Goal: Task Accomplishment & Management: Use online tool/utility

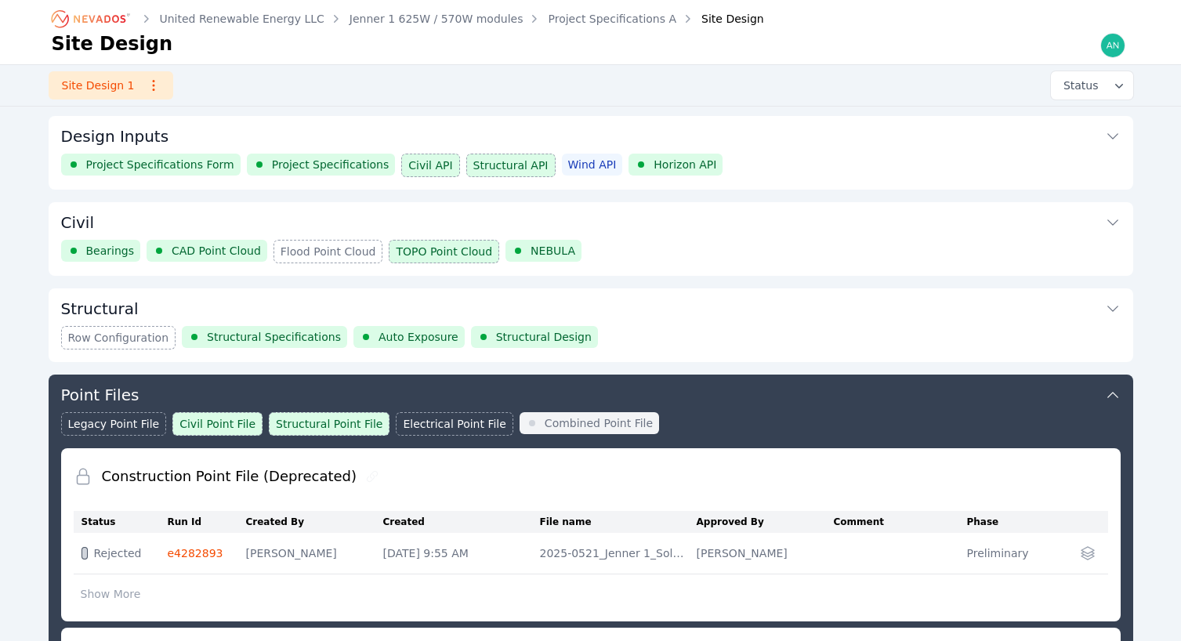
scroll to position [411, 0]
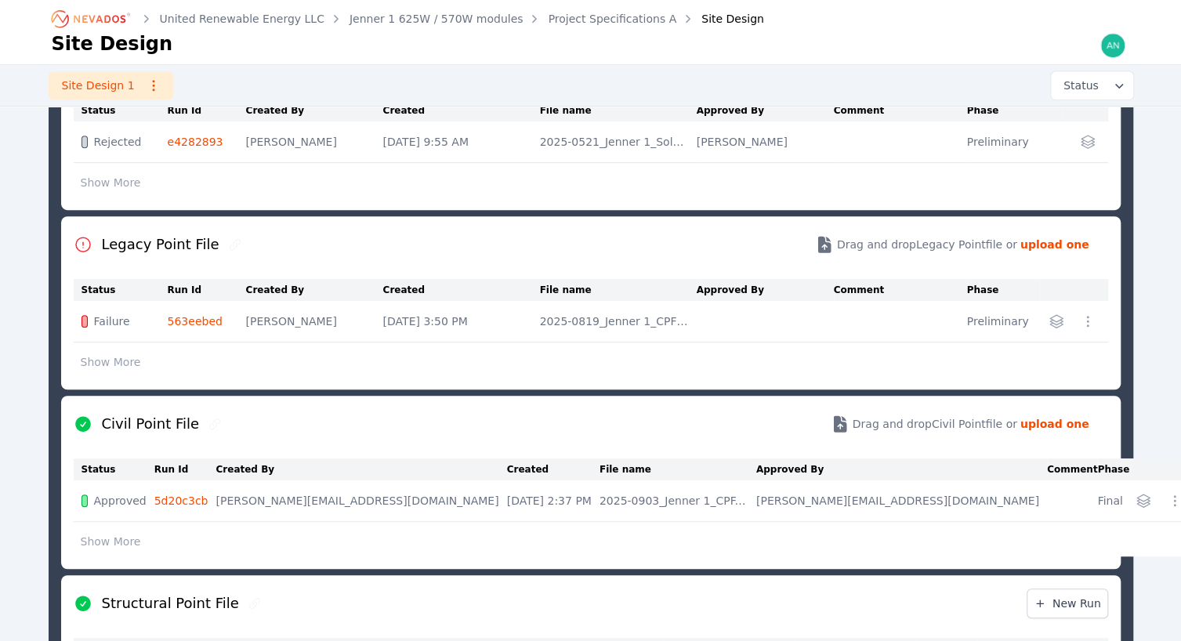
click at [111, 26] on icon "Breadcrumb" at bounding box center [92, 18] width 86 height 25
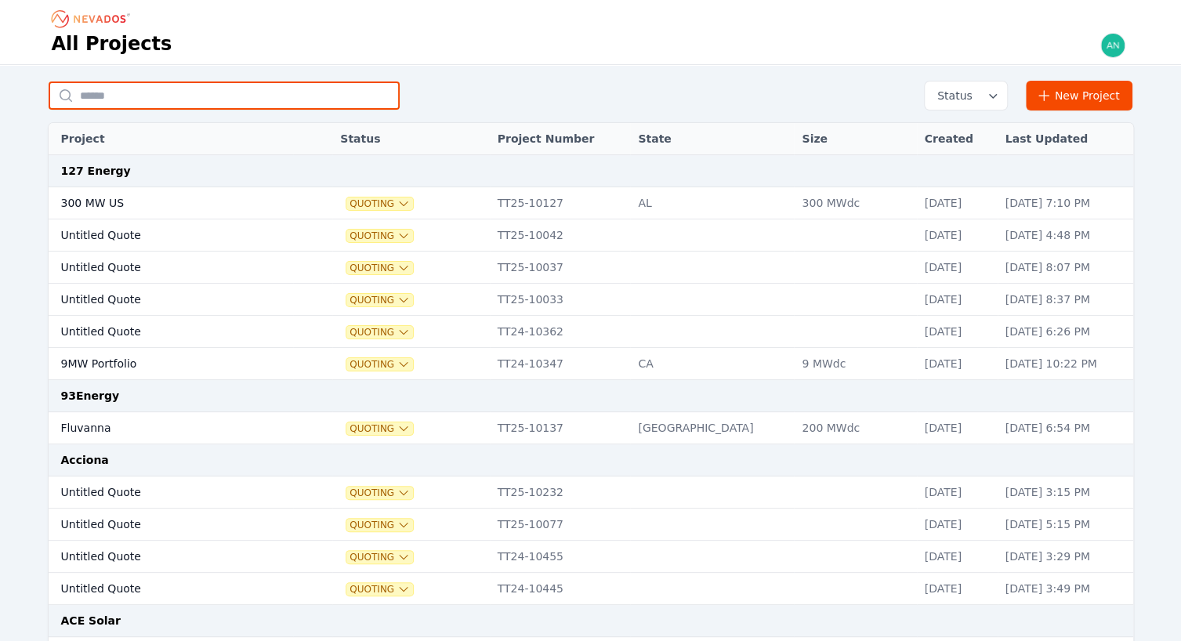
click at [150, 89] on input "text" at bounding box center [224, 95] width 351 height 28
type input "*"
type input "********"
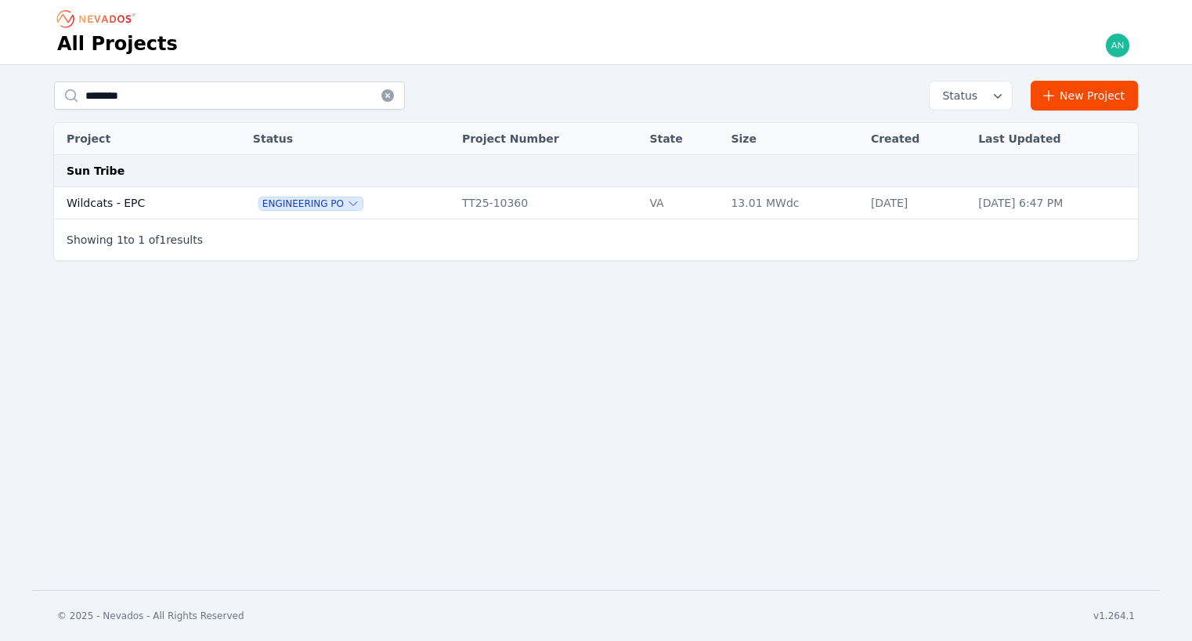
click at [118, 212] on td "Wildcats - EPC" at bounding box center [136, 203] width 165 height 32
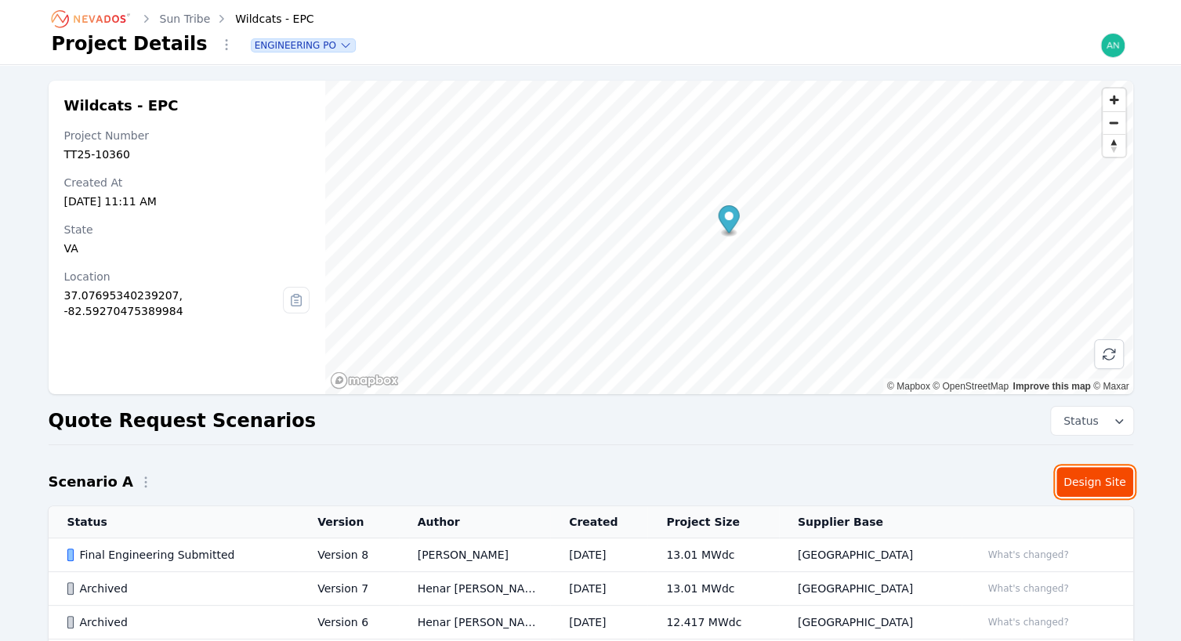
click at [1078, 488] on link "Design Site" at bounding box center [1094, 482] width 77 height 30
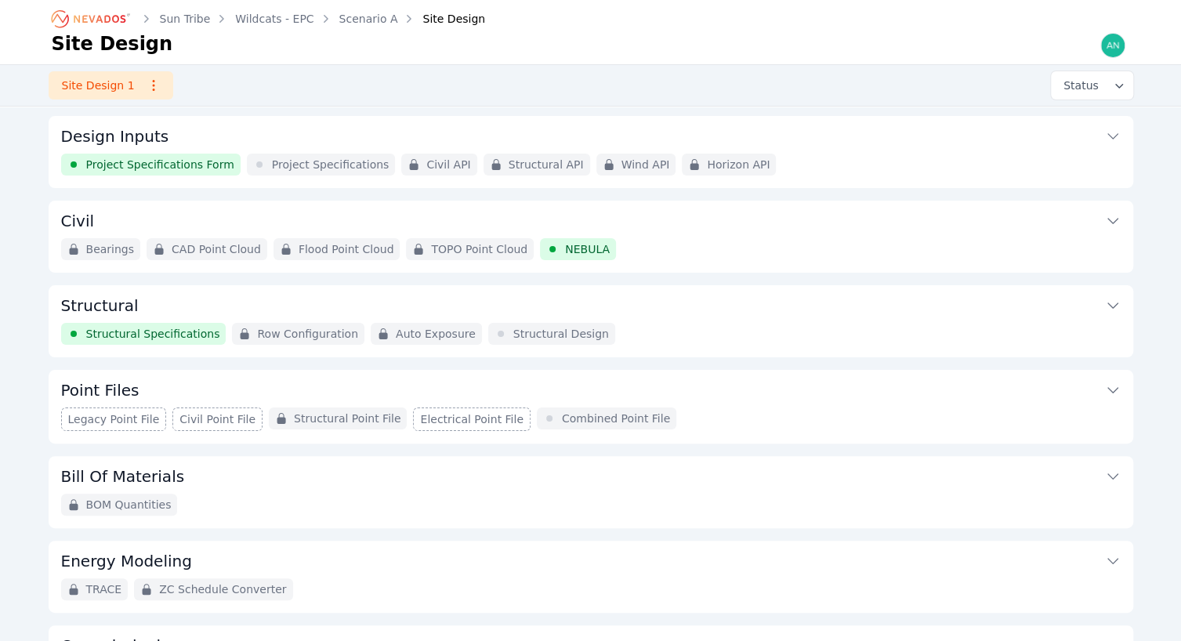
click at [316, 162] on span "Project Specifications" at bounding box center [331, 165] width 118 height 16
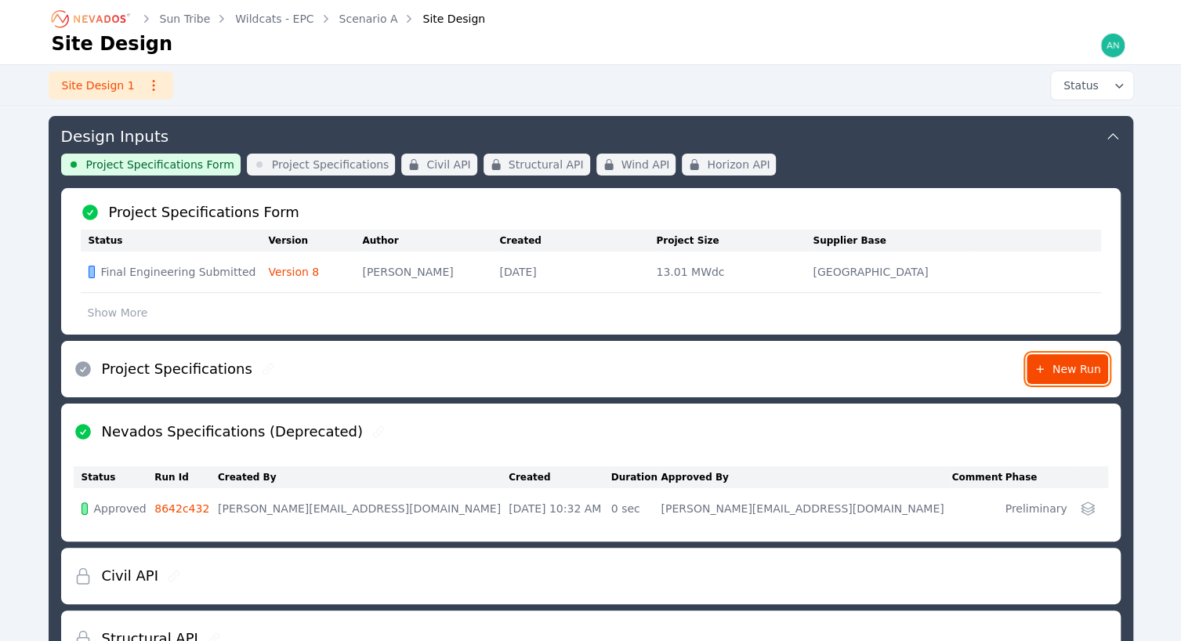
click at [1042, 367] on icon at bounding box center [1040, 369] width 8 height 8
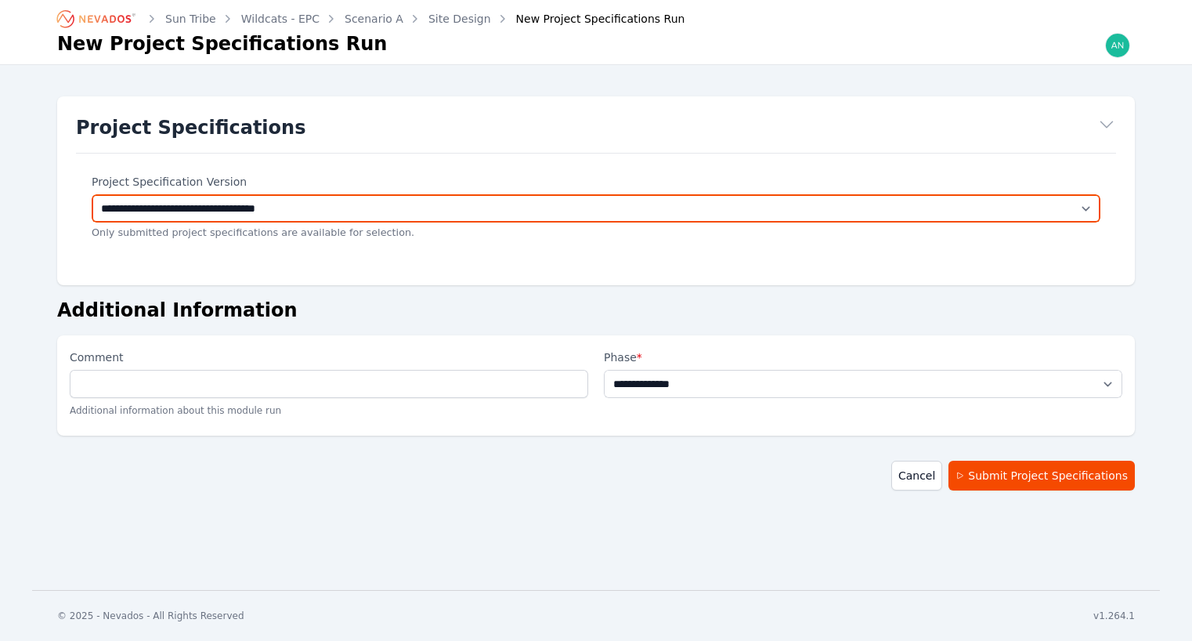
click at [517, 209] on select "**********" at bounding box center [596, 208] width 1009 height 28
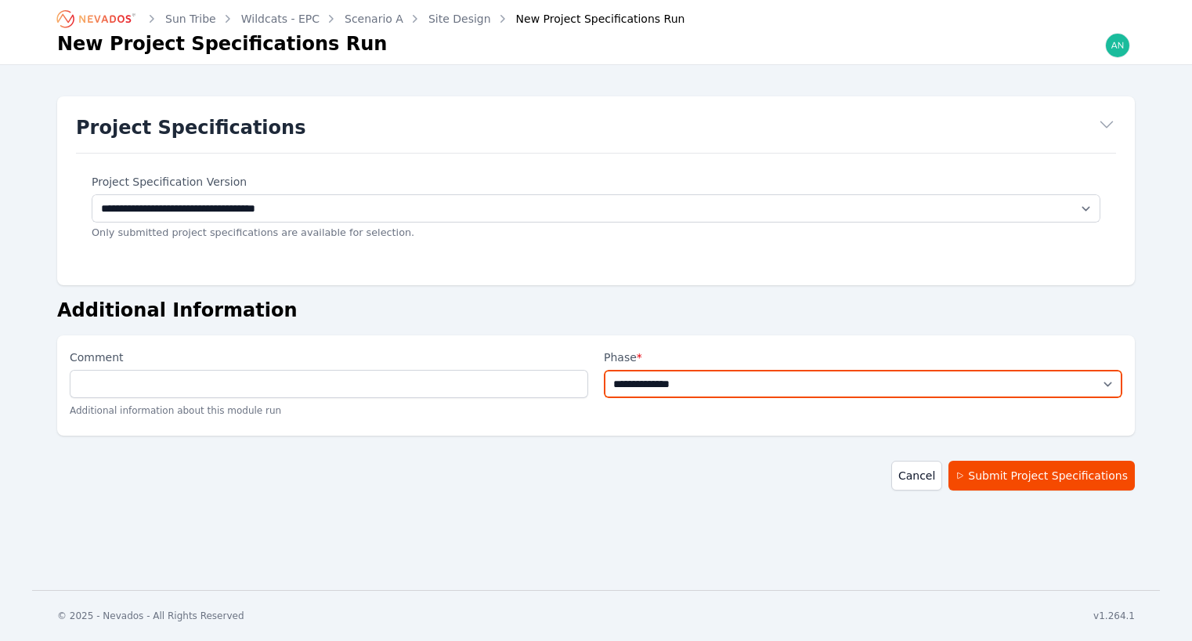
click at [655, 395] on select "**********" at bounding box center [863, 384] width 519 height 28
select select "**********"
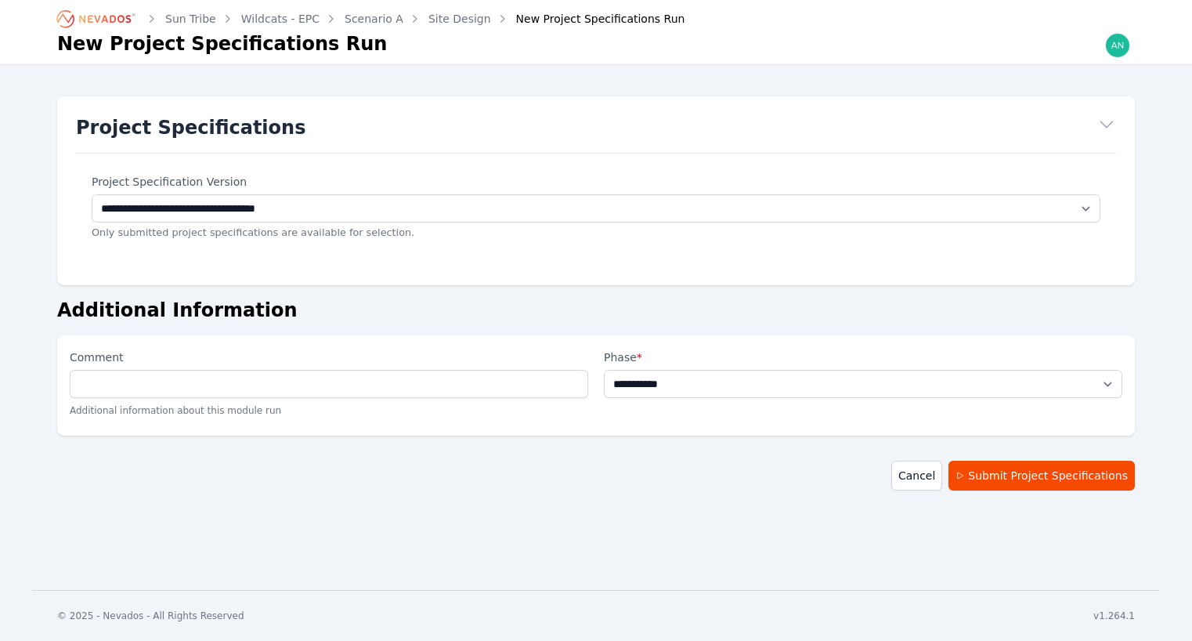
click at [604, 370] on select "**********" at bounding box center [863, 384] width 519 height 28
click at [1015, 486] on button "Submit Project Specifications" at bounding box center [1042, 476] width 186 height 30
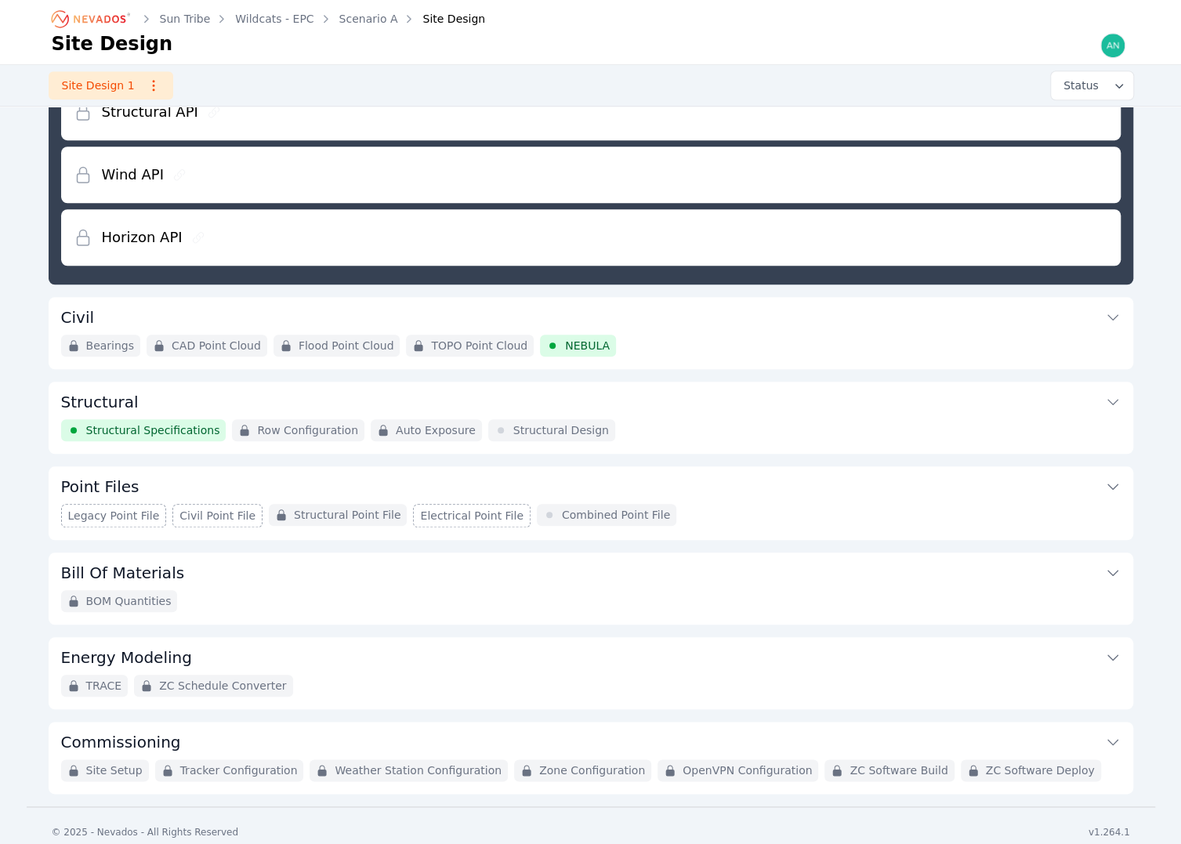
scroll to position [618, 0]
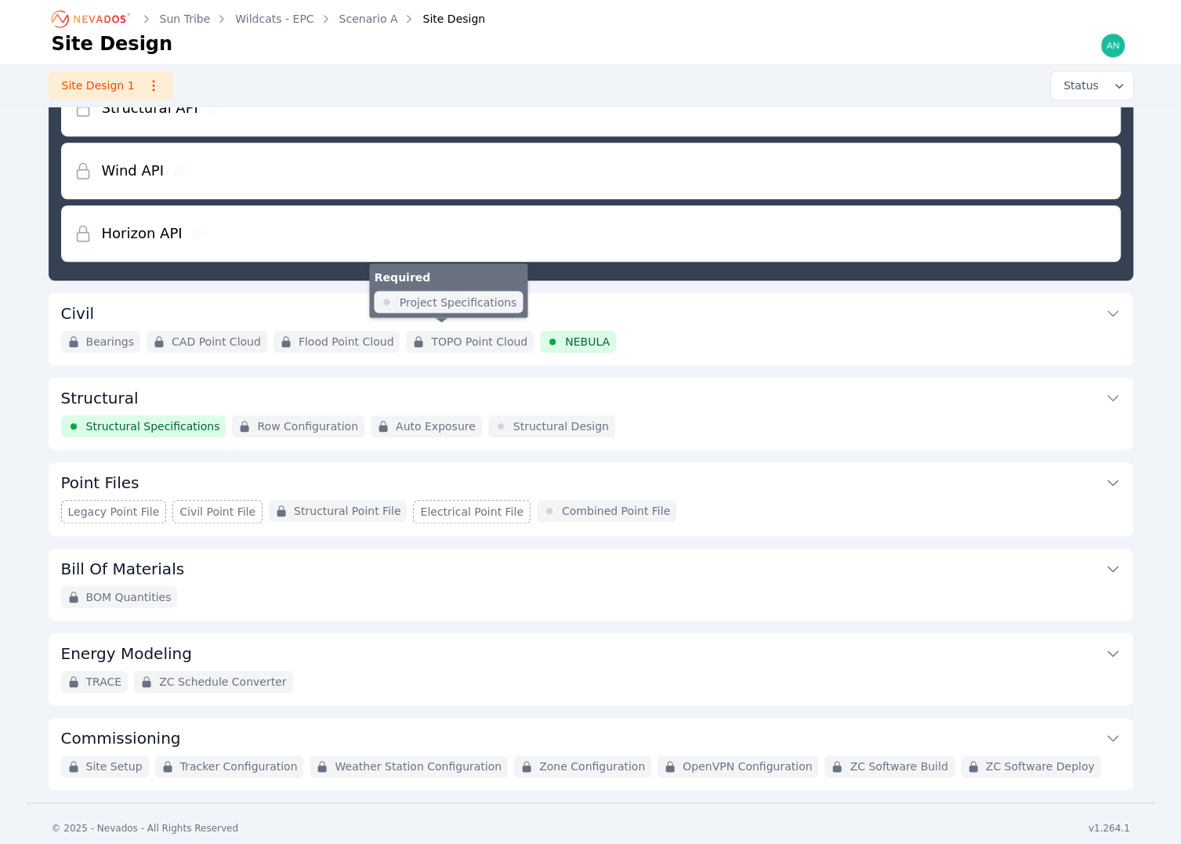
click at [463, 339] on span "TOPO Point Cloud" at bounding box center [479, 342] width 96 height 16
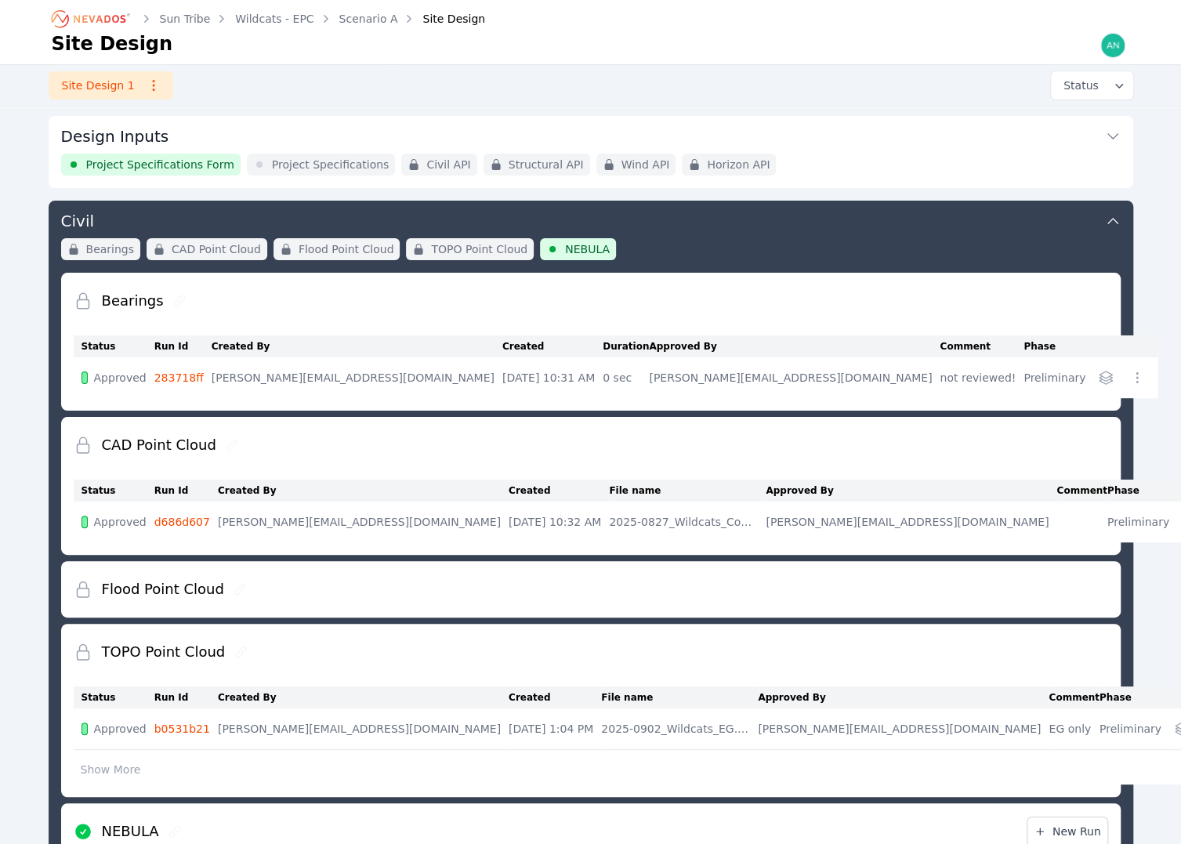
click at [272, 157] on span "Project Specifications" at bounding box center [331, 165] width 118 height 16
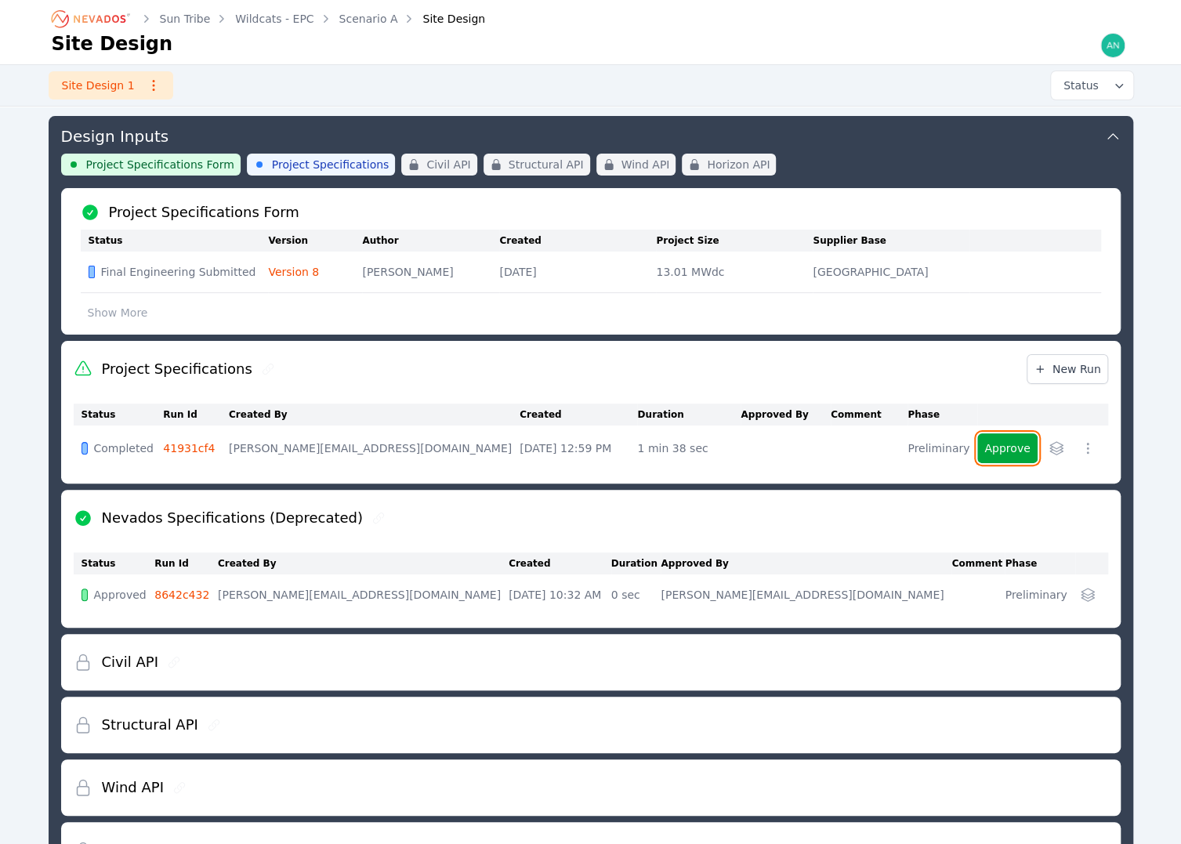
click at [1003, 443] on button "Approve" at bounding box center [1007, 448] width 60 height 30
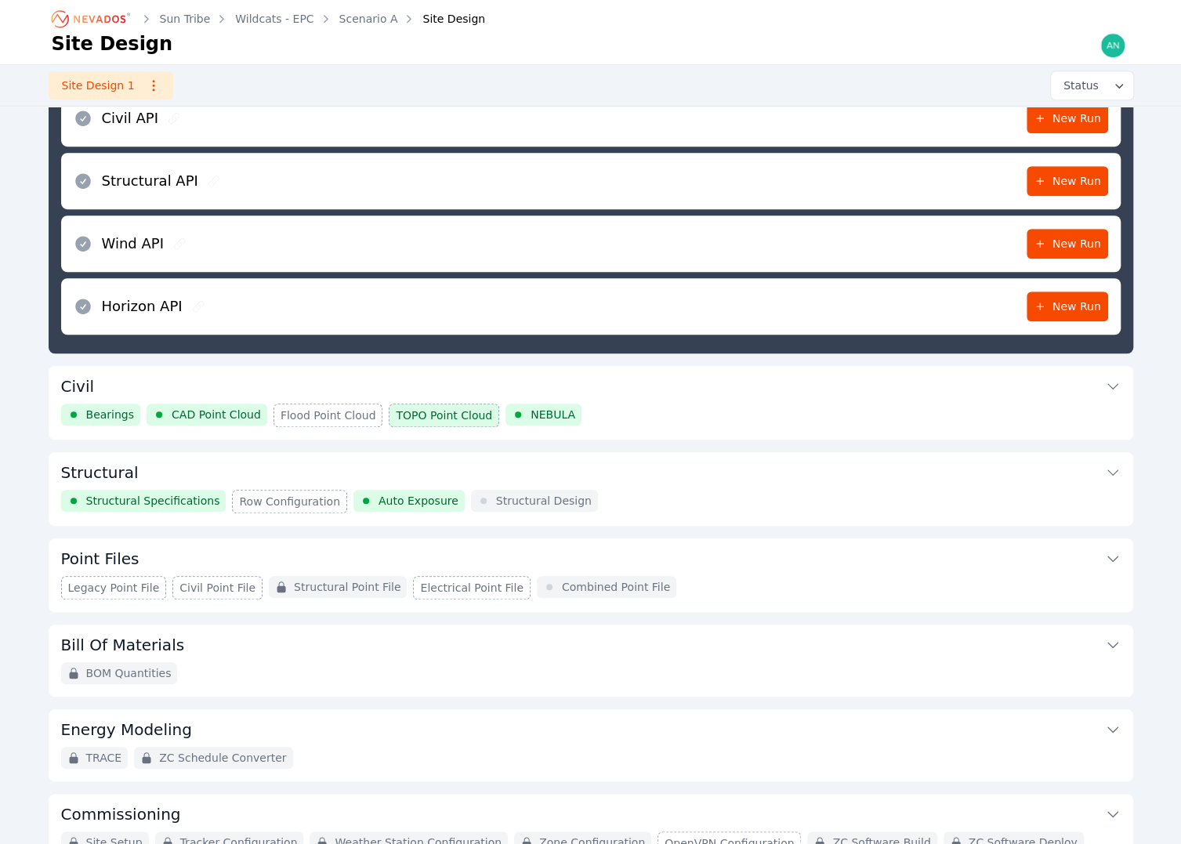
scroll to position [548, 0]
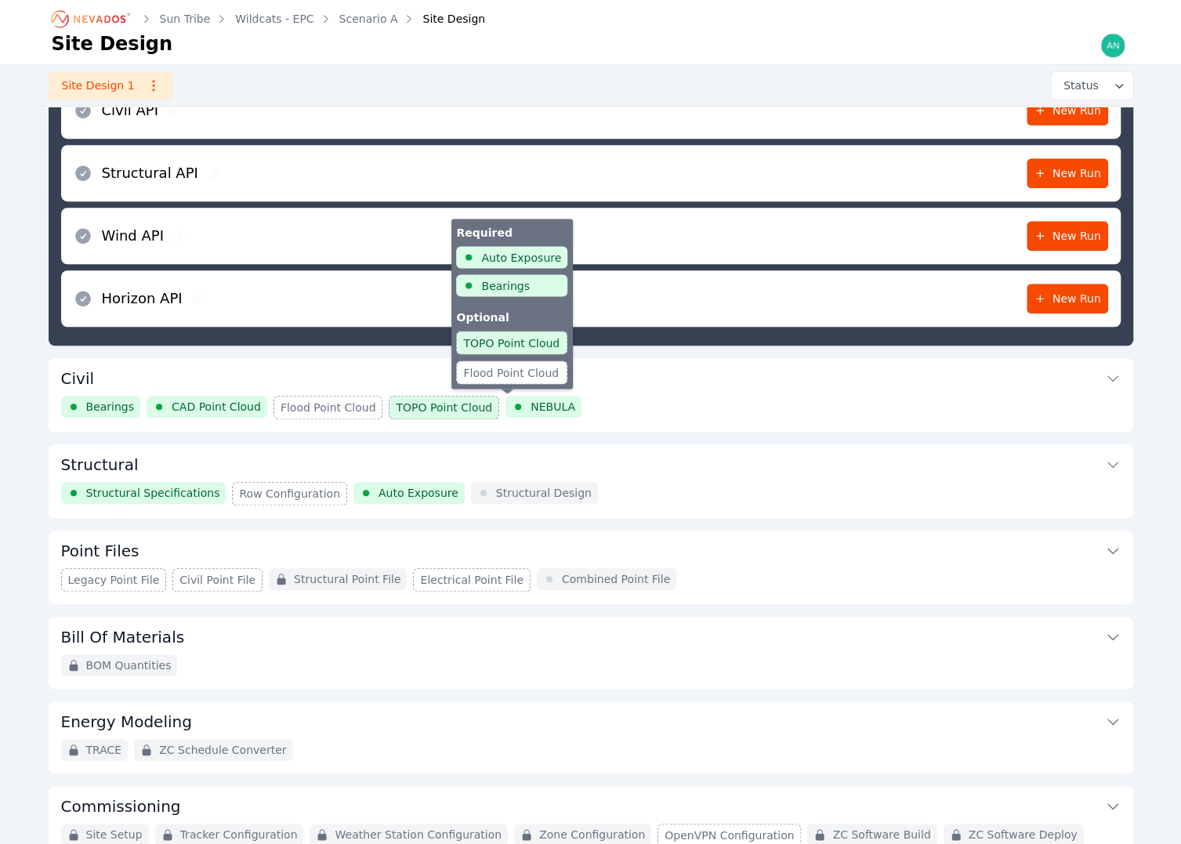
click at [530, 407] on span "NEBULA" at bounding box center [552, 407] width 45 height 16
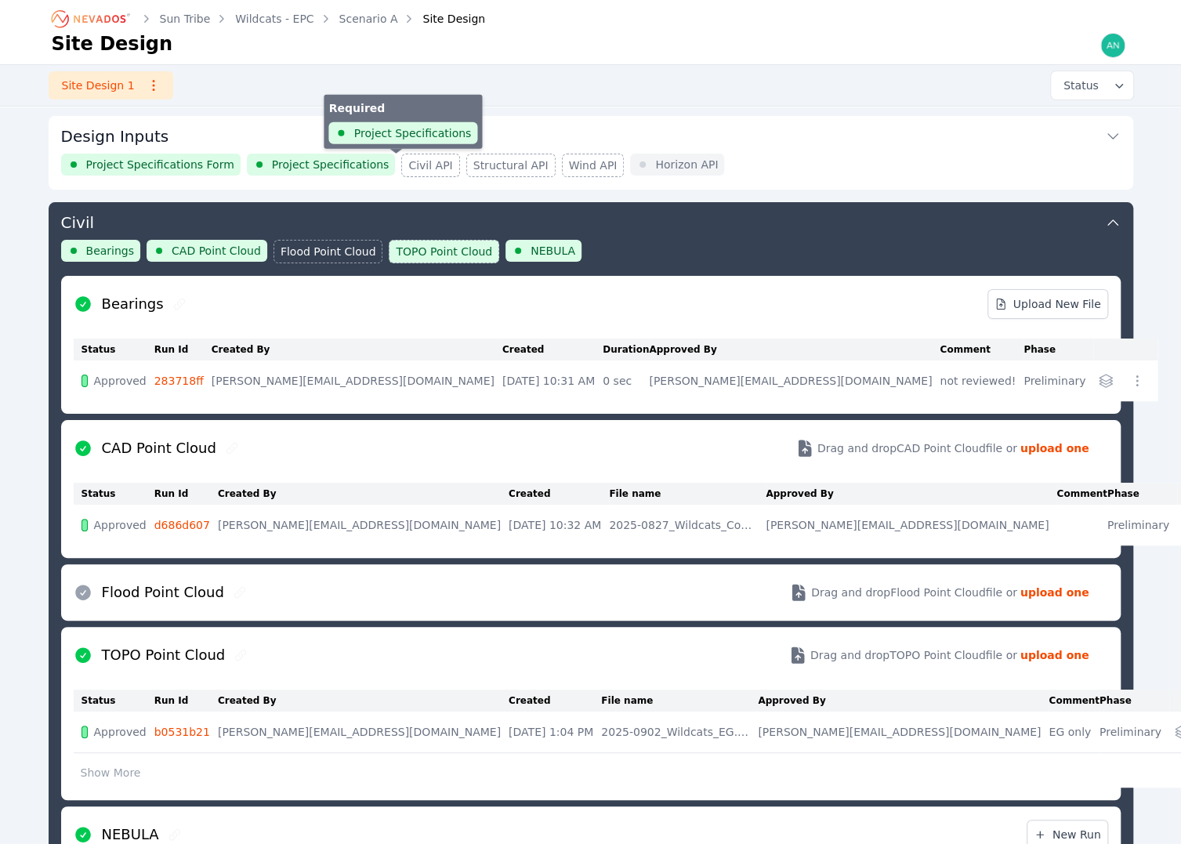
click at [408, 165] on span "Civil API" at bounding box center [430, 165] width 44 height 16
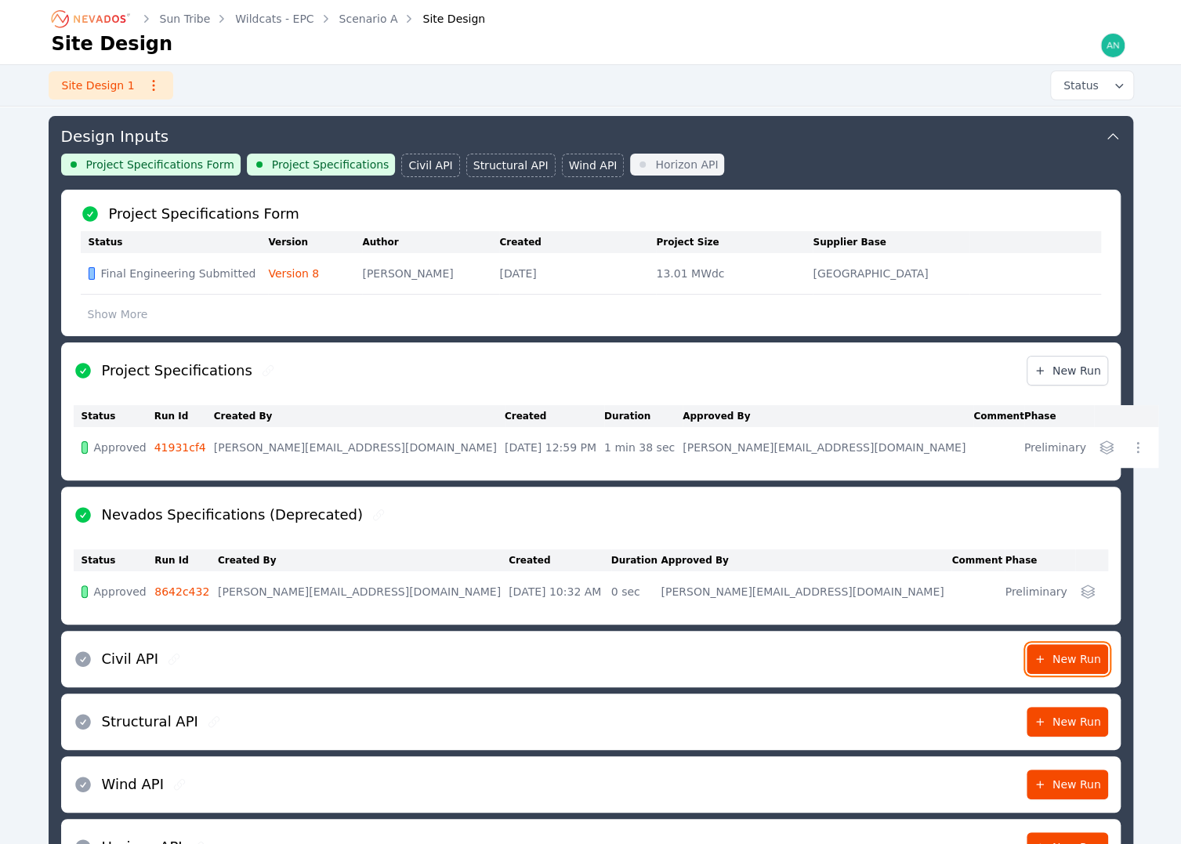
click at [1036, 640] on link "New Run" at bounding box center [1066, 659] width 81 height 30
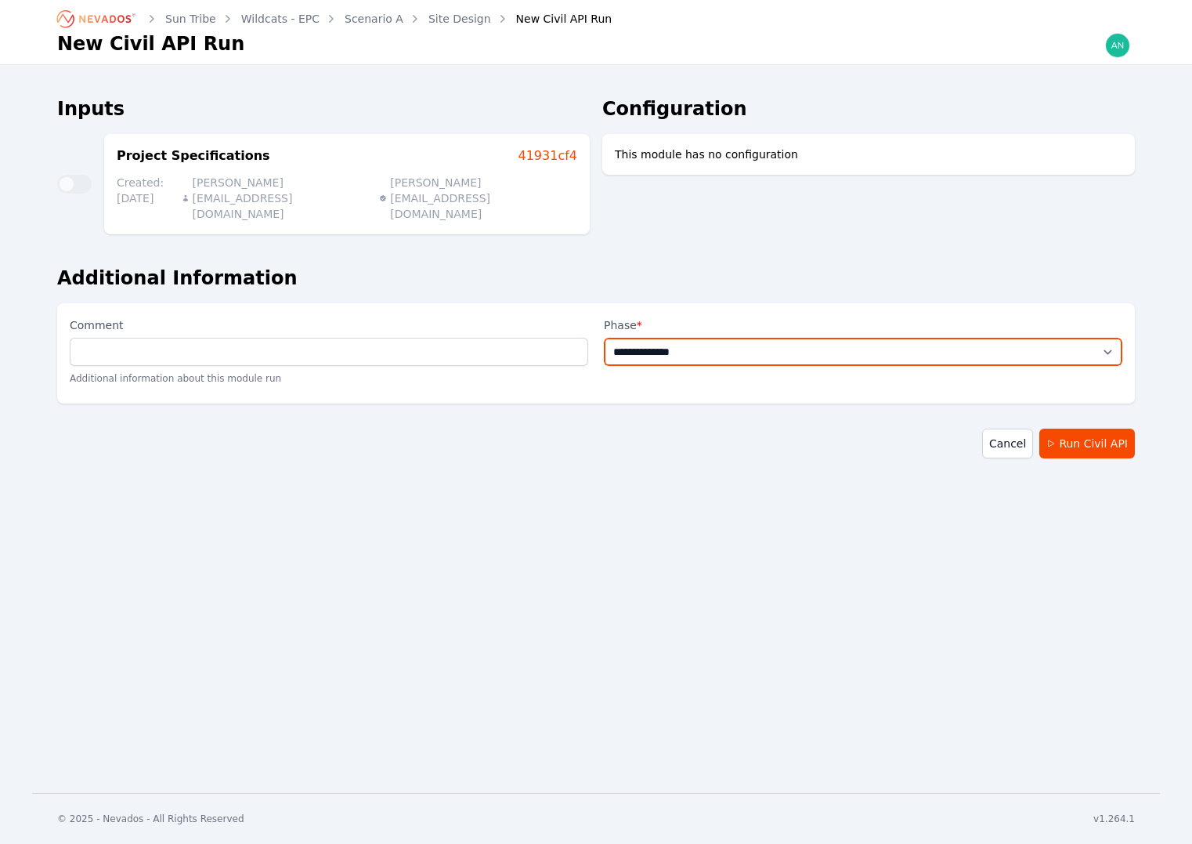
click at [700, 338] on select "**********" at bounding box center [863, 352] width 519 height 28
select select "**********"
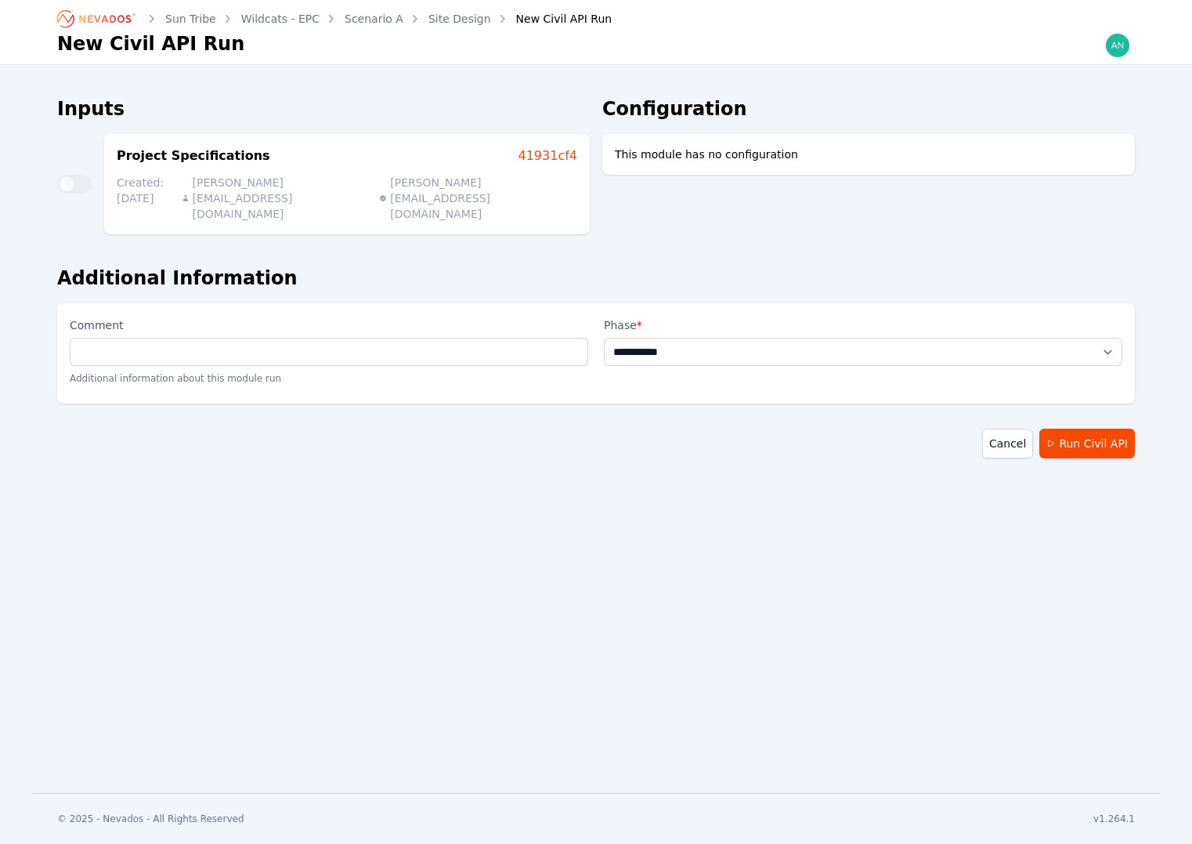
click at [604, 338] on select "**********" at bounding box center [863, 352] width 519 height 28
click at [1071, 429] on button "Run Civil API" at bounding box center [1088, 444] width 96 height 30
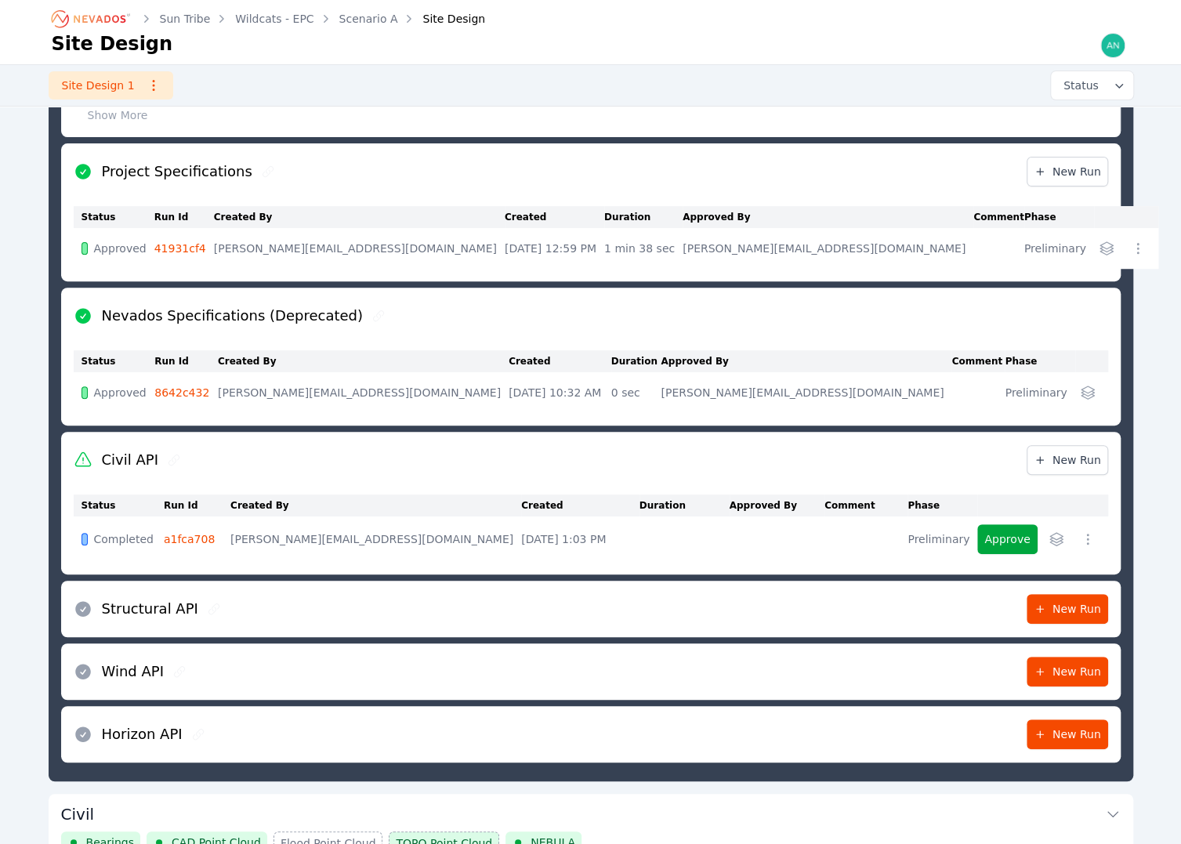
scroll to position [197, 0]
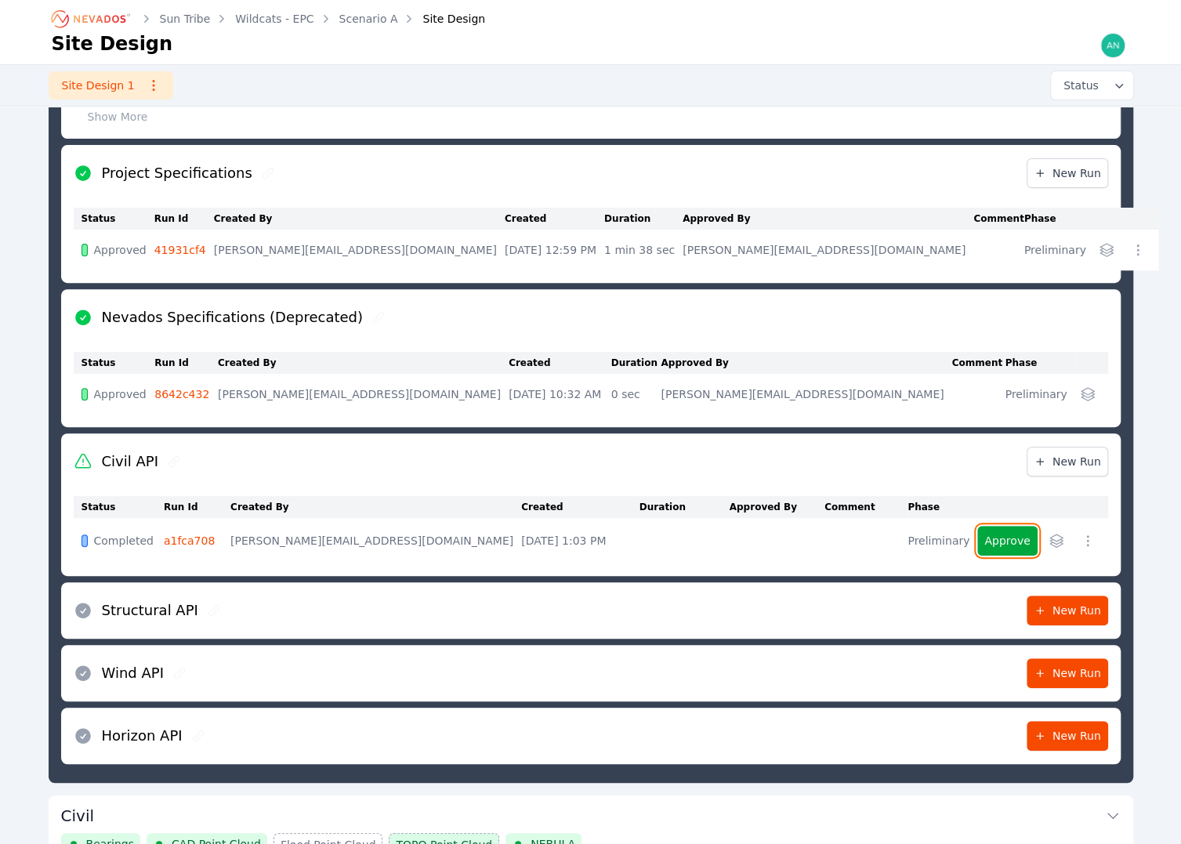
click at [1003, 529] on button "Approve" at bounding box center [1007, 541] width 60 height 30
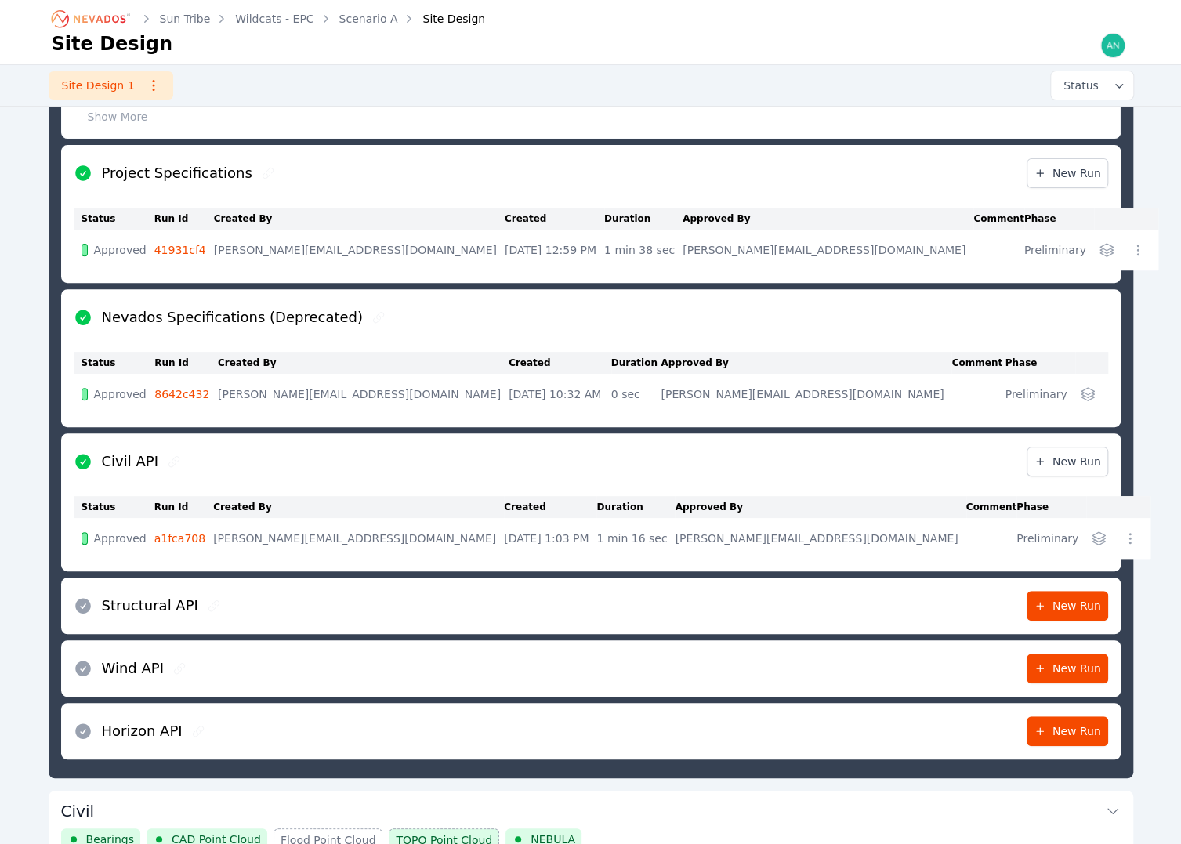
click at [16, 418] on div "Sun Tribe Wildcats - EPC Scenario A Site Design Site Design Site Design 1 Statu…" at bounding box center [590, 554] width 1181 height 1502
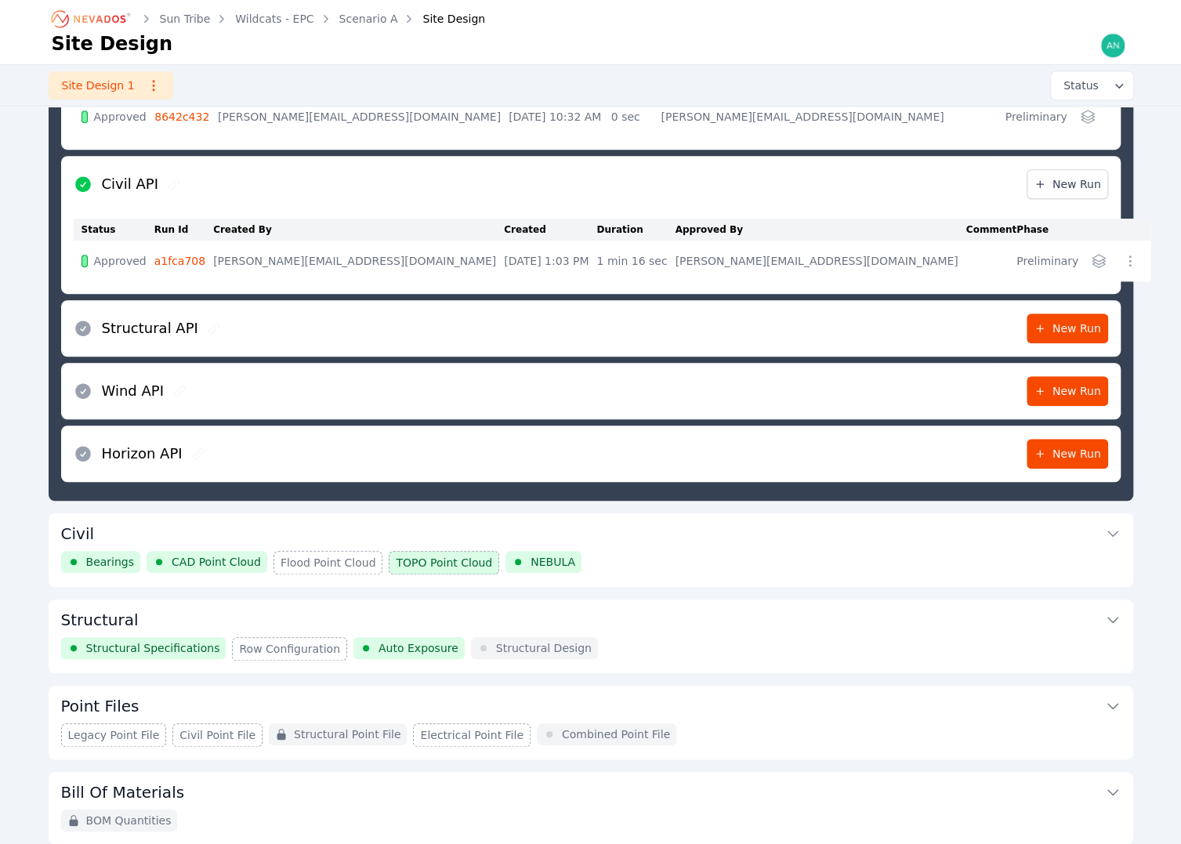
scroll to position [511, 0]
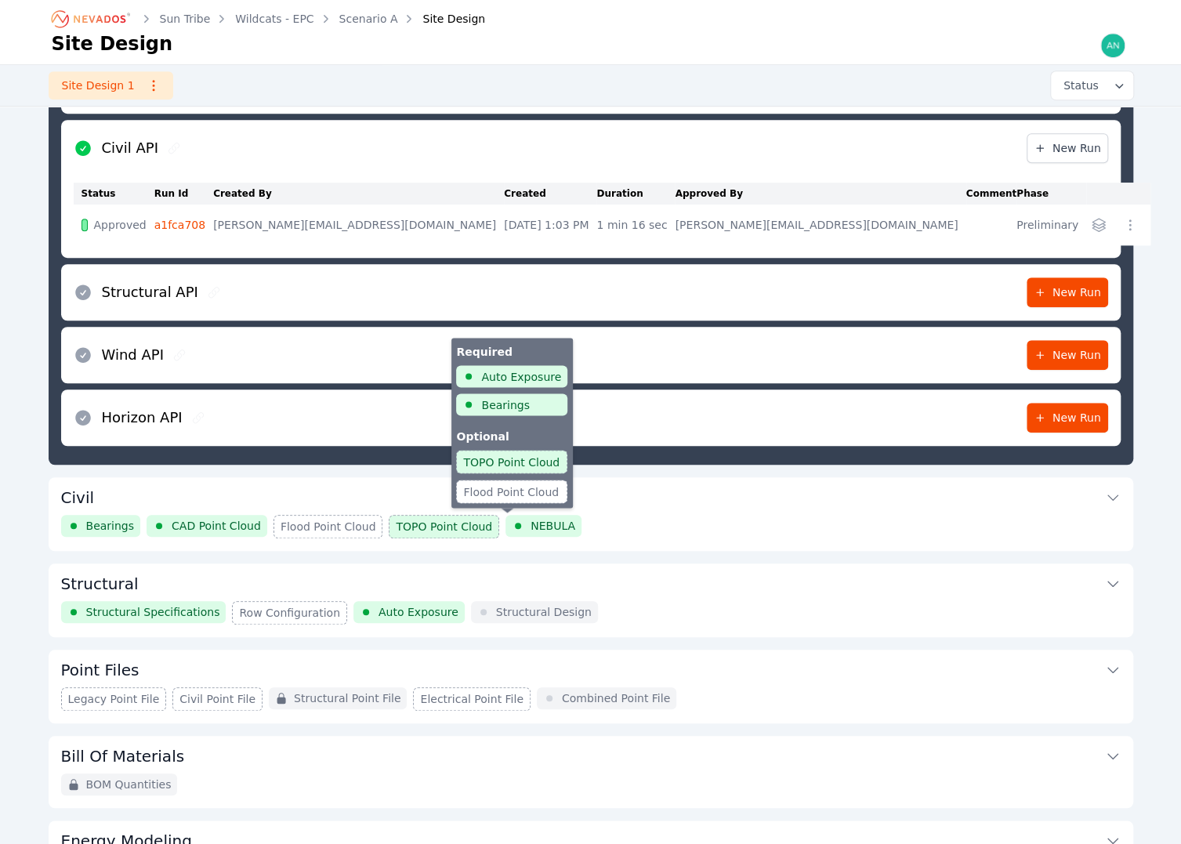
click at [530, 523] on span "NEBULA" at bounding box center [552, 526] width 45 height 16
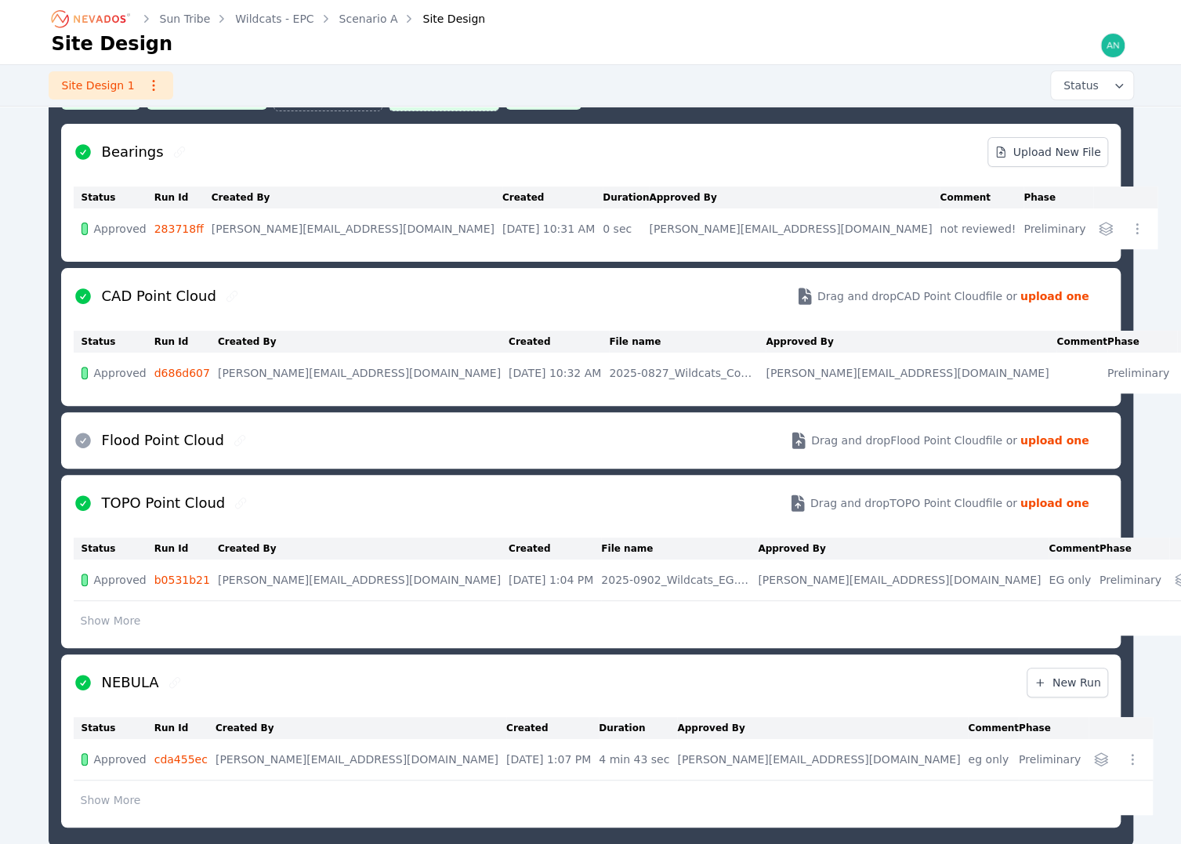
scroll to position [240, 0]
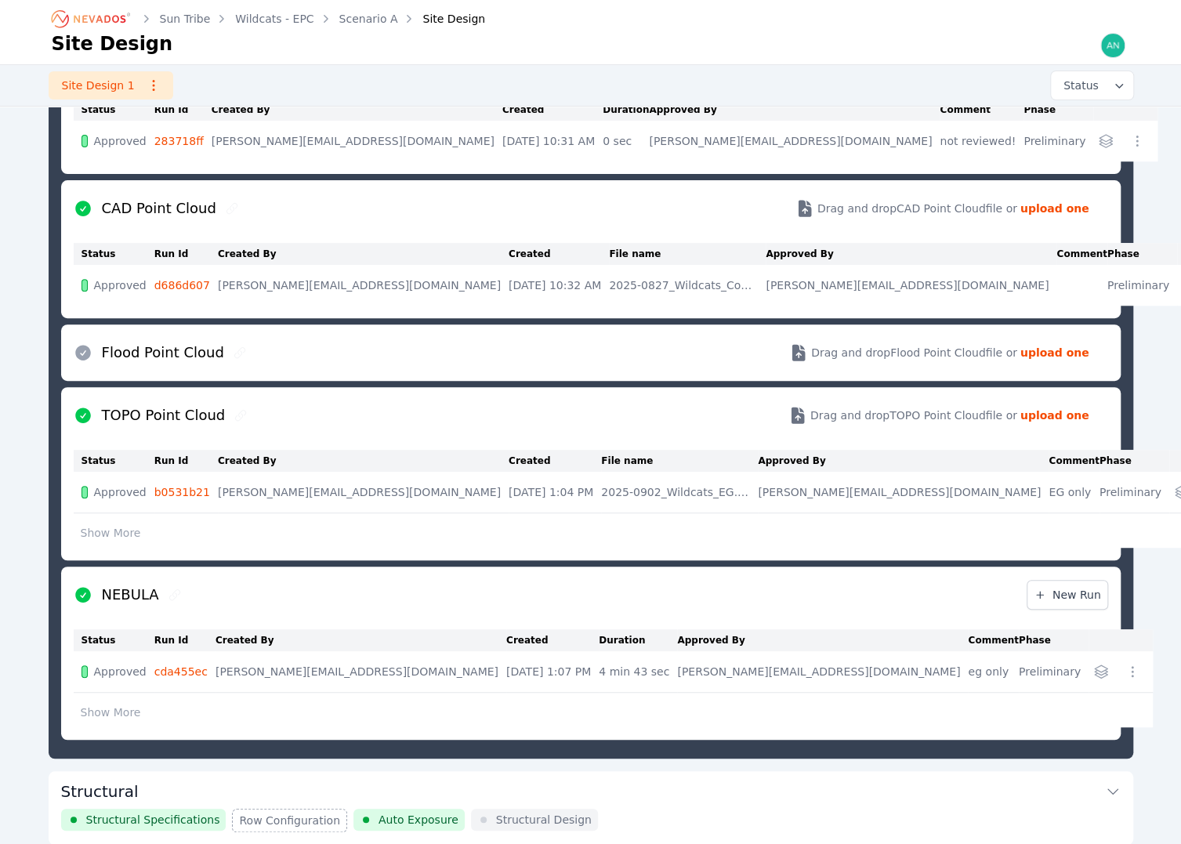
click at [185, 671] on link "cda455ec" at bounding box center [180, 671] width 53 height 13
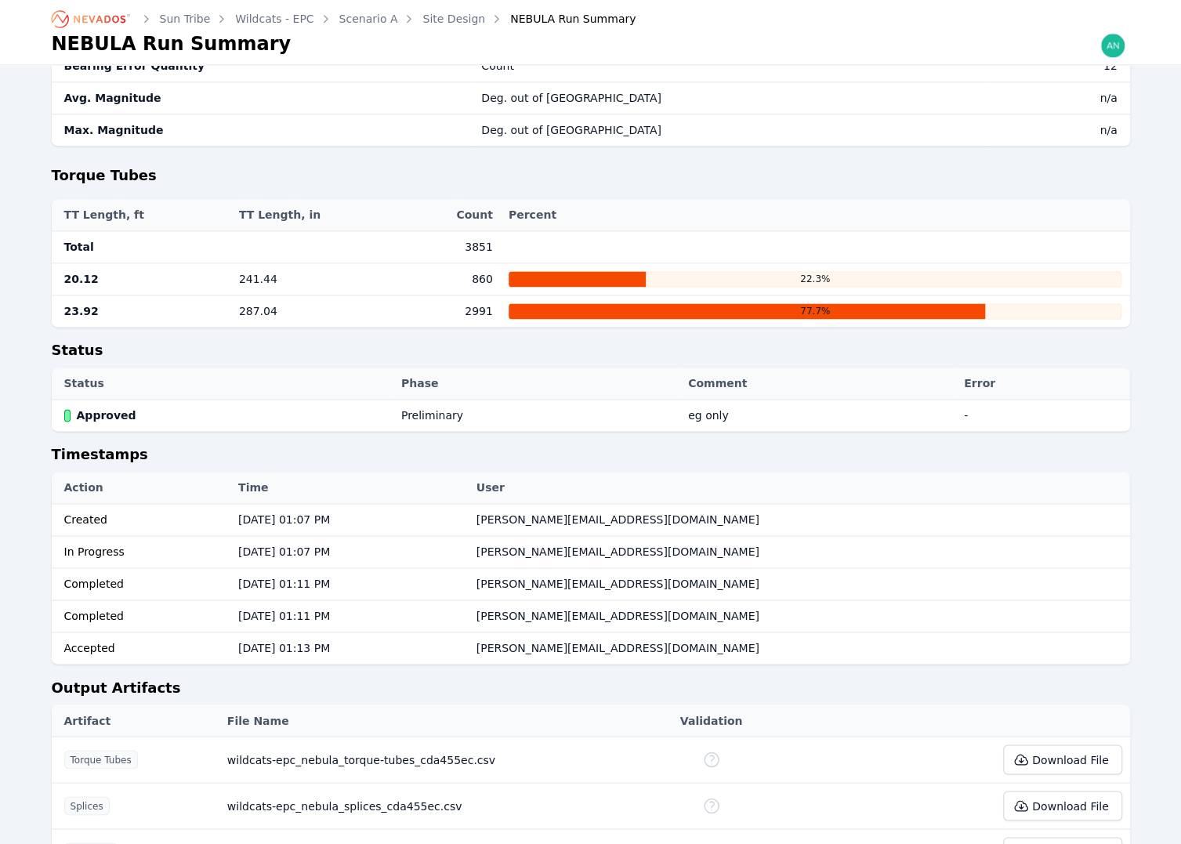
scroll to position [1332, 0]
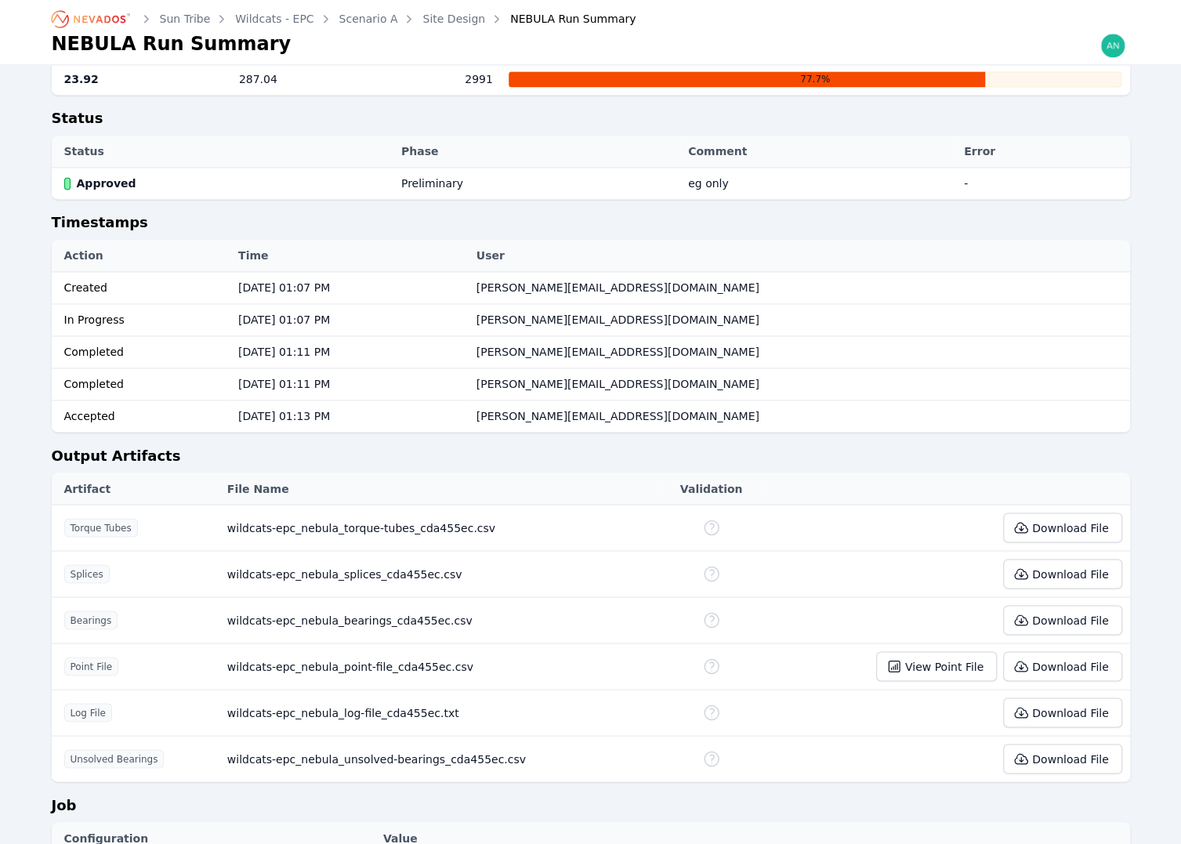
click at [1069, 643] on td "View Point File Download File" at bounding box center [947, 666] width 364 height 46
click at [1072, 651] on button "Download File" at bounding box center [1062, 666] width 118 height 30
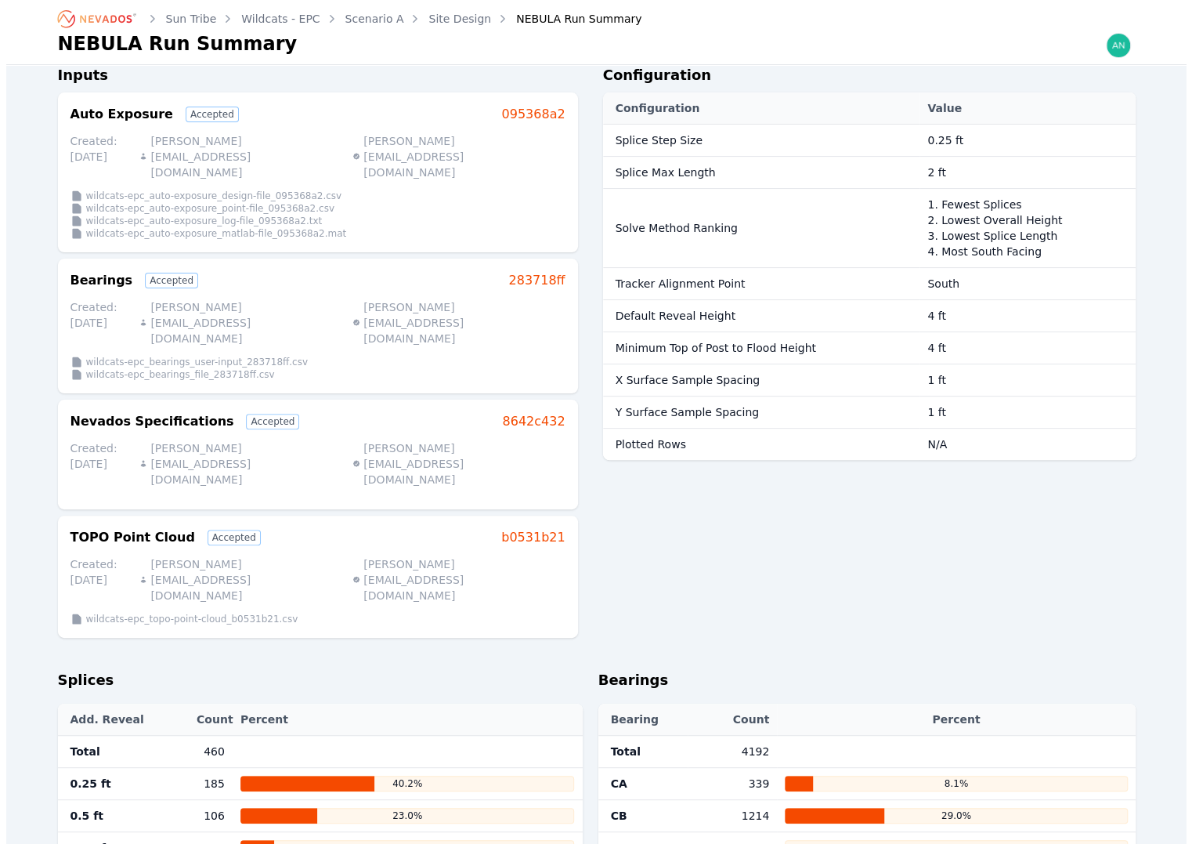
scroll to position [0, 0]
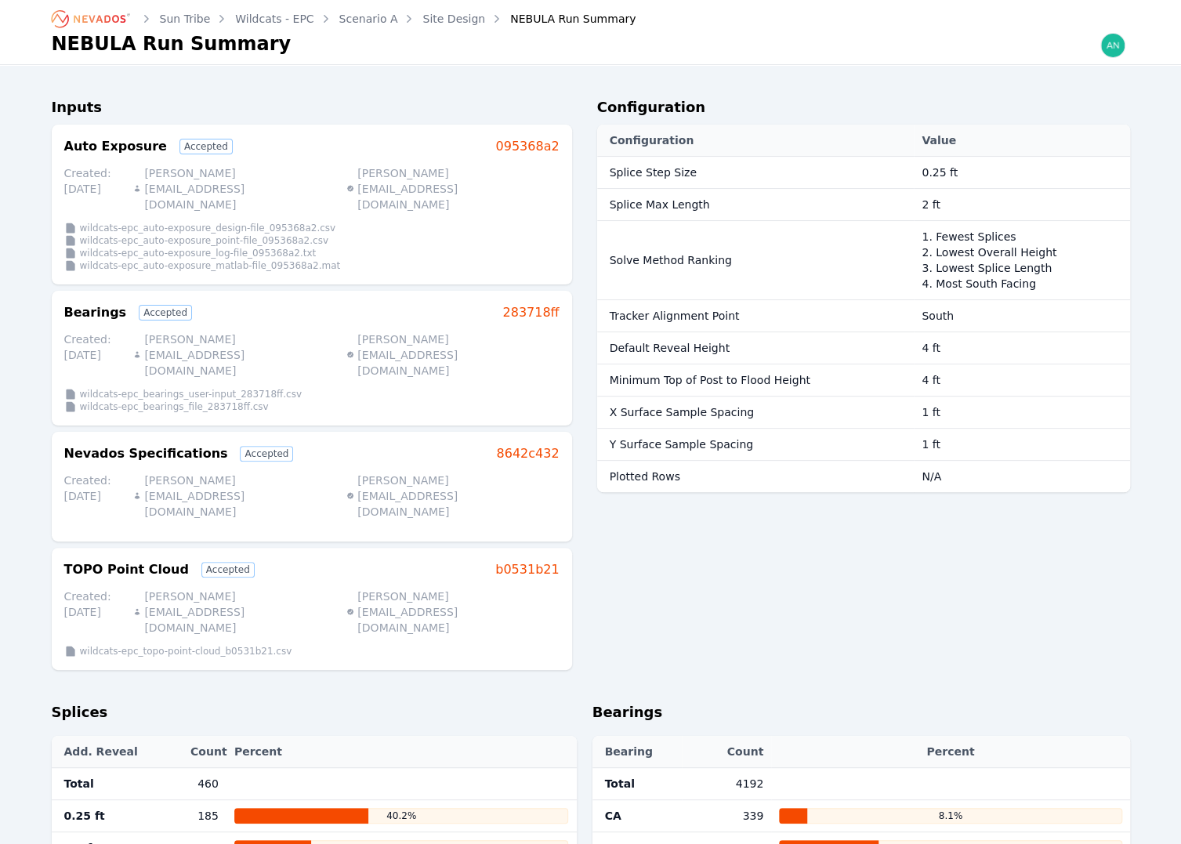
click at [422, 24] on link "Site Design" at bounding box center [453, 19] width 63 height 16
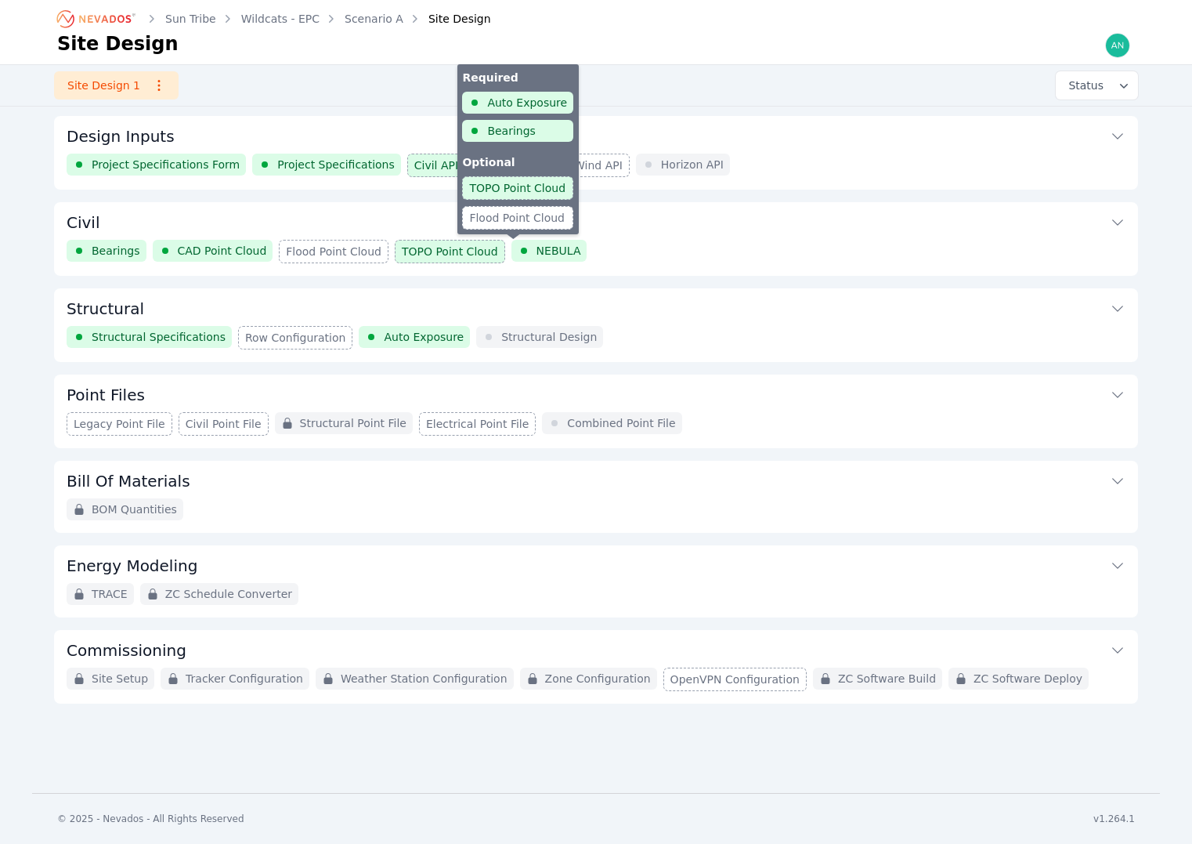
click at [537, 251] on span "NEBULA" at bounding box center [559, 251] width 45 height 16
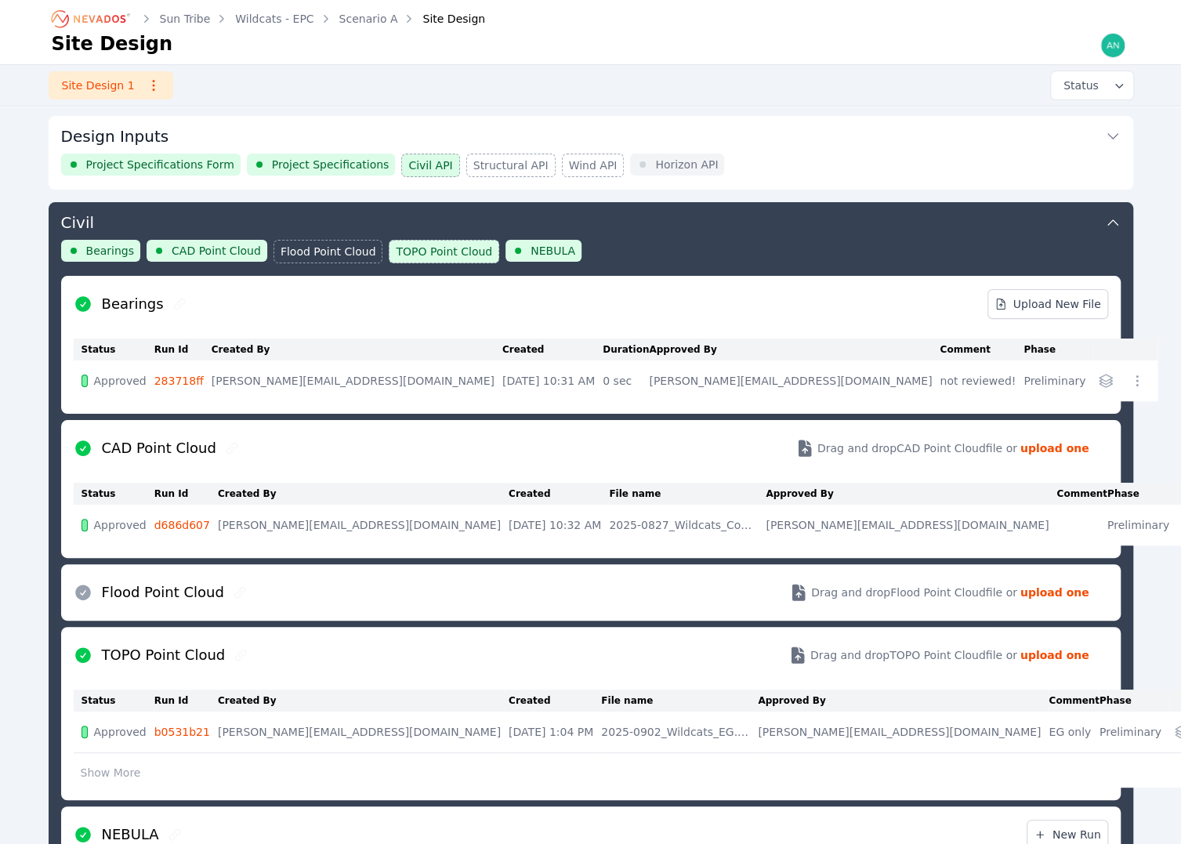
click at [1113, 221] on icon at bounding box center [1112, 222] width 11 height 6
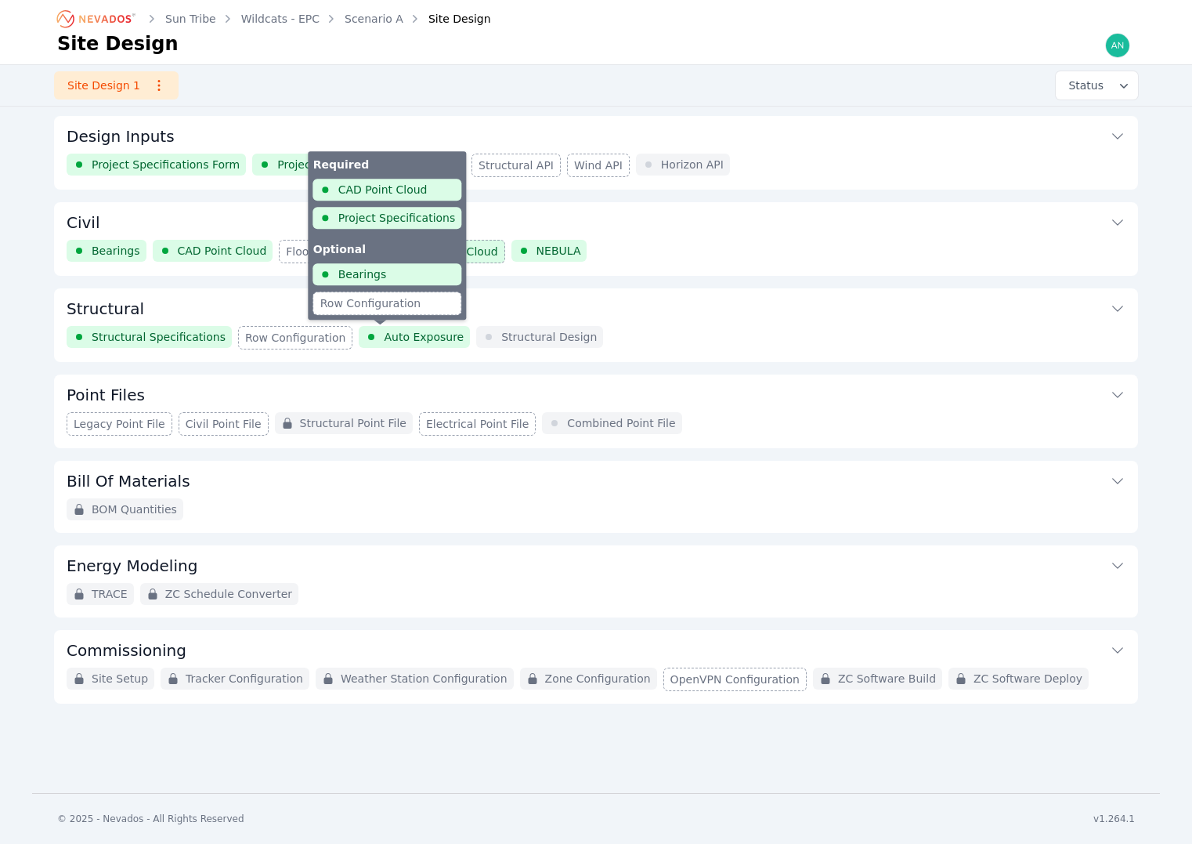
click at [395, 345] on div "Auto Exposure" at bounding box center [414, 337] width 111 height 22
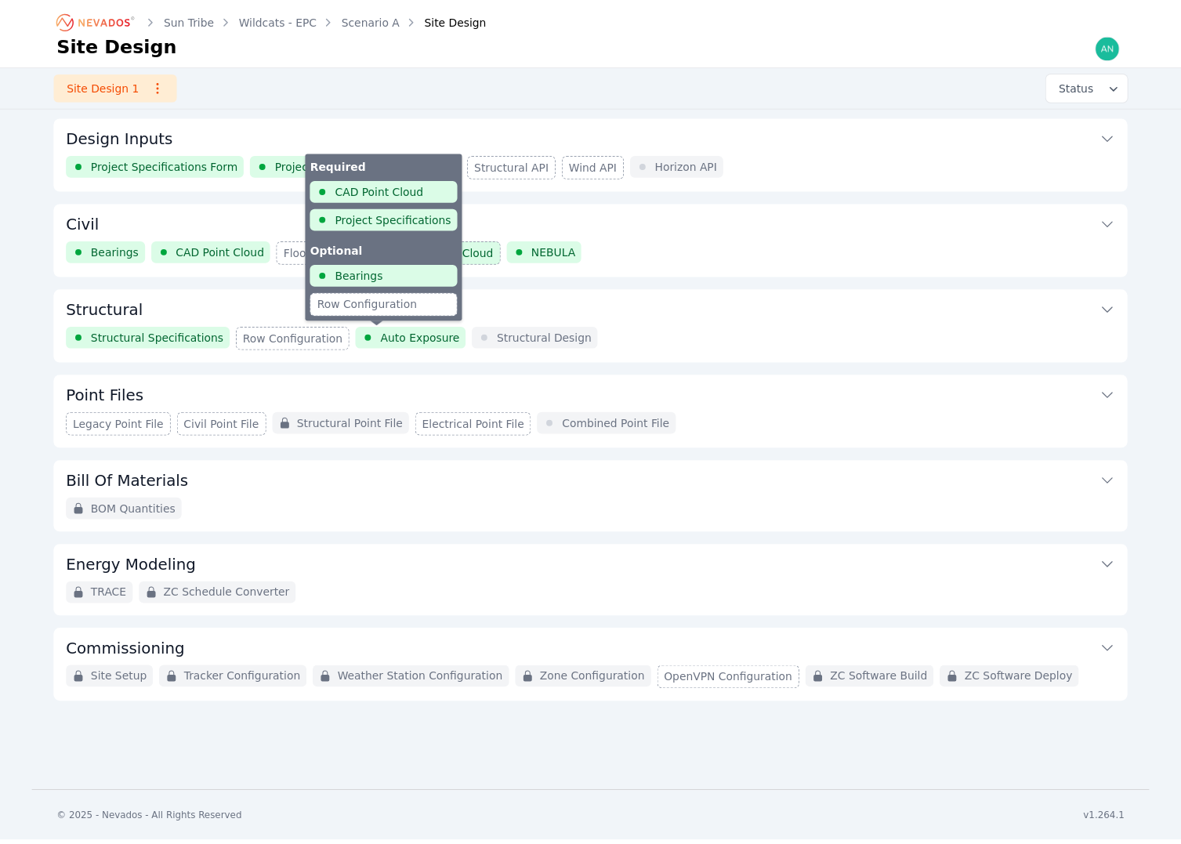
scroll to position [169, 0]
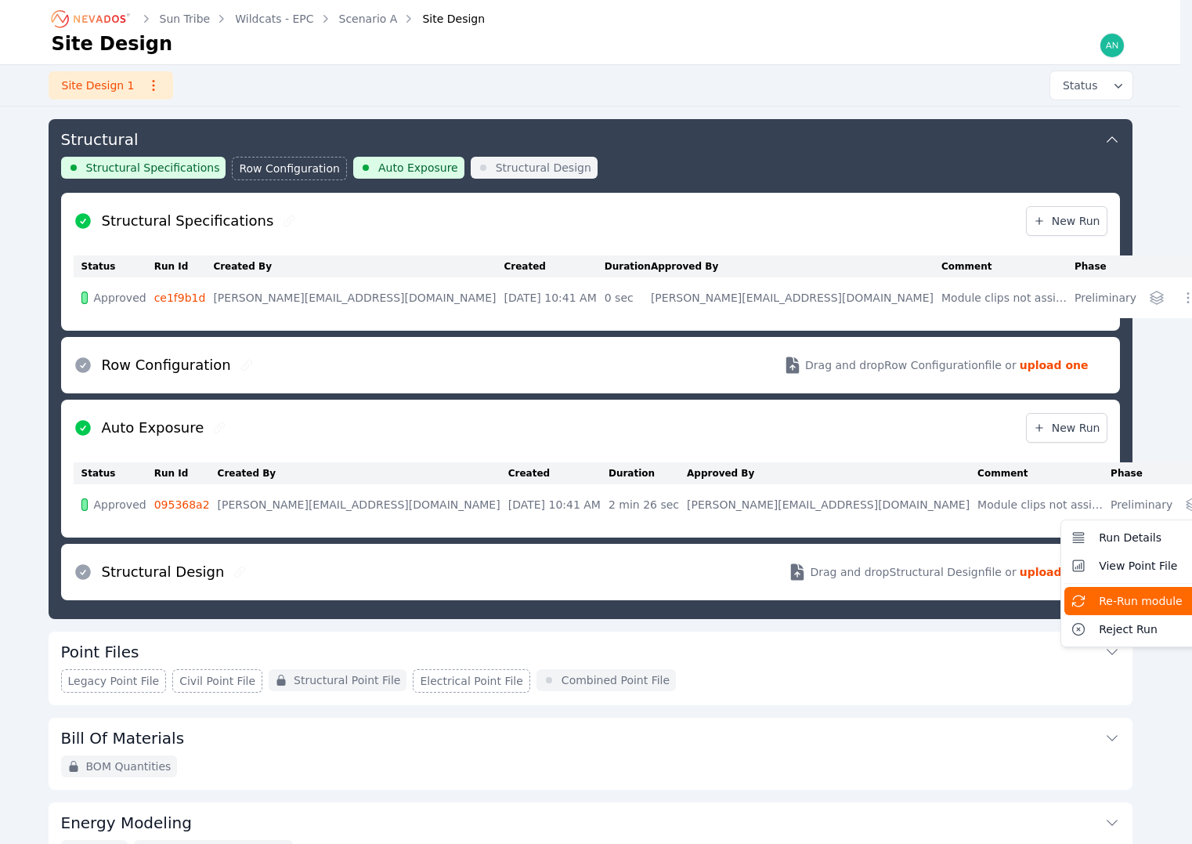
click at [1065, 600] on button "Re-Run module" at bounding box center [1149, 601] width 169 height 28
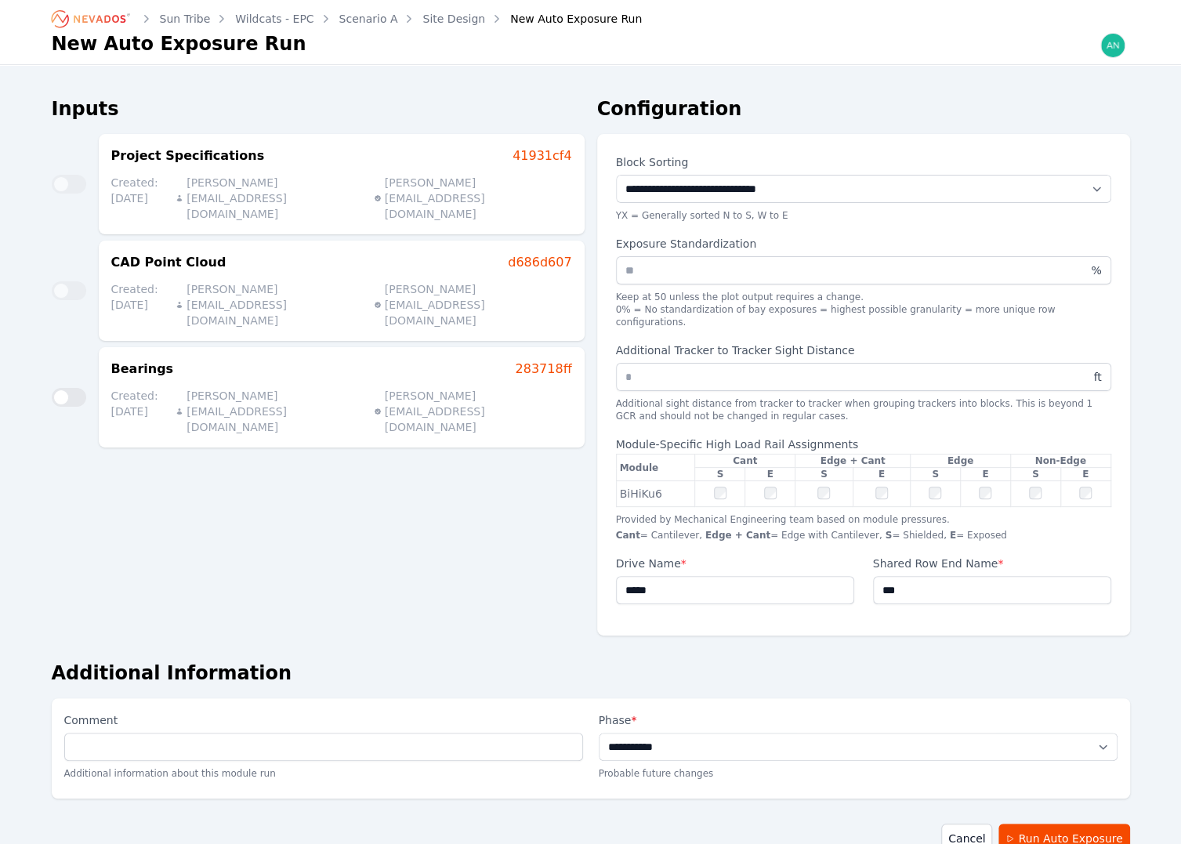
click at [436, 22] on link "Site Design" at bounding box center [453, 19] width 63 height 16
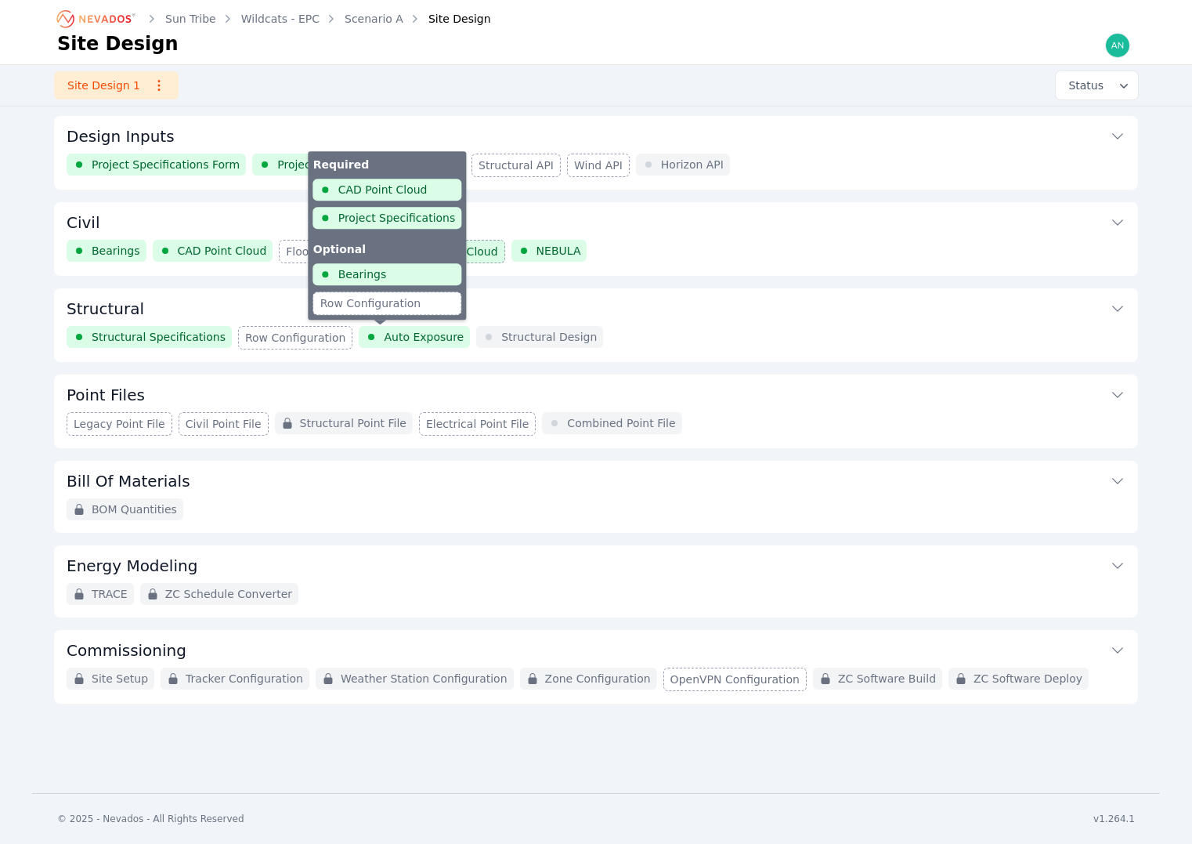
click at [404, 335] on span "Auto Exposure" at bounding box center [424, 337] width 80 height 16
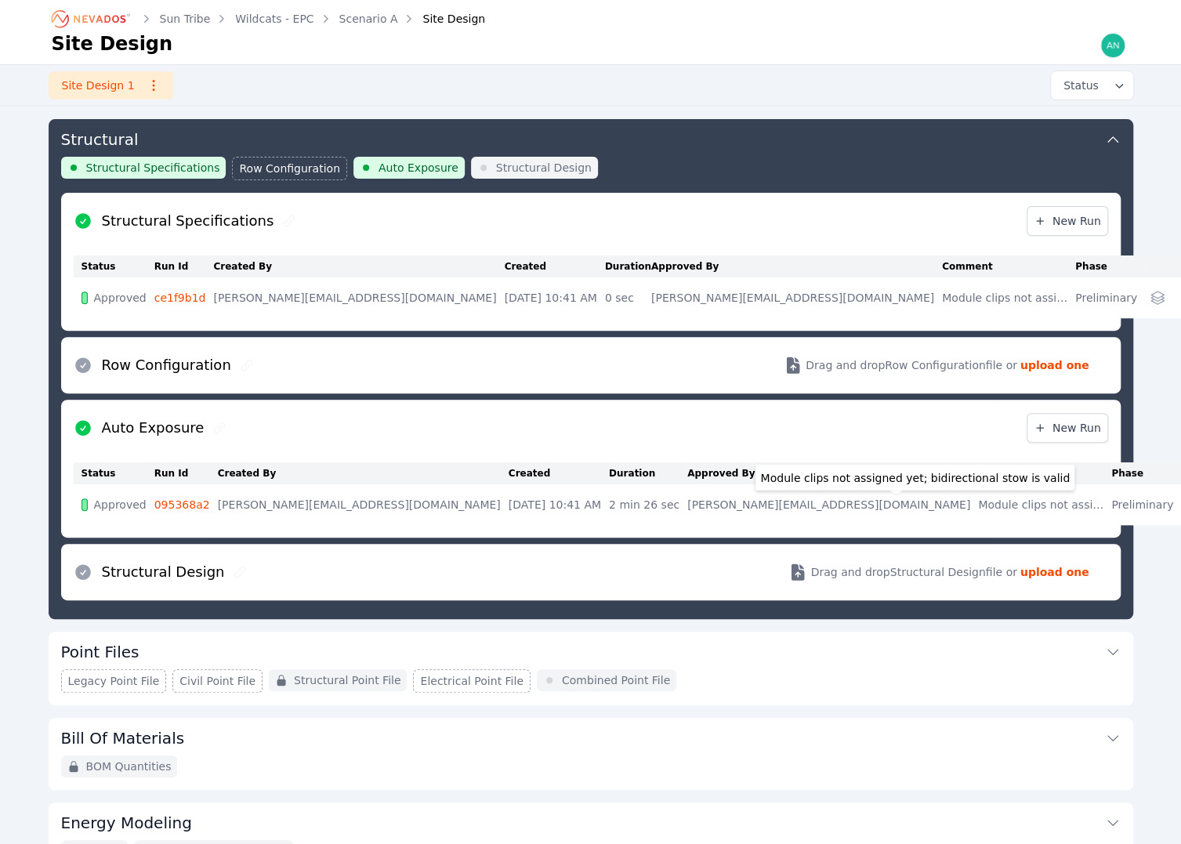
click at [978, 507] on div "Module clips not assigned yet; bidirectional stow is valid" at bounding box center [1040, 505] width 125 height 16
click at [978, 505] on div "Module clips not assigned yet; bidirectional stow is valid" at bounding box center [1040, 505] width 125 height 16
click at [978, 508] on div "Module clips not assigned yet; bidirectional stow is valid" at bounding box center [1040, 505] width 125 height 16
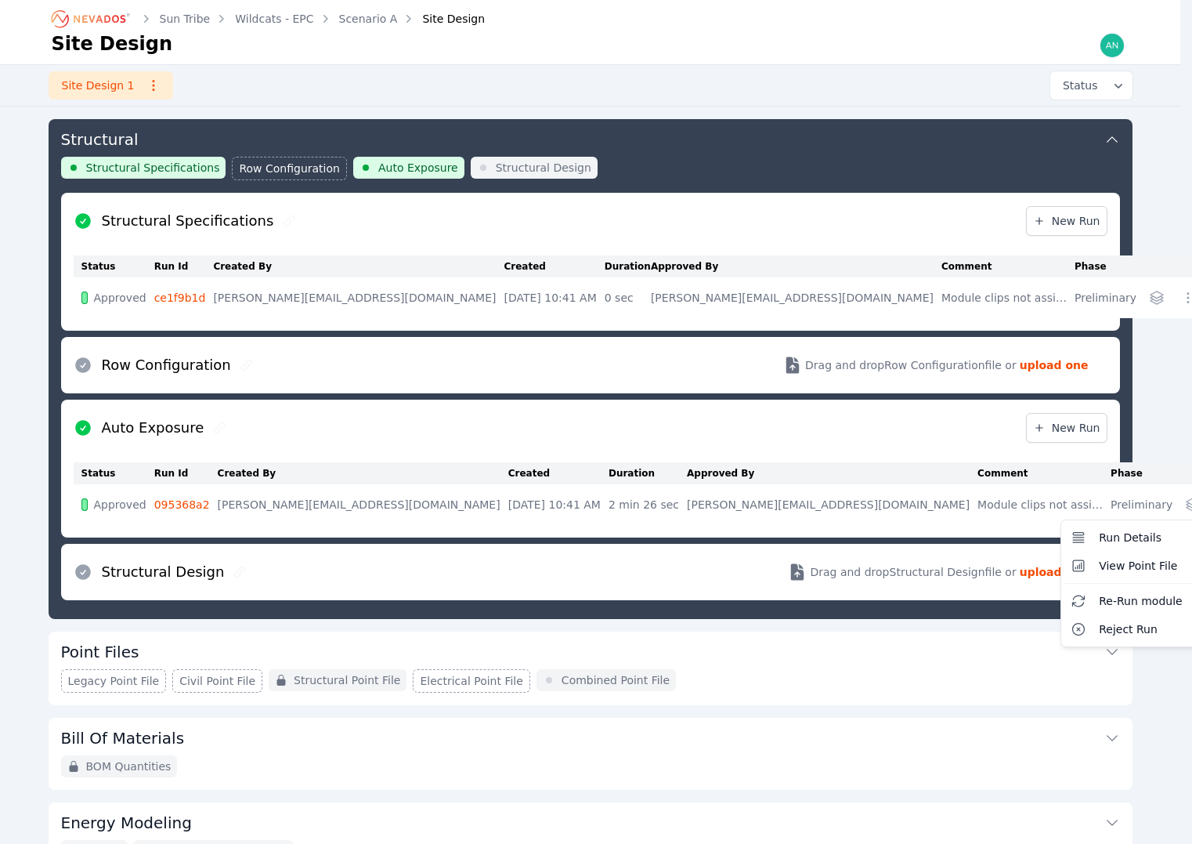
click at [1099, 595] on span "Re-Run module" at bounding box center [1141, 601] width 84 height 16
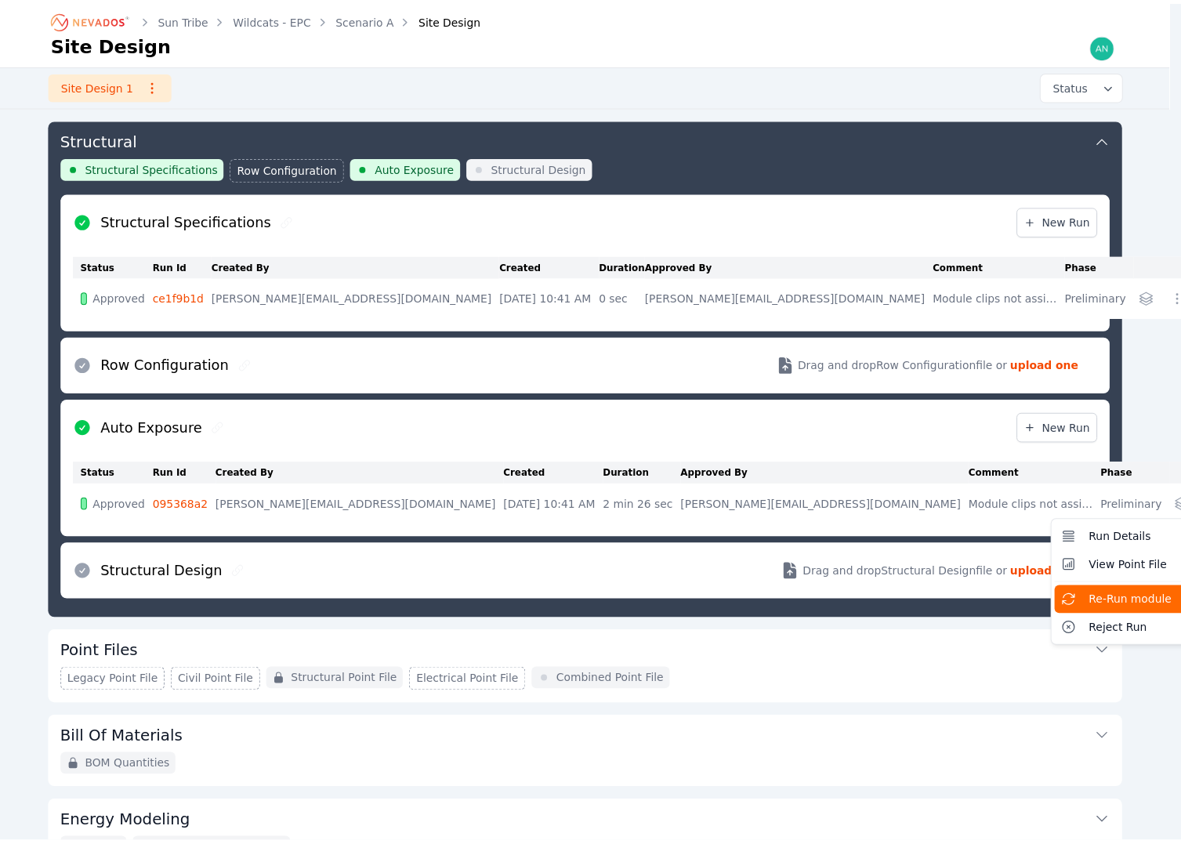
scroll to position [77, 0]
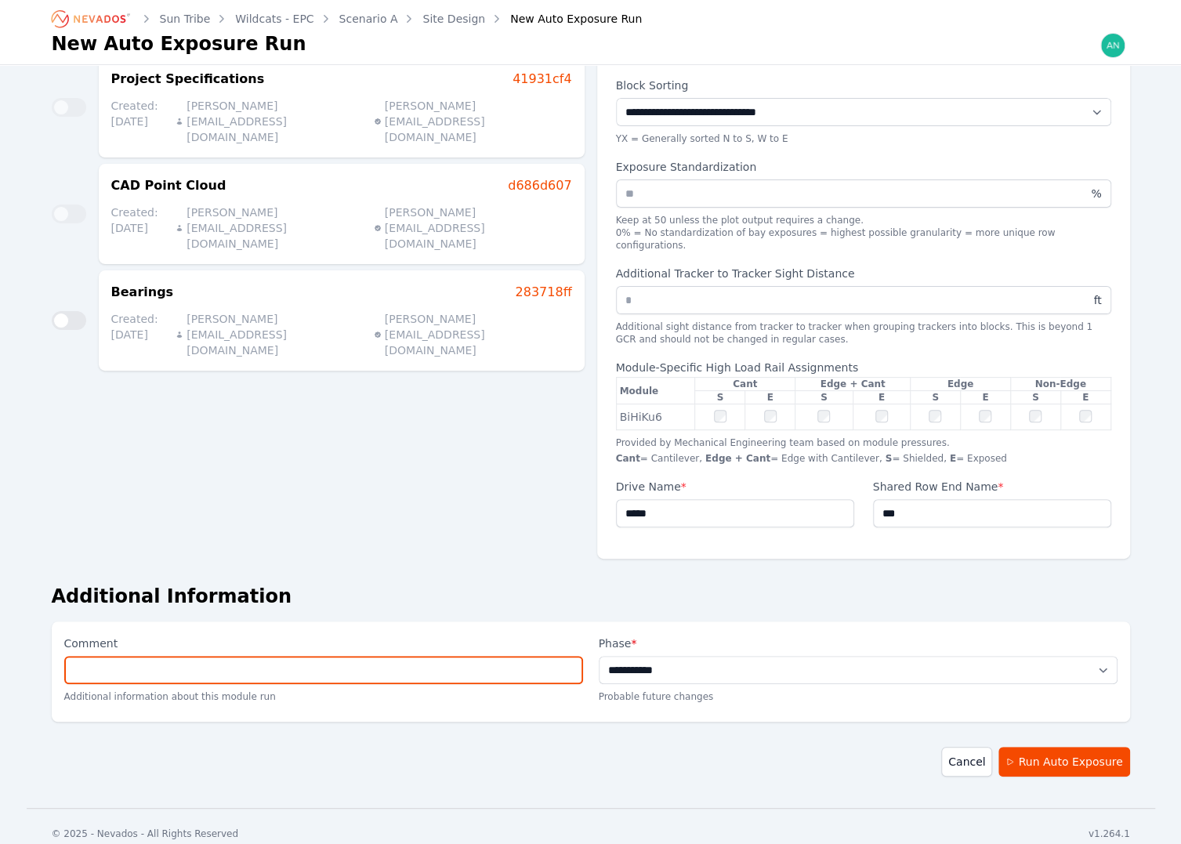
click at [518, 656] on input "Comment" at bounding box center [323, 670] width 519 height 28
type input "**********"
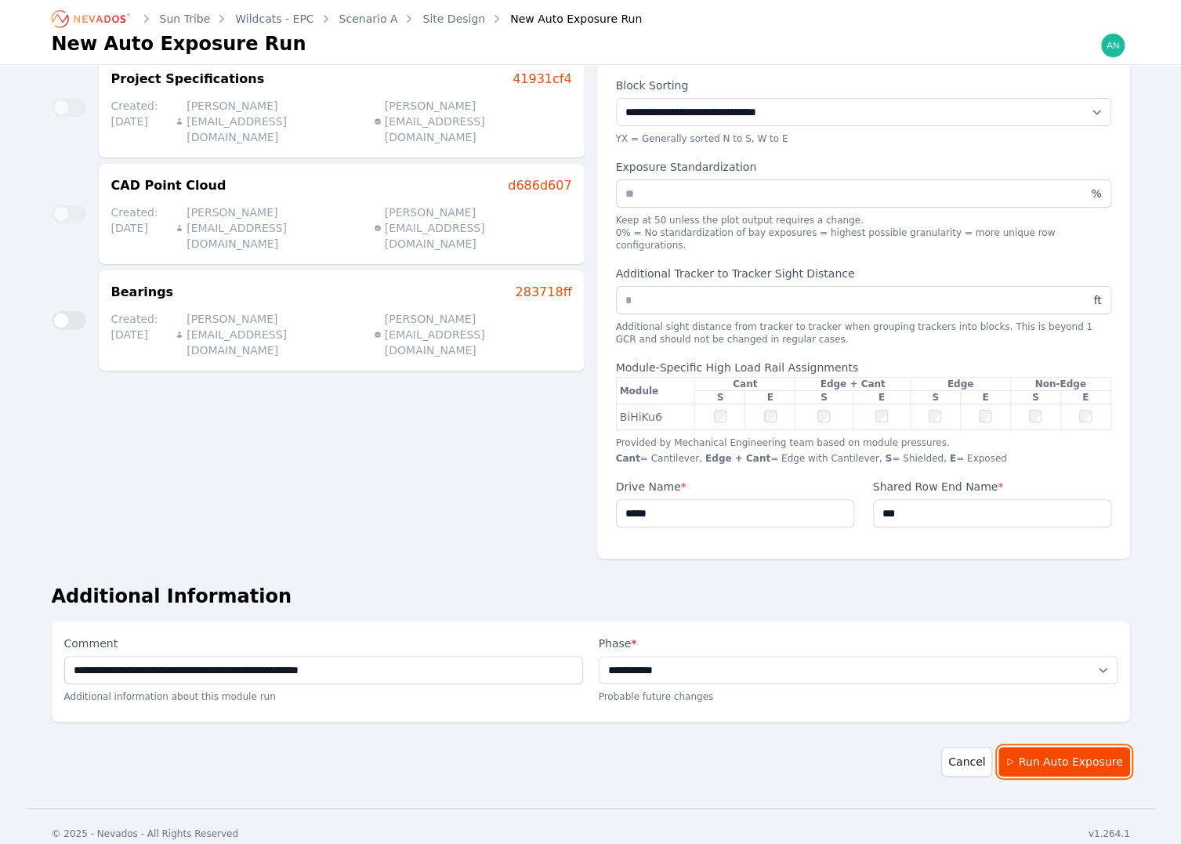
click at [1045, 754] on button "Run Auto Exposure" at bounding box center [1063, 762] width 131 height 30
click at [423, 24] on link "Site Design" at bounding box center [453, 19] width 63 height 16
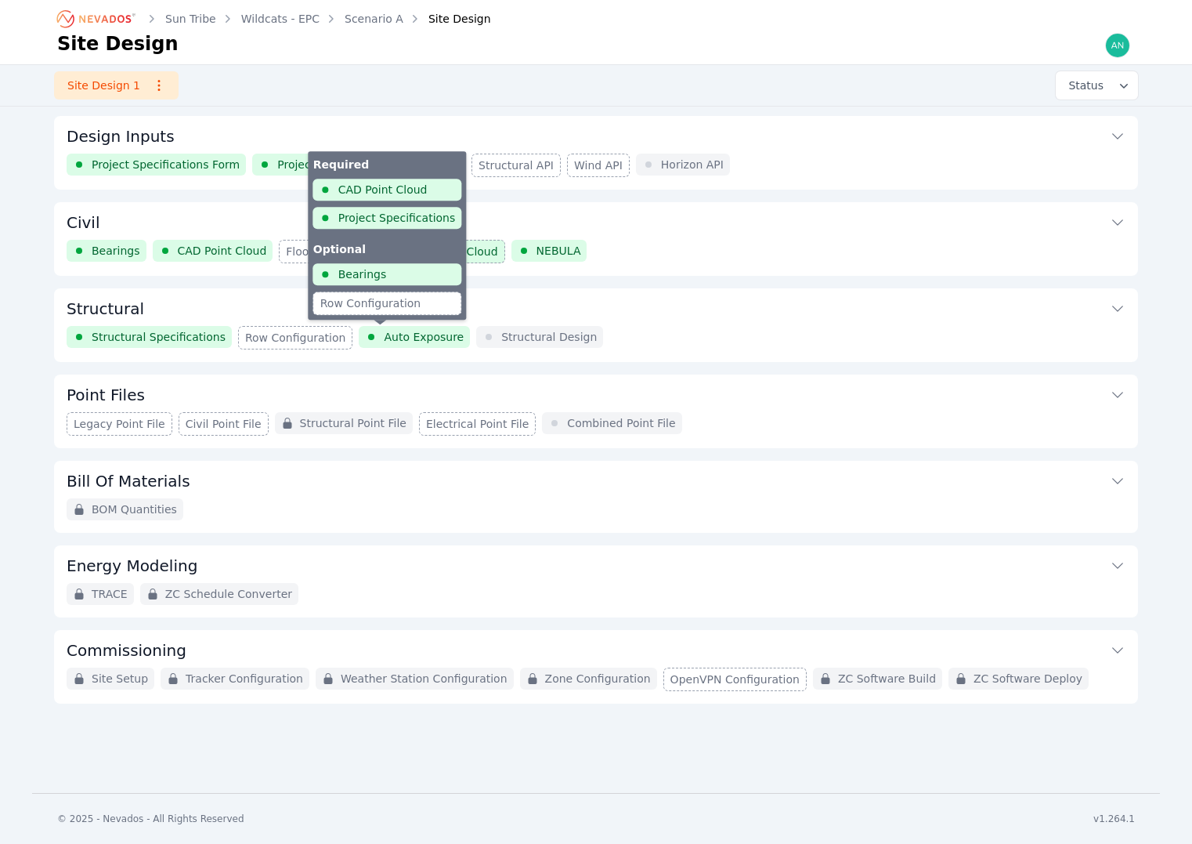
click at [384, 331] on span "Auto Exposure" at bounding box center [424, 337] width 80 height 16
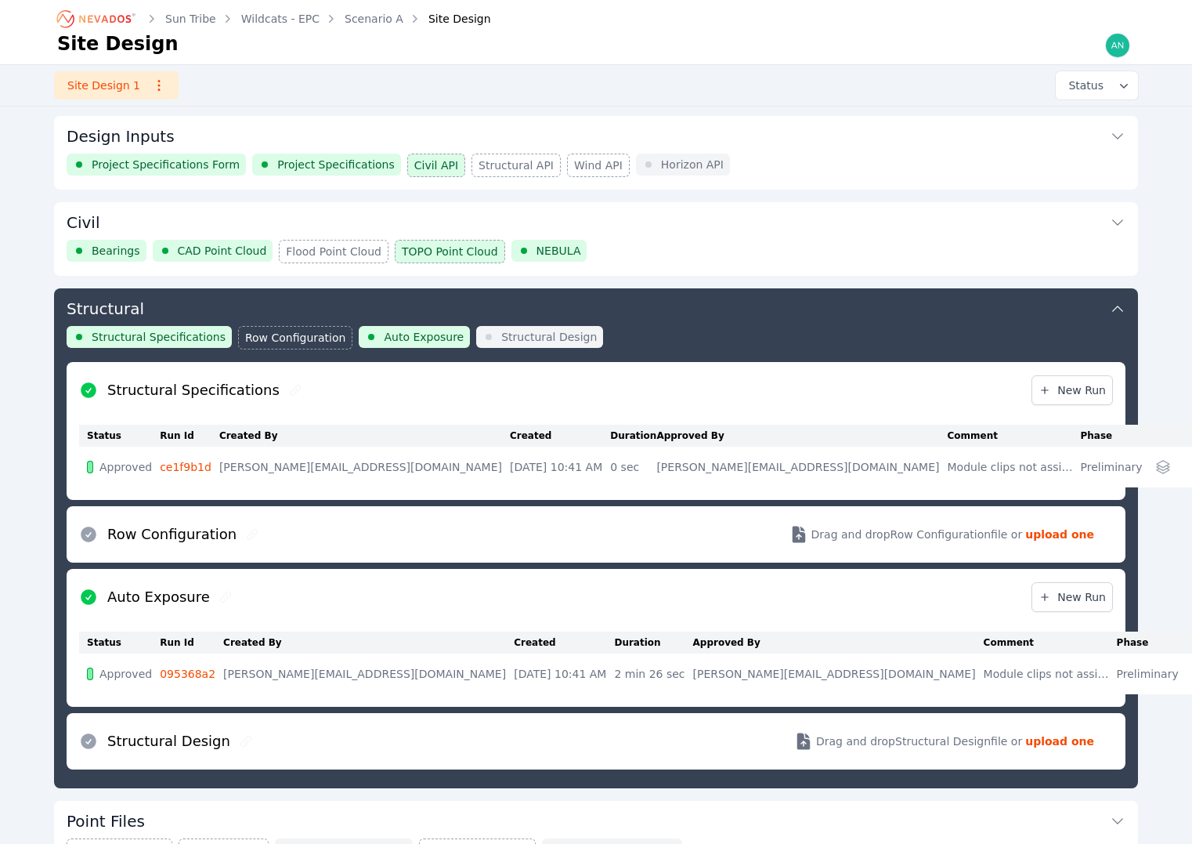
scroll to position [169, 0]
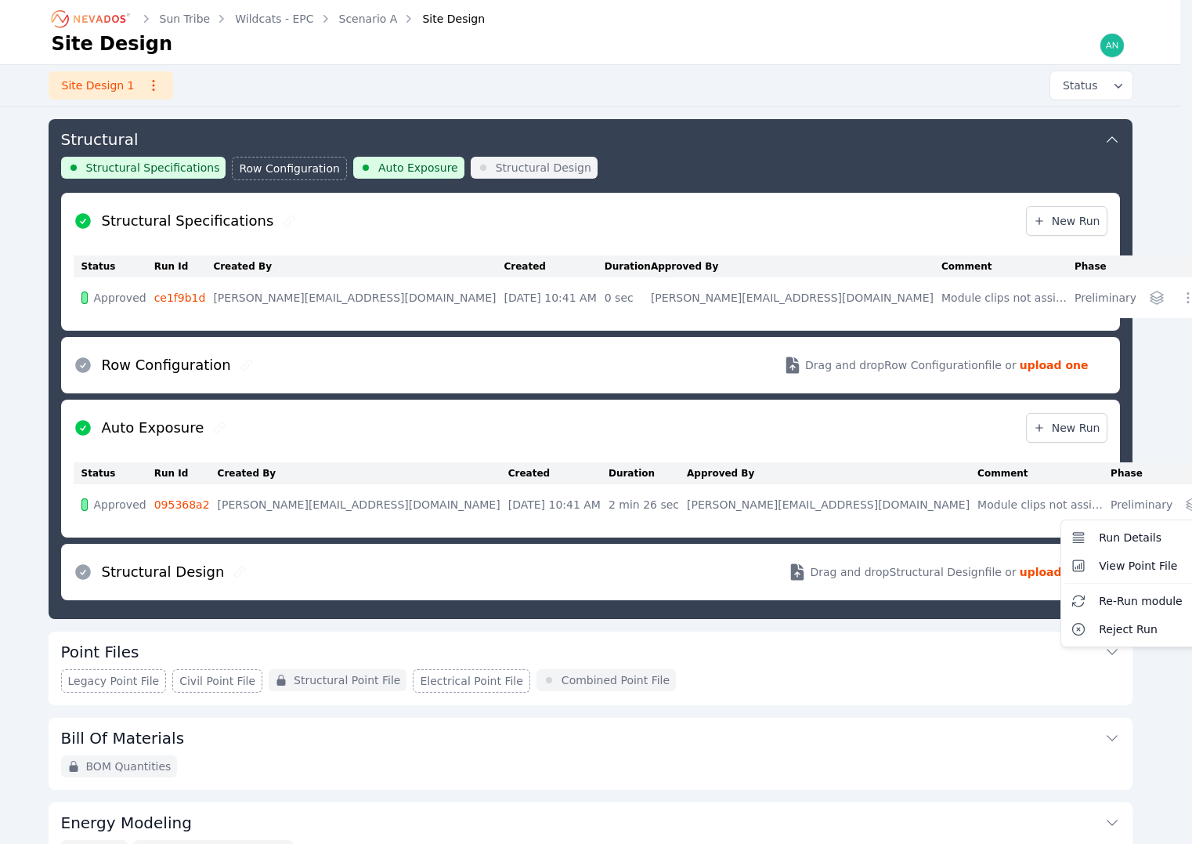
click at [1065, 609] on button "Re-Run module" at bounding box center [1149, 601] width 169 height 28
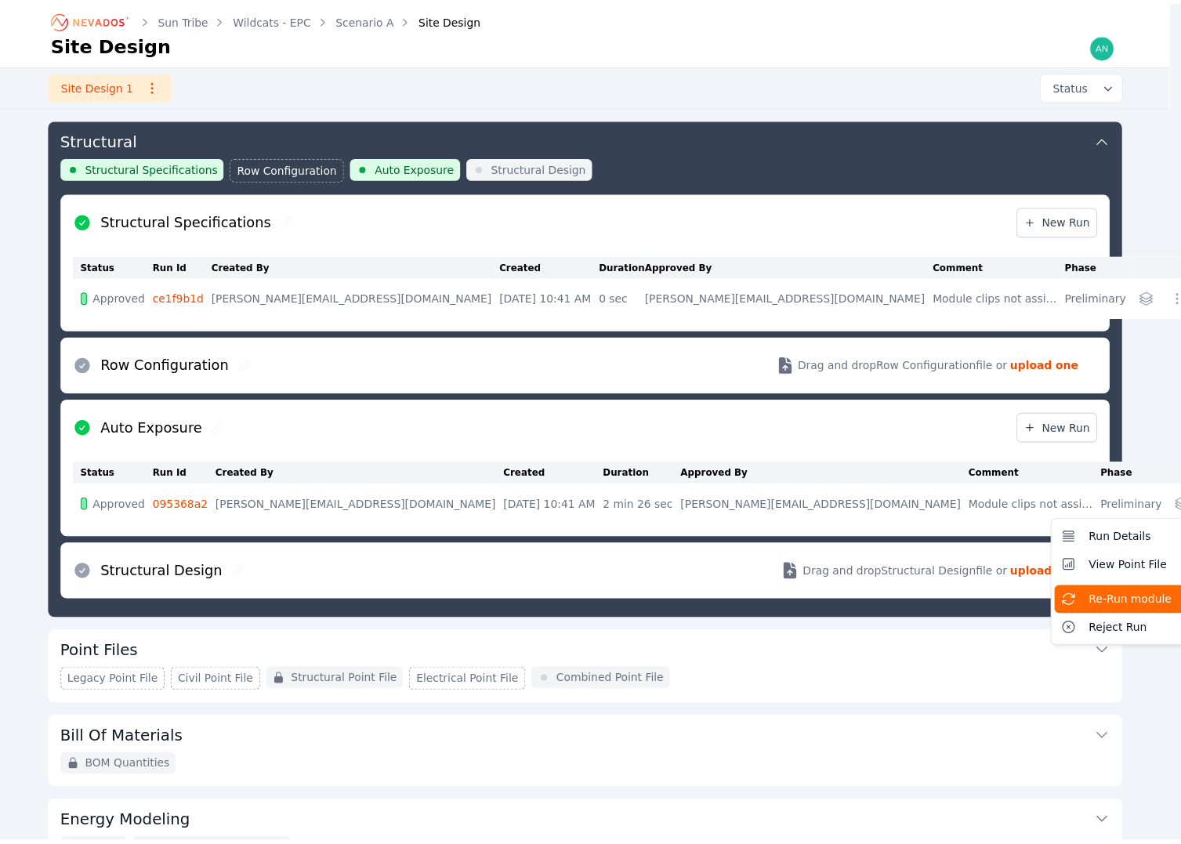
scroll to position [77, 0]
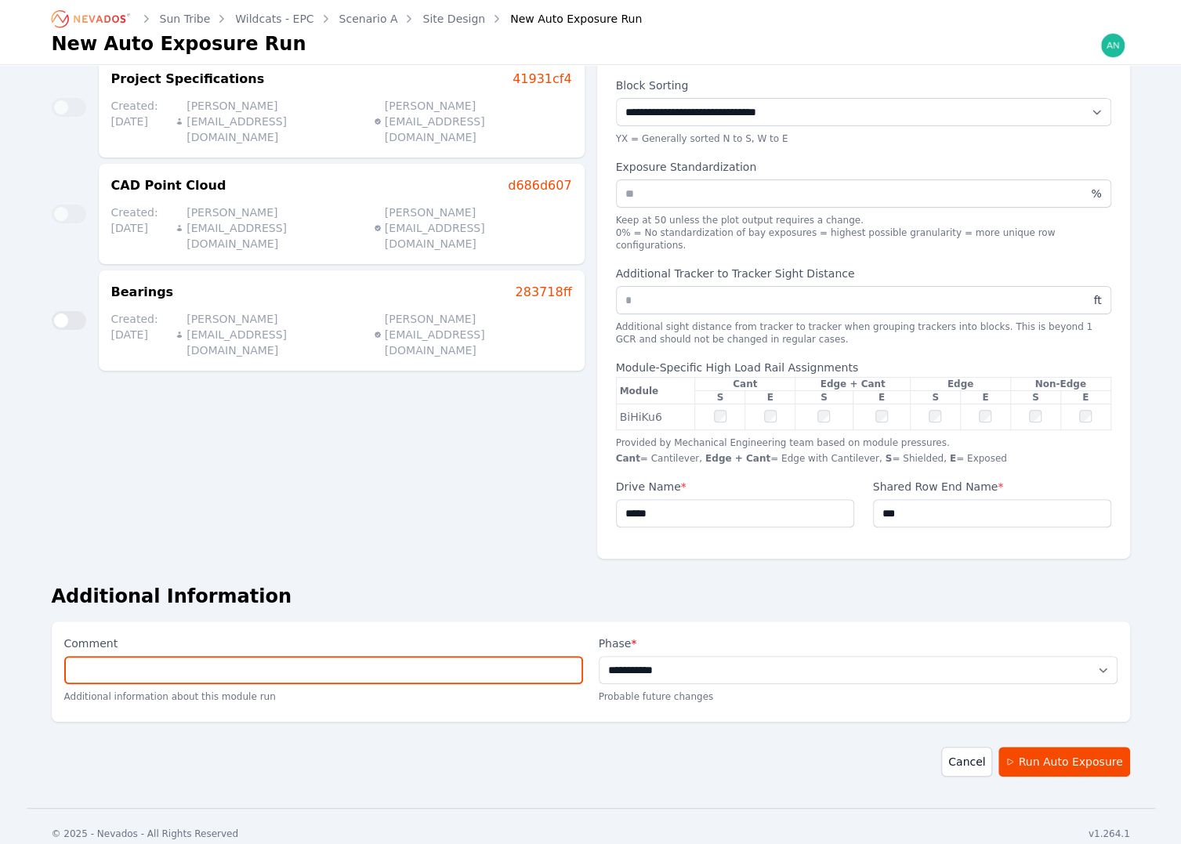
click at [500, 656] on input "Comment" at bounding box center [323, 670] width 519 height 28
type input "**********"
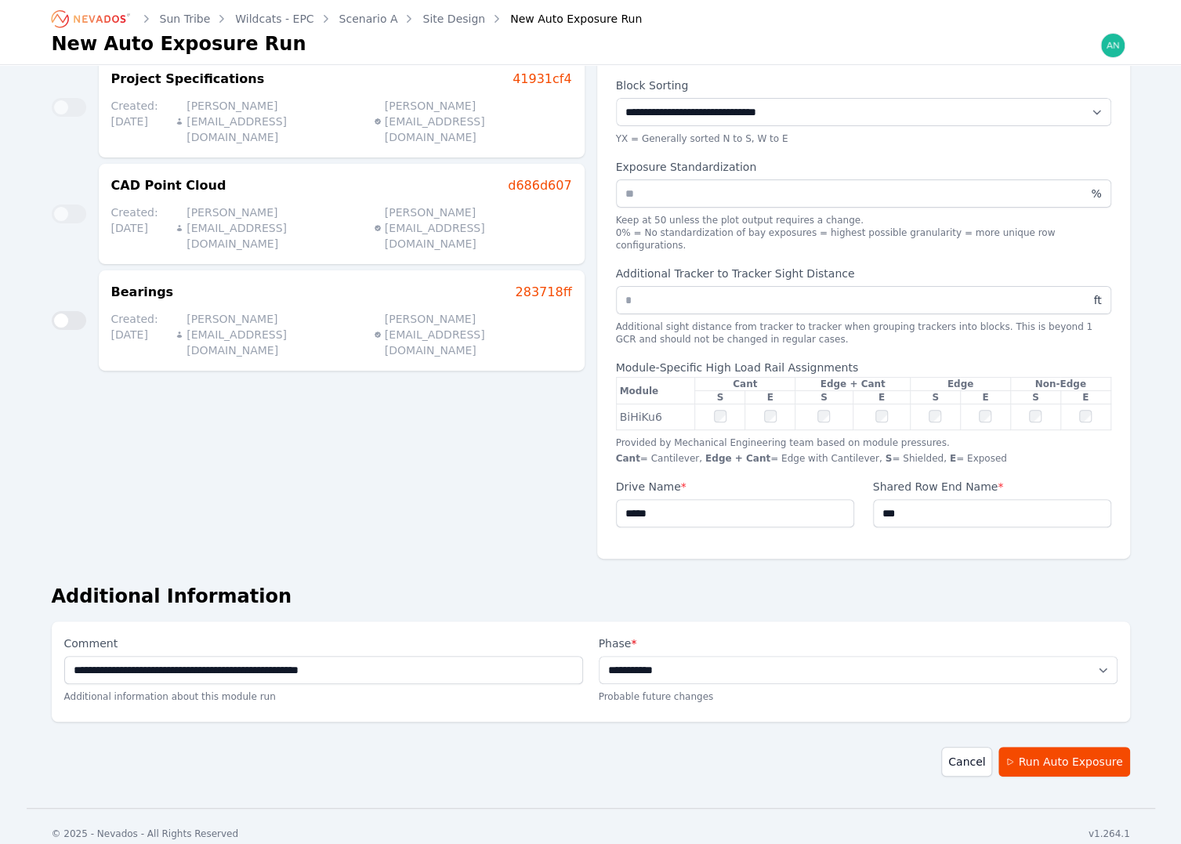
click at [779, 769] on div "**********" at bounding box center [591, 398] width 1078 height 794
click at [780, 769] on div "**********" at bounding box center [591, 398] width 1078 height 794
click at [1105, 766] on div "**********" at bounding box center [591, 398] width 1078 height 794
click at [1097, 756] on button "Run Auto Exposure" at bounding box center [1063, 762] width 131 height 30
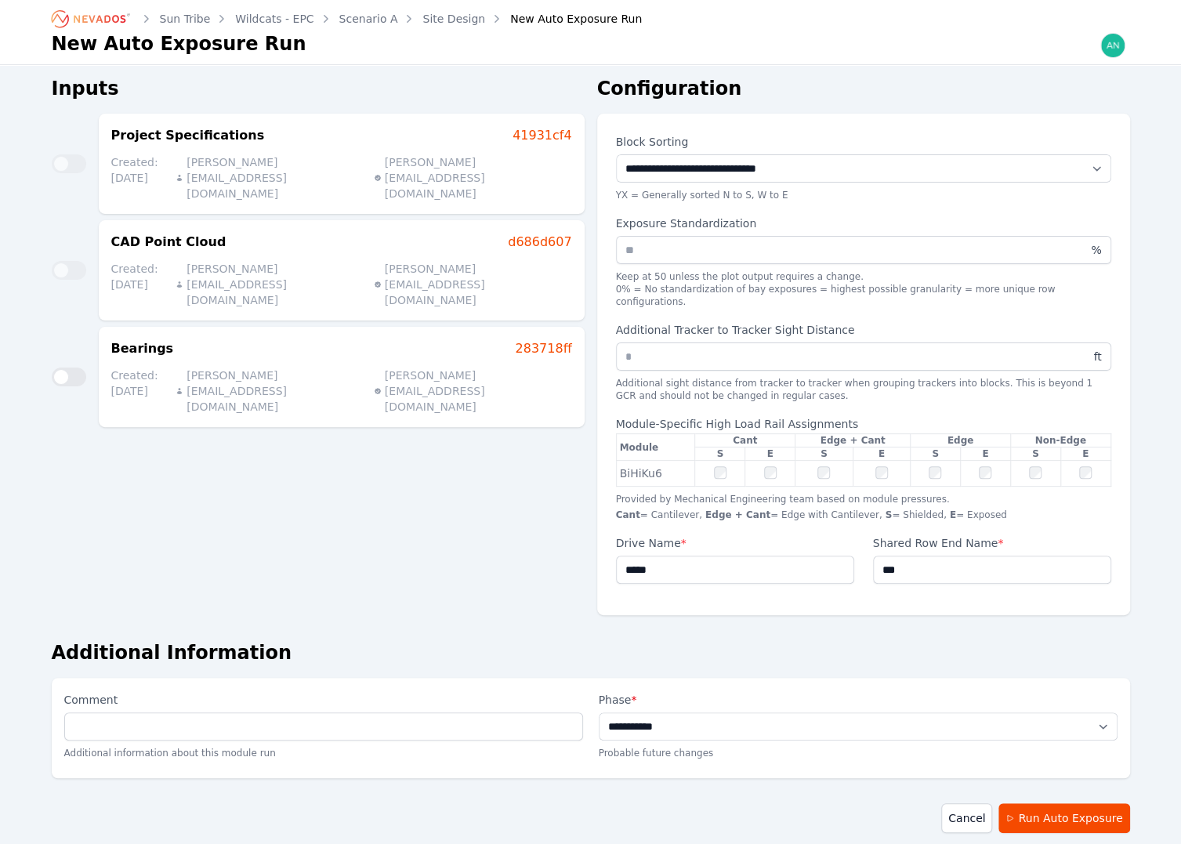
scroll to position [0, 0]
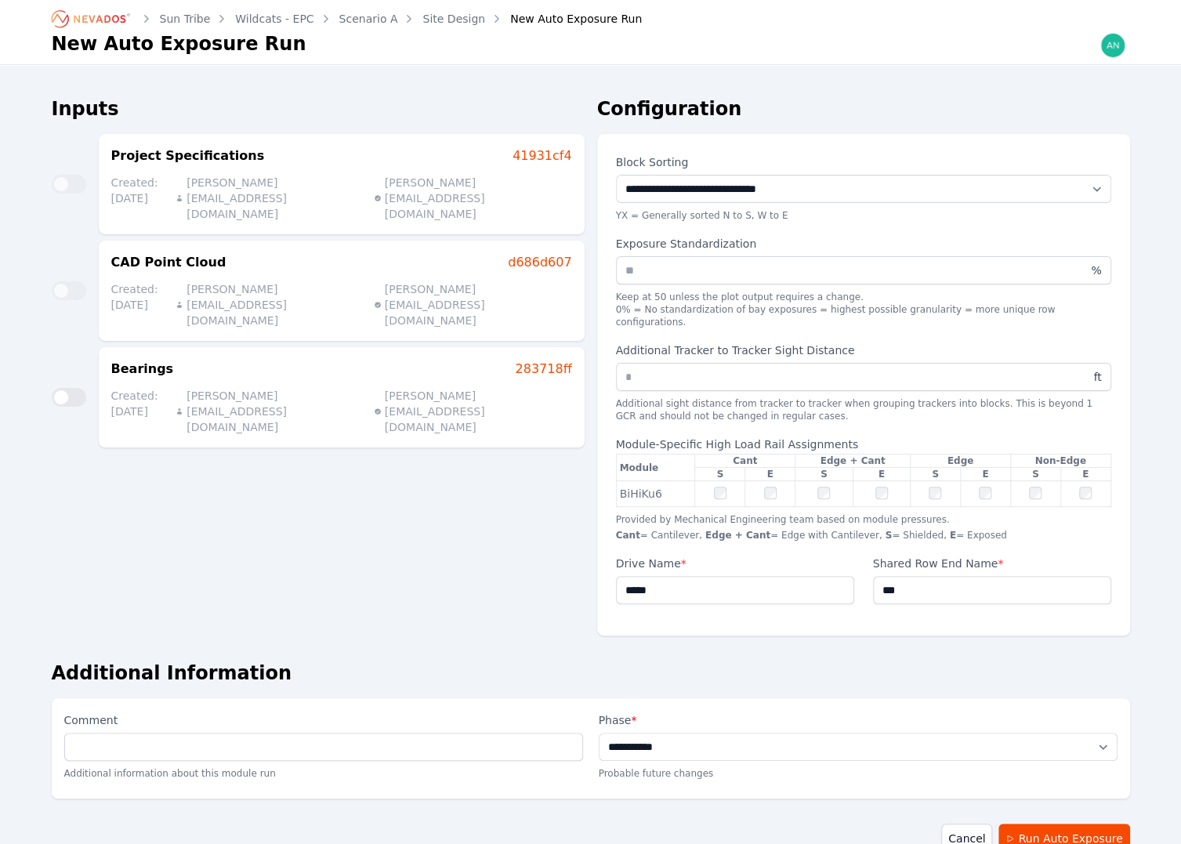
click at [493, 414] on div "Inputs Project Specifications 41931cf4 Created: [DATE] [PERSON_NAME][EMAIL_ADDR…" at bounding box center [318, 372] width 533 height 552
click at [1098, 823] on button "Run Auto Exposure" at bounding box center [1063, 838] width 131 height 30
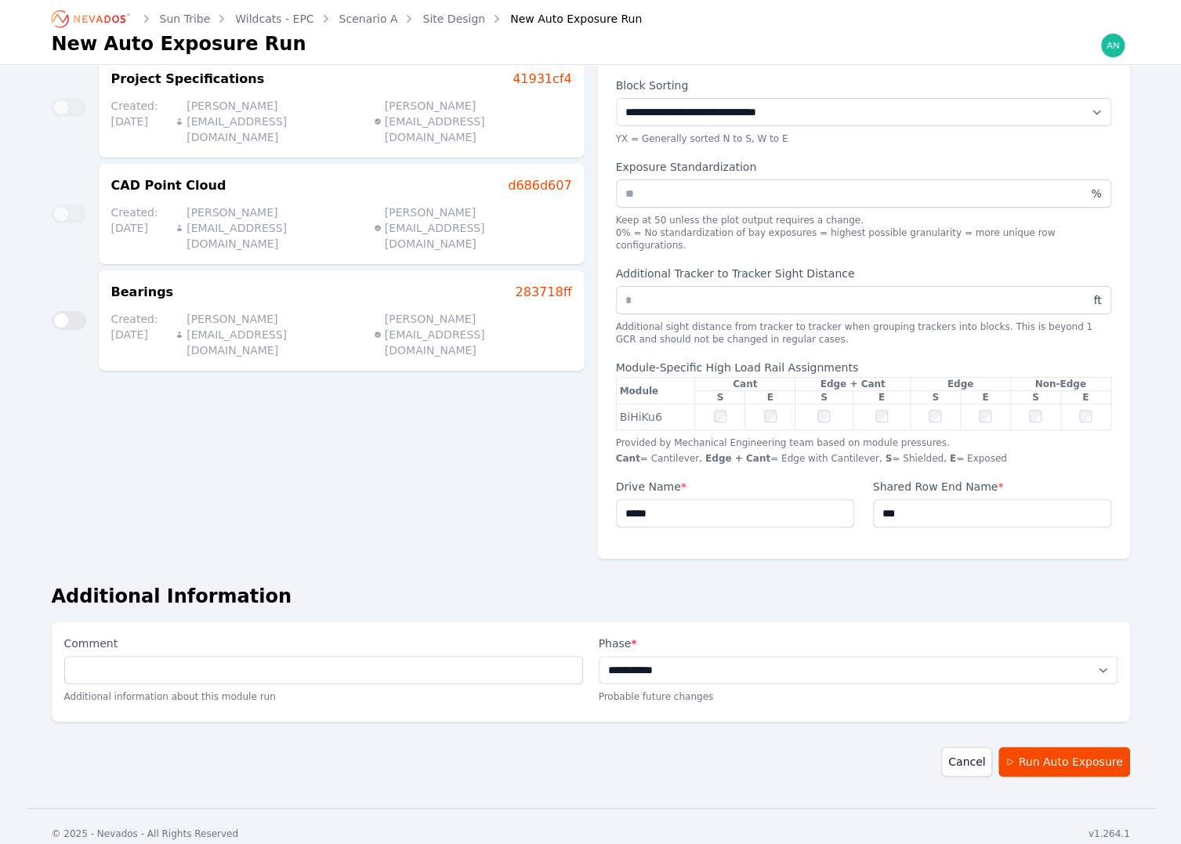
click at [460, 18] on link "Site Design" at bounding box center [453, 19] width 63 height 16
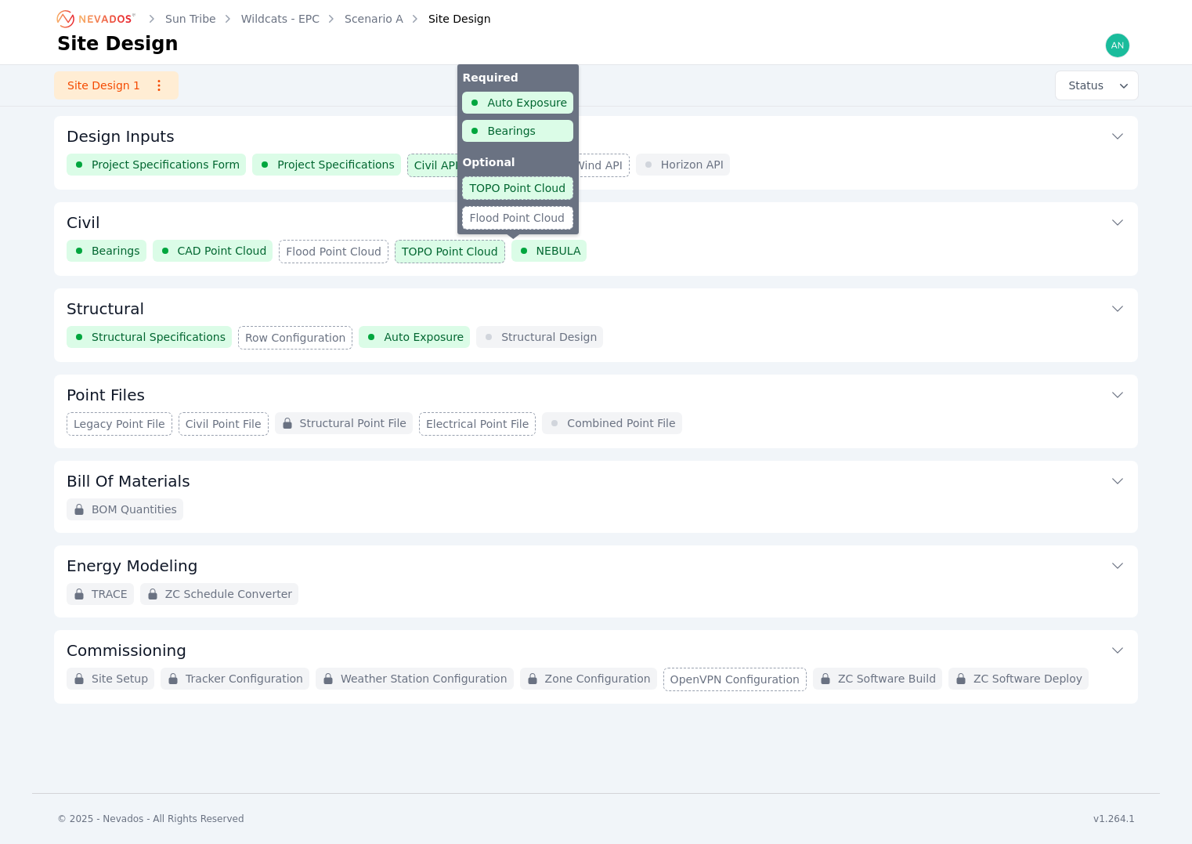
click at [537, 253] on span "NEBULA" at bounding box center [559, 251] width 45 height 16
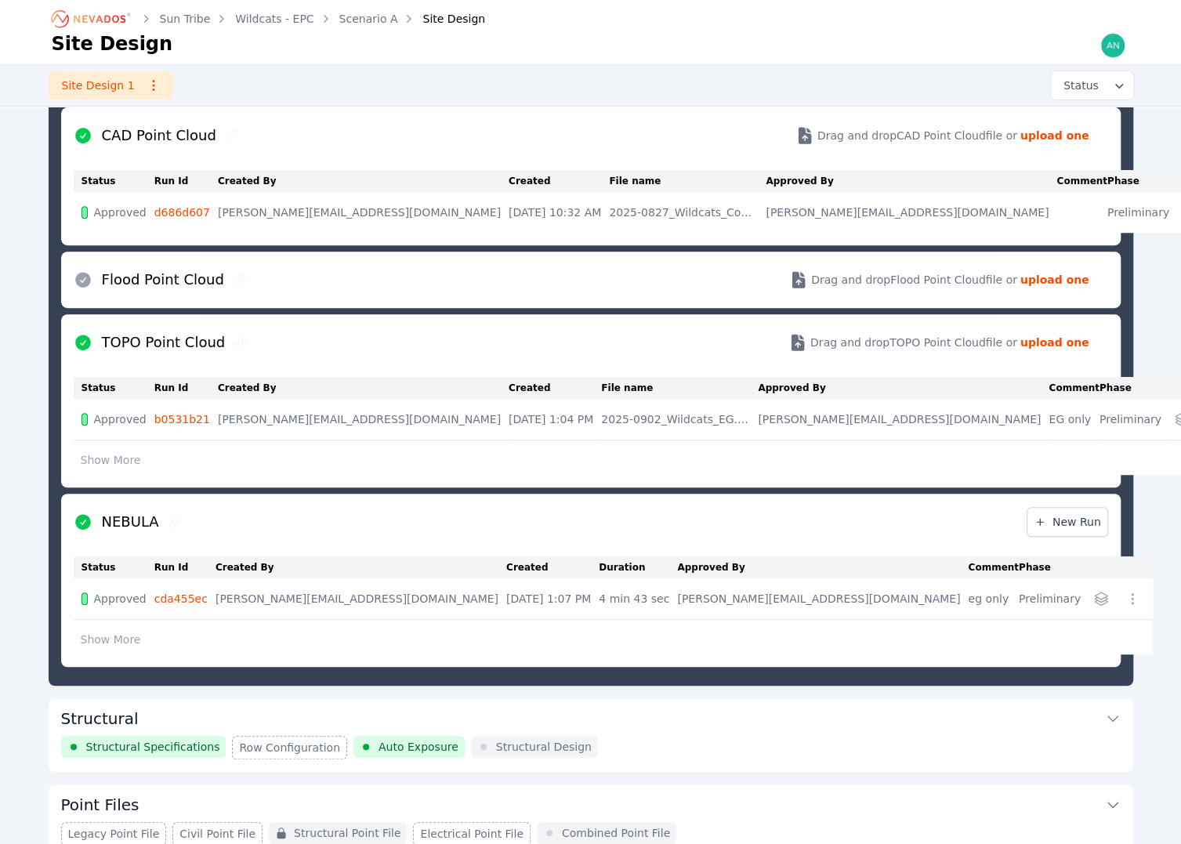
scroll to position [318, 0]
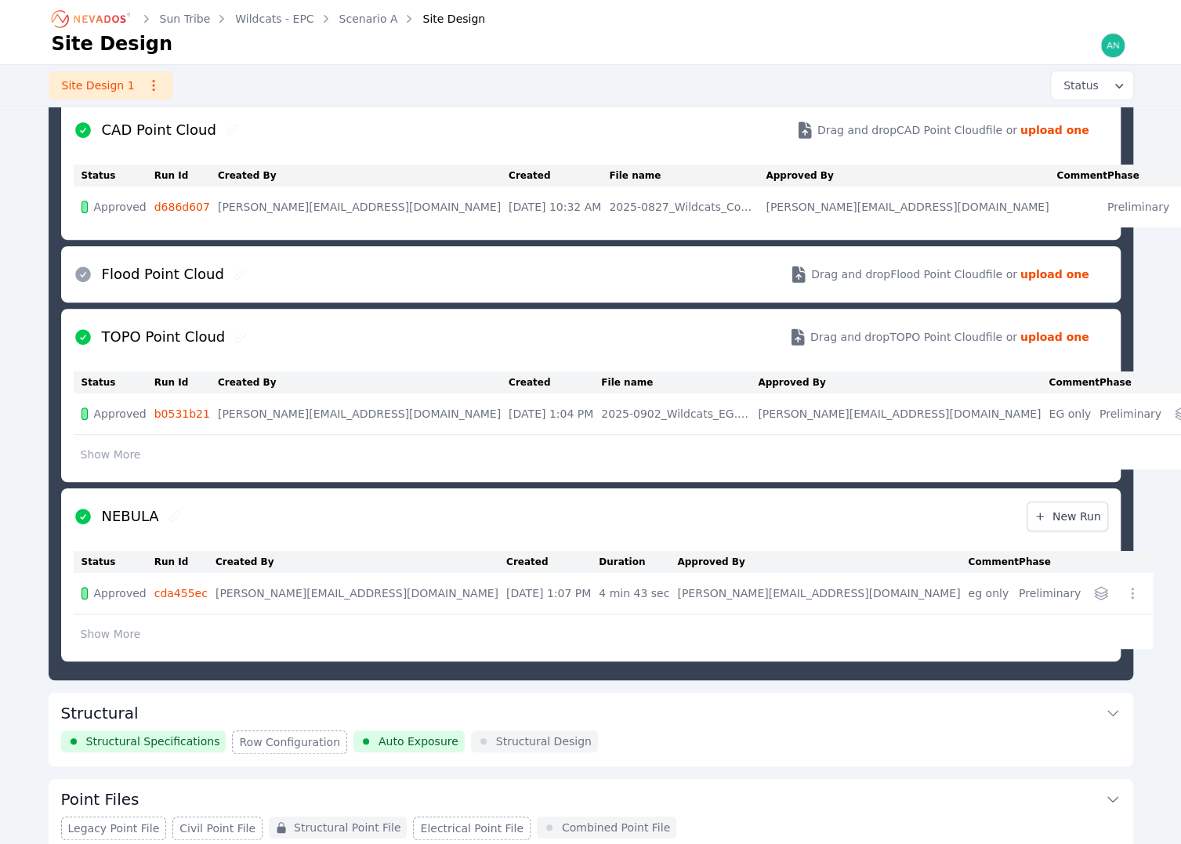
click at [1119, 584] on div at bounding box center [1131, 593] width 25 height 25
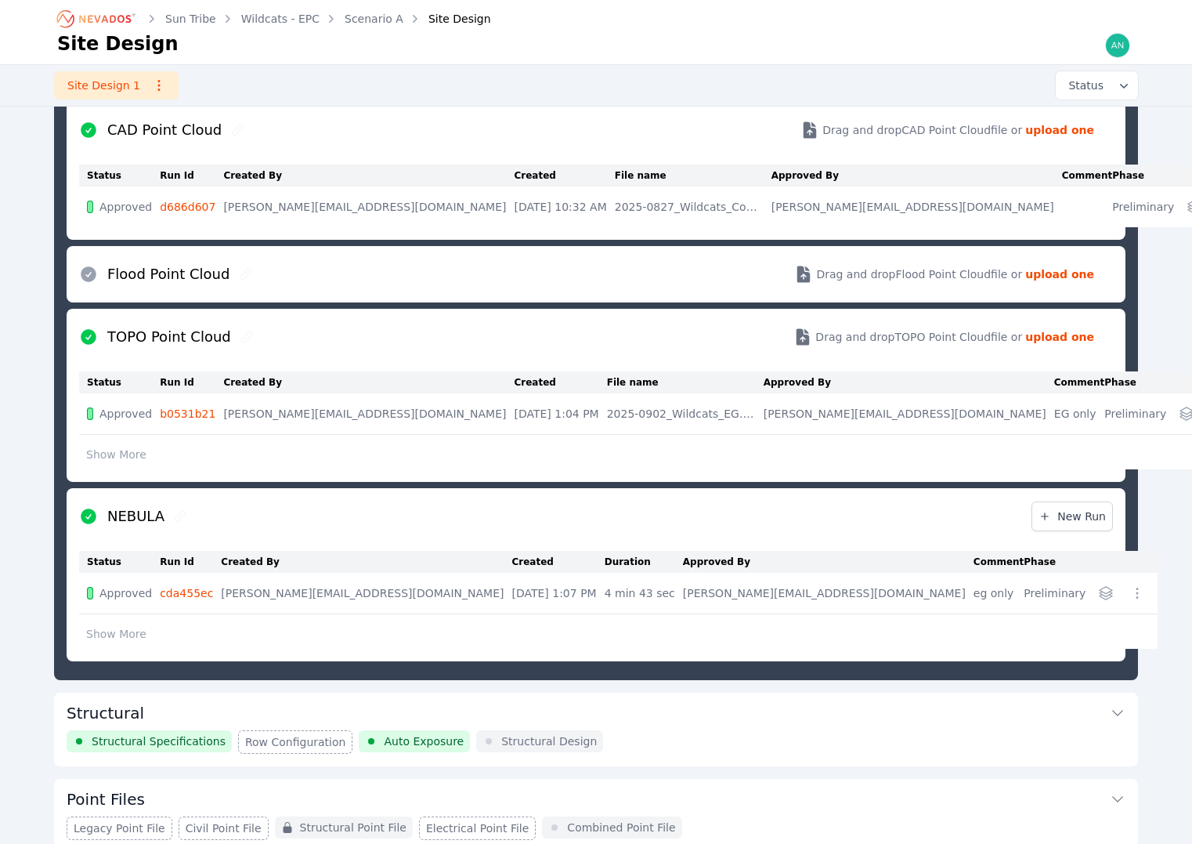
click at [1130, 594] on icon "button" at bounding box center [1138, 593] width 16 height 16
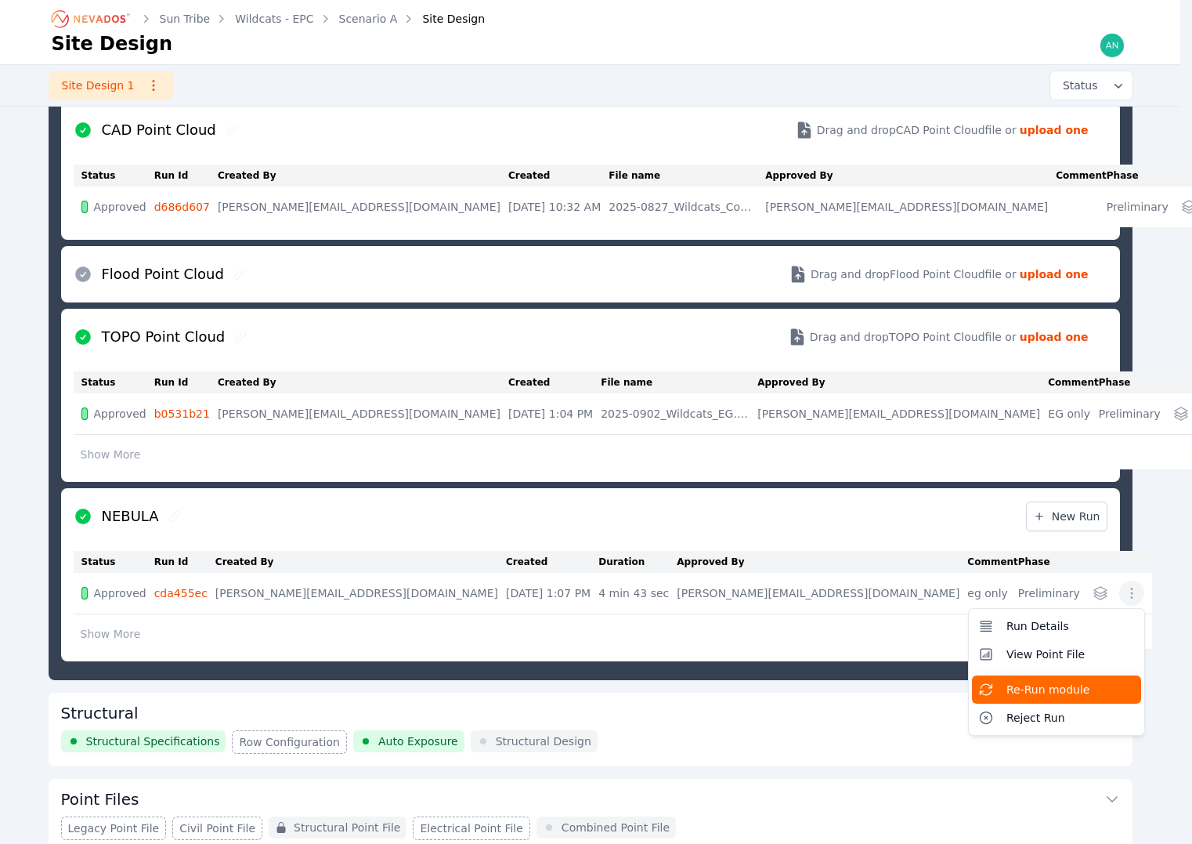
click at [1007, 684] on span "Re-Run module" at bounding box center [1049, 690] width 84 height 16
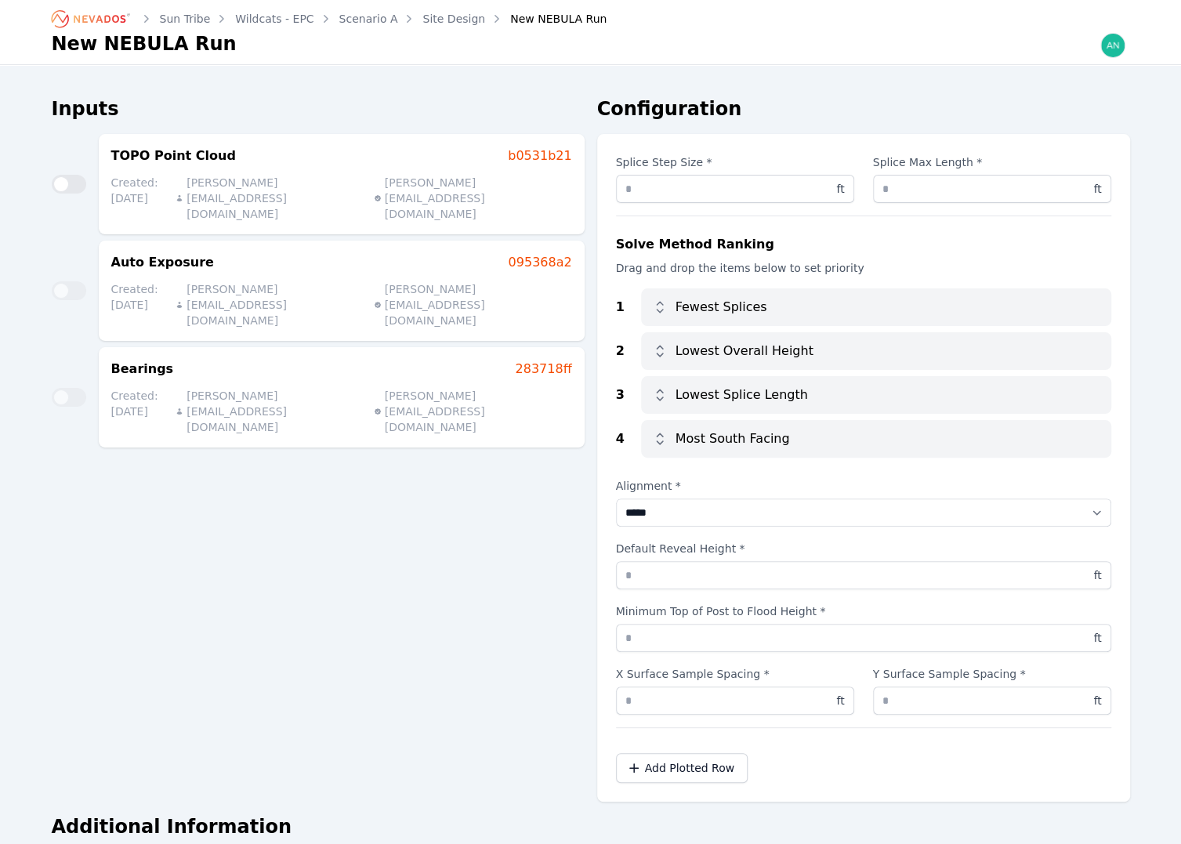
scroll to position [207, 0]
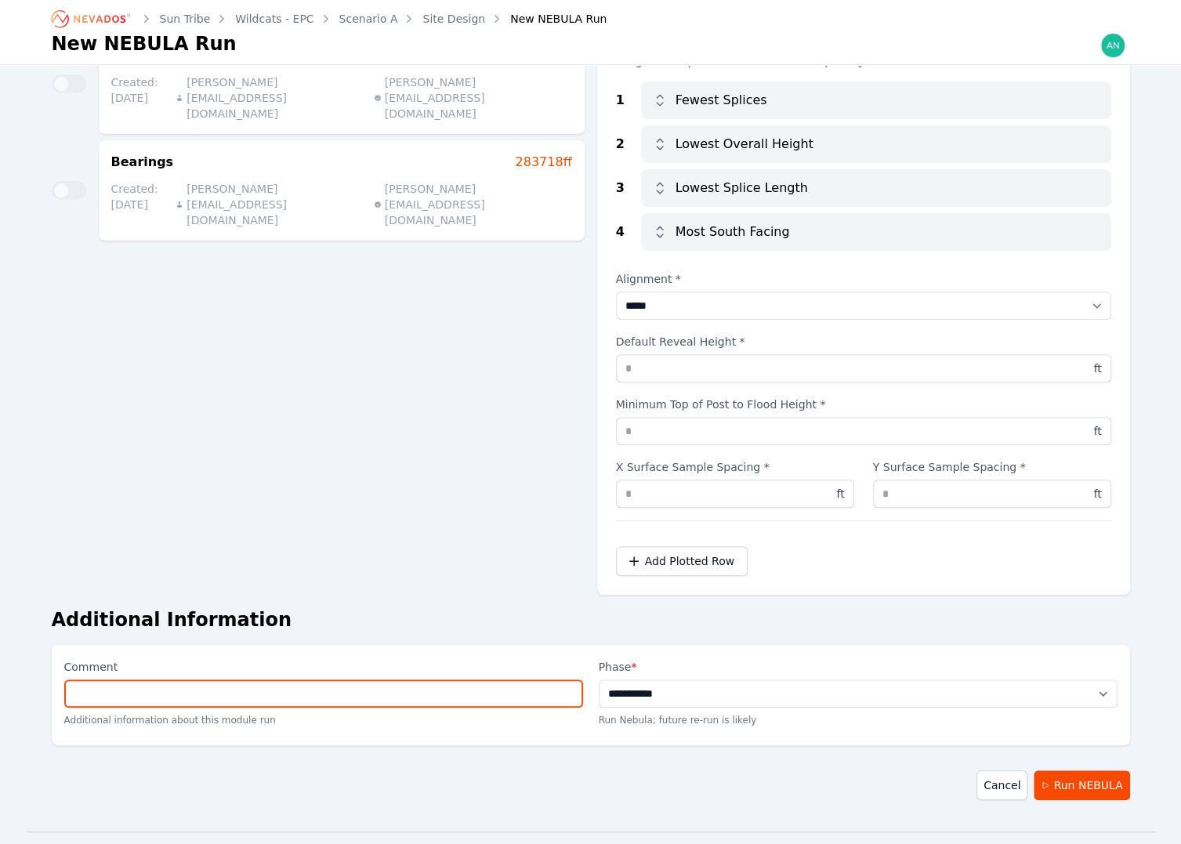
click at [360, 689] on input "Comment" at bounding box center [323, 693] width 519 height 28
type input "****"
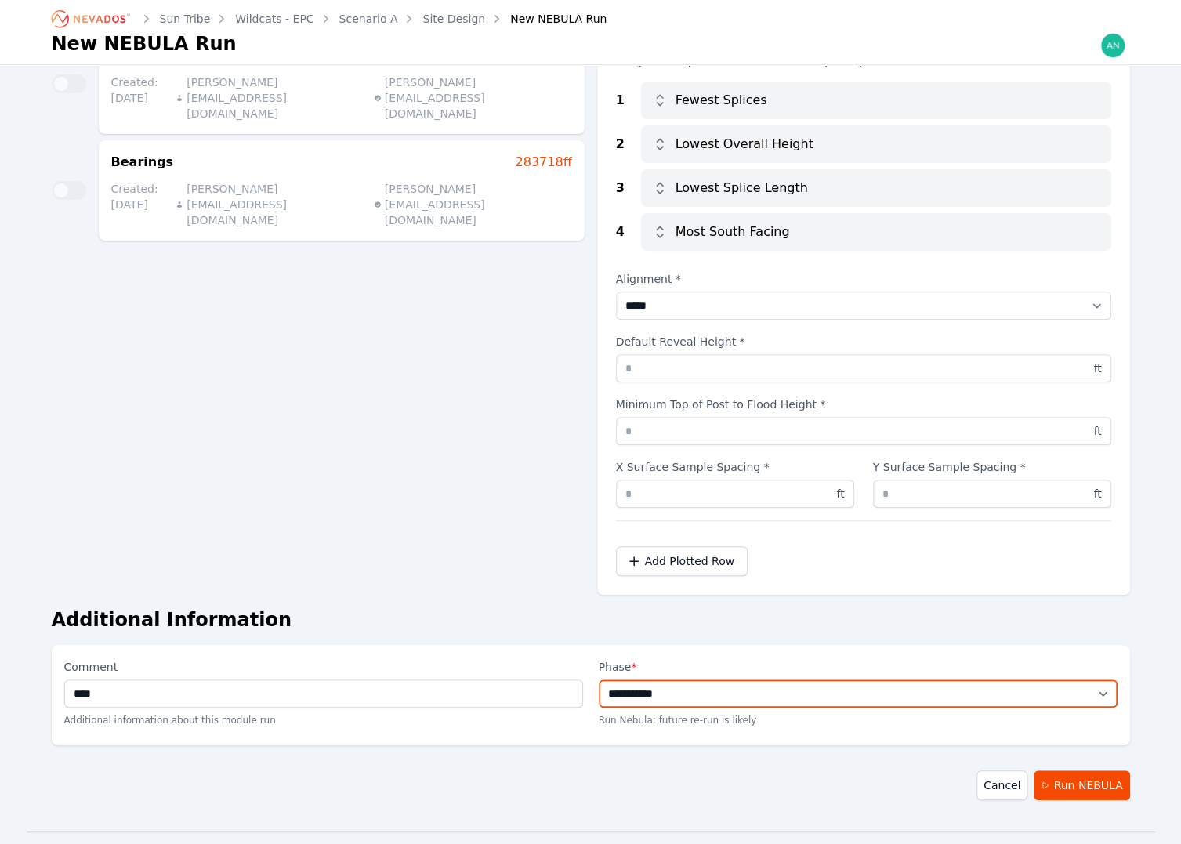
click at [758, 703] on select "**********" at bounding box center [858, 693] width 519 height 28
select select "**********"
click at [599, 679] on select "**********" at bounding box center [858, 693] width 519 height 28
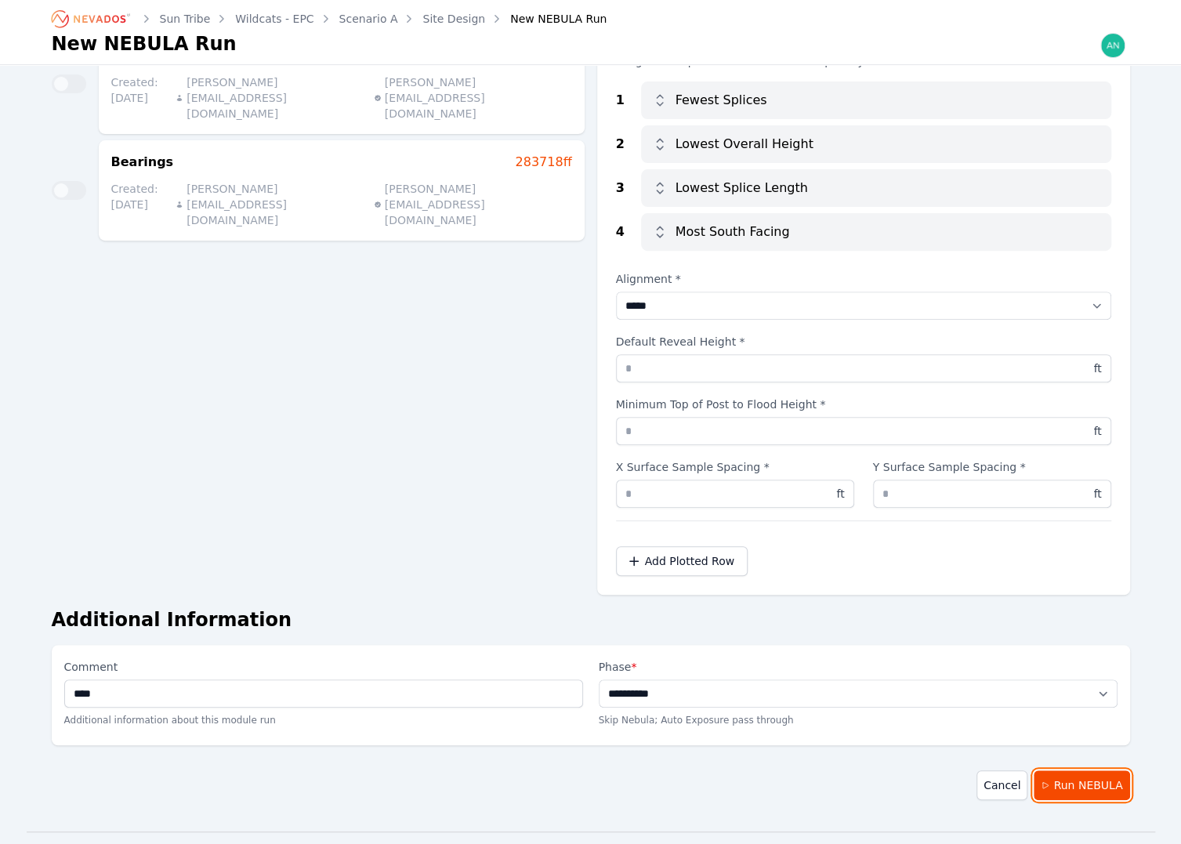
click at [1081, 784] on button "Run NEBULA" at bounding box center [1081, 785] width 96 height 30
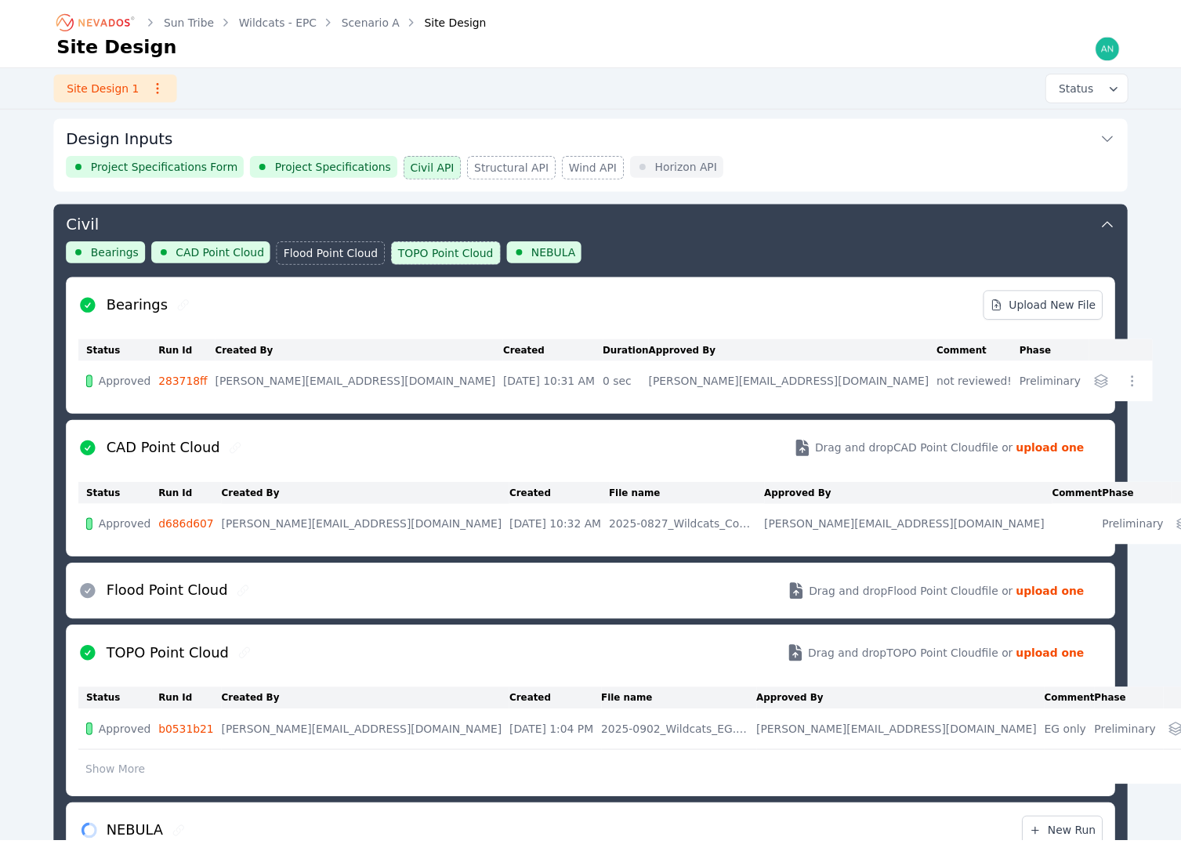
scroll to position [682, 0]
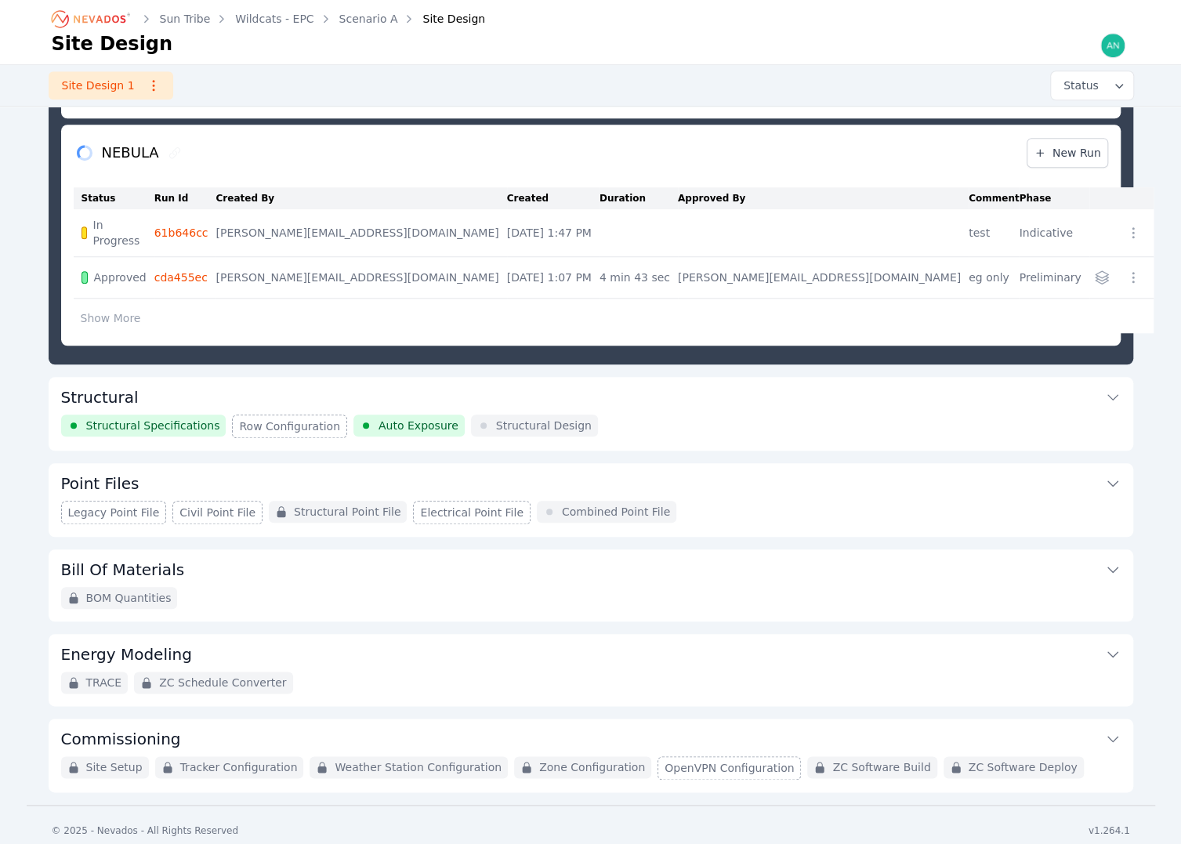
click at [423, 18] on div "Site Design" at bounding box center [442, 19] width 85 height 16
click at [354, 15] on link "Scenario A" at bounding box center [368, 19] width 59 height 16
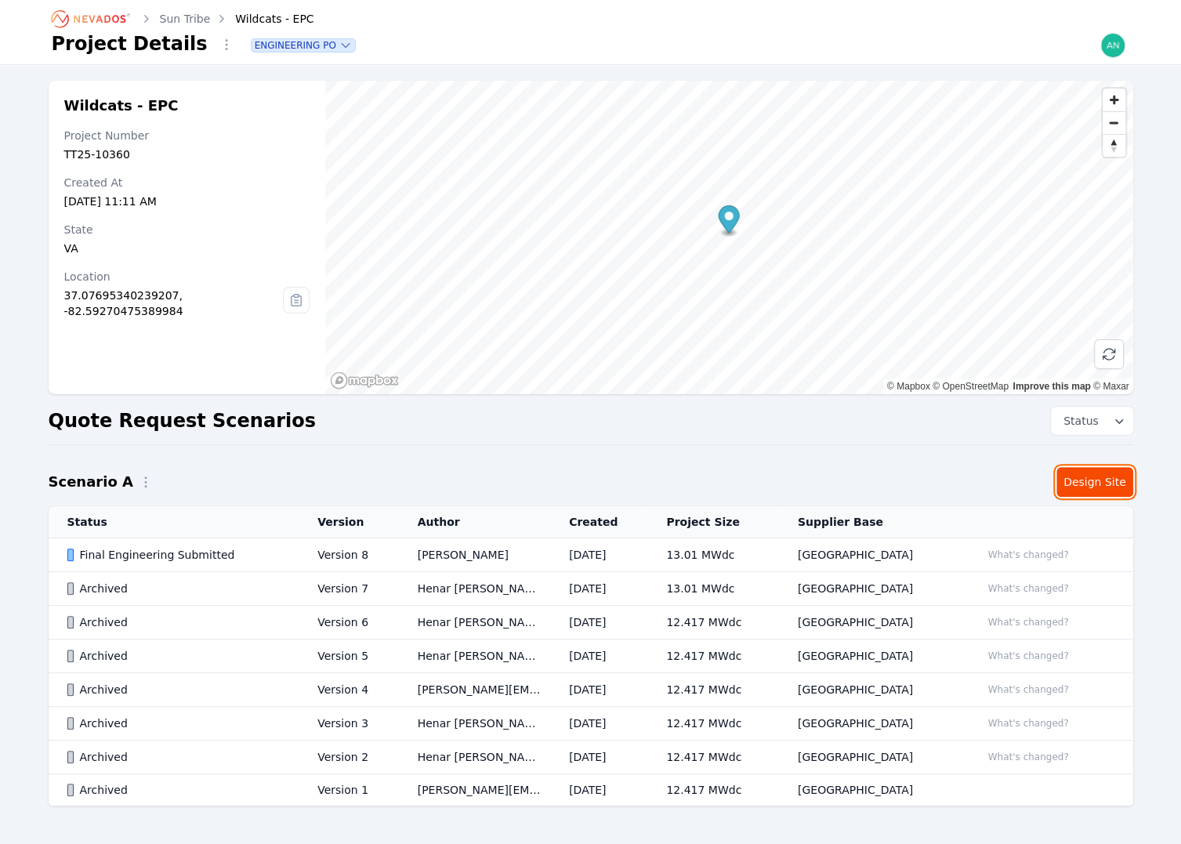
click at [1073, 481] on link "Design Site" at bounding box center [1094, 482] width 77 height 30
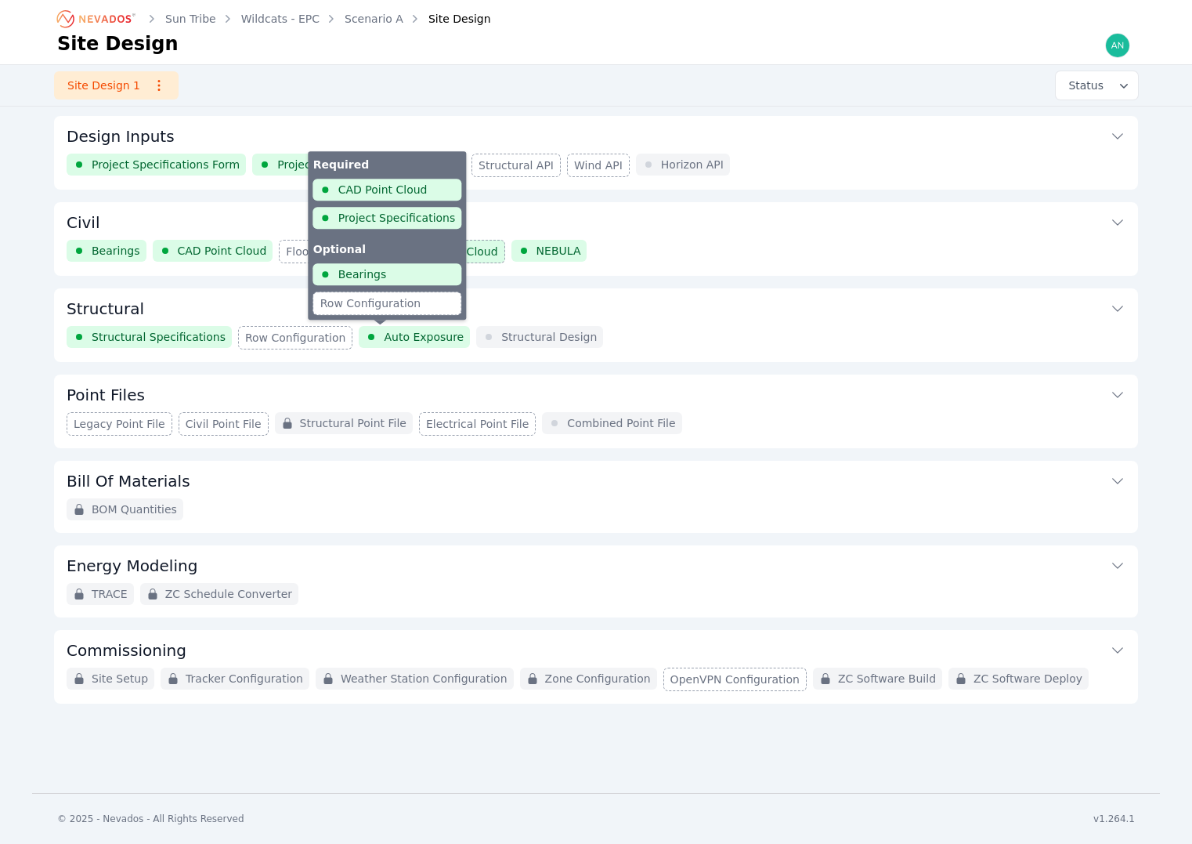
click at [384, 333] on span "Auto Exposure" at bounding box center [424, 337] width 80 height 16
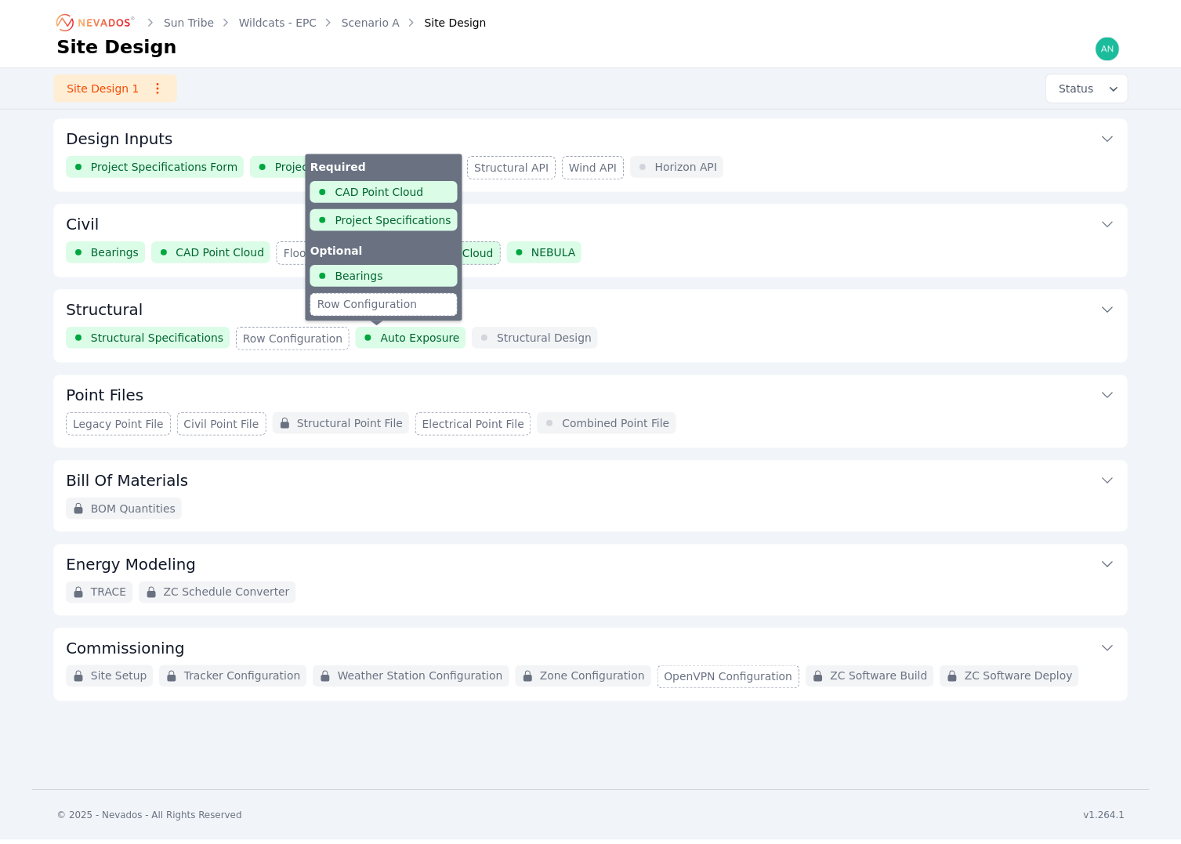
scroll to position [169, 0]
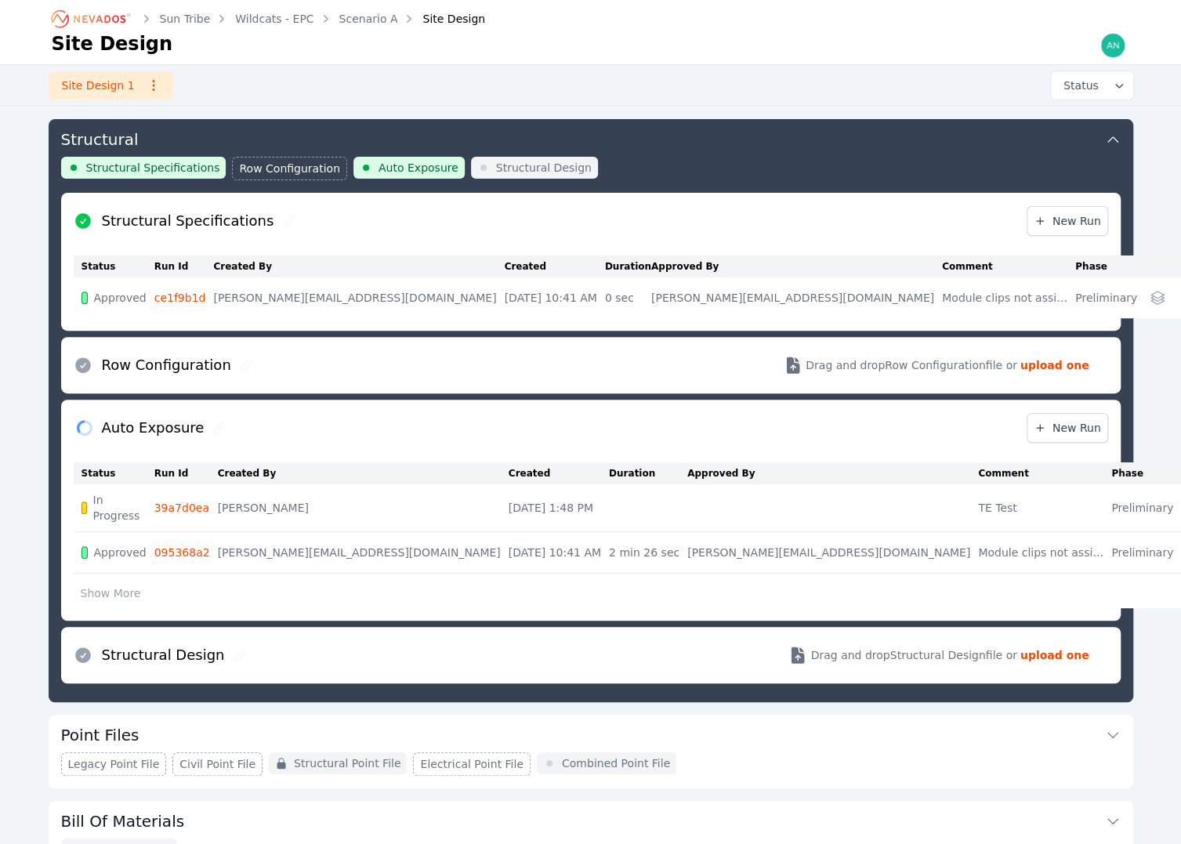
click at [83, 553] on td "Approved" at bounding box center [114, 553] width 81 height 42
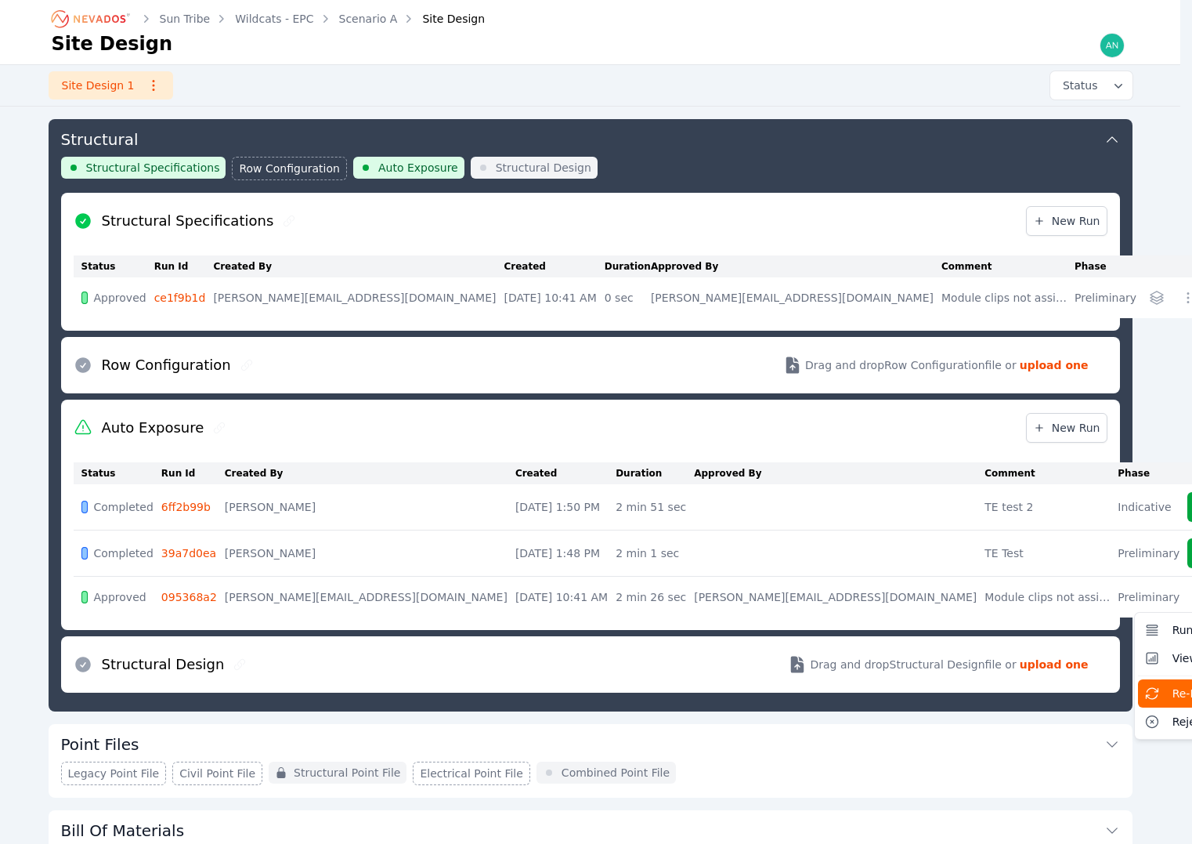
click at [1173, 689] on span "Re-Run module" at bounding box center [1215, 693] width 84 height 16
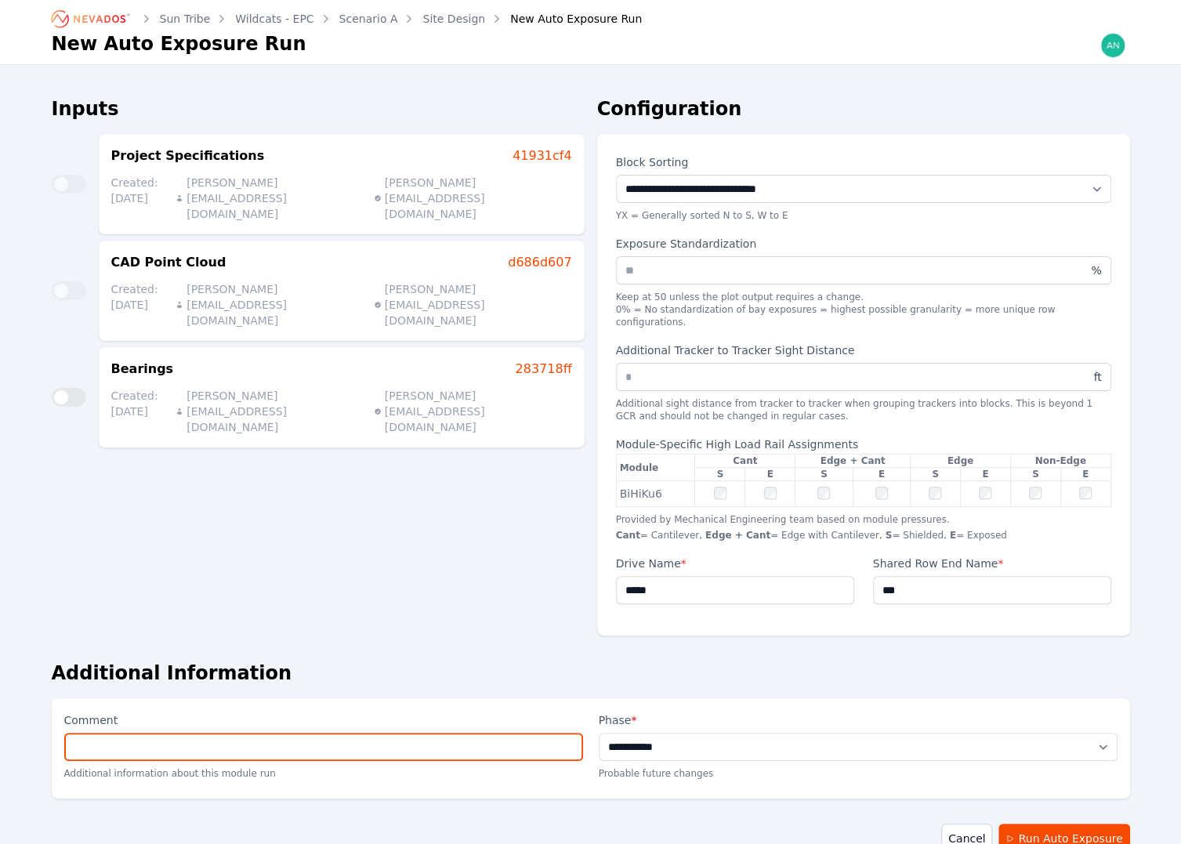
click at [494, 732] on input "Comment" at bounding box center [323, 746] width 519 height 28
type input "**********"
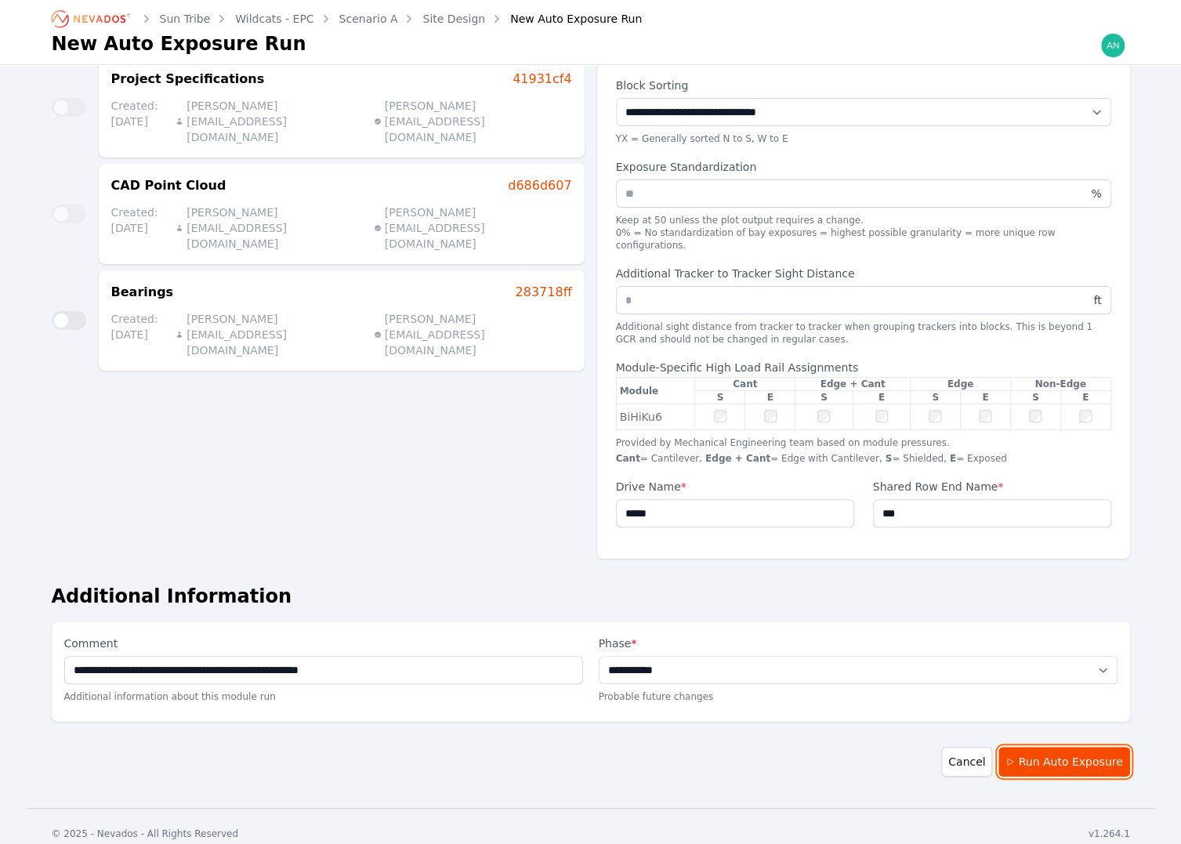
click at [1038, 750] on button "Run Auto Exposure" at bounding box center [1063, 762] width 131 height 30
click at [97, 18] on icon "Breadcrumb" at bounding box center [100, 19] width 52 height 8
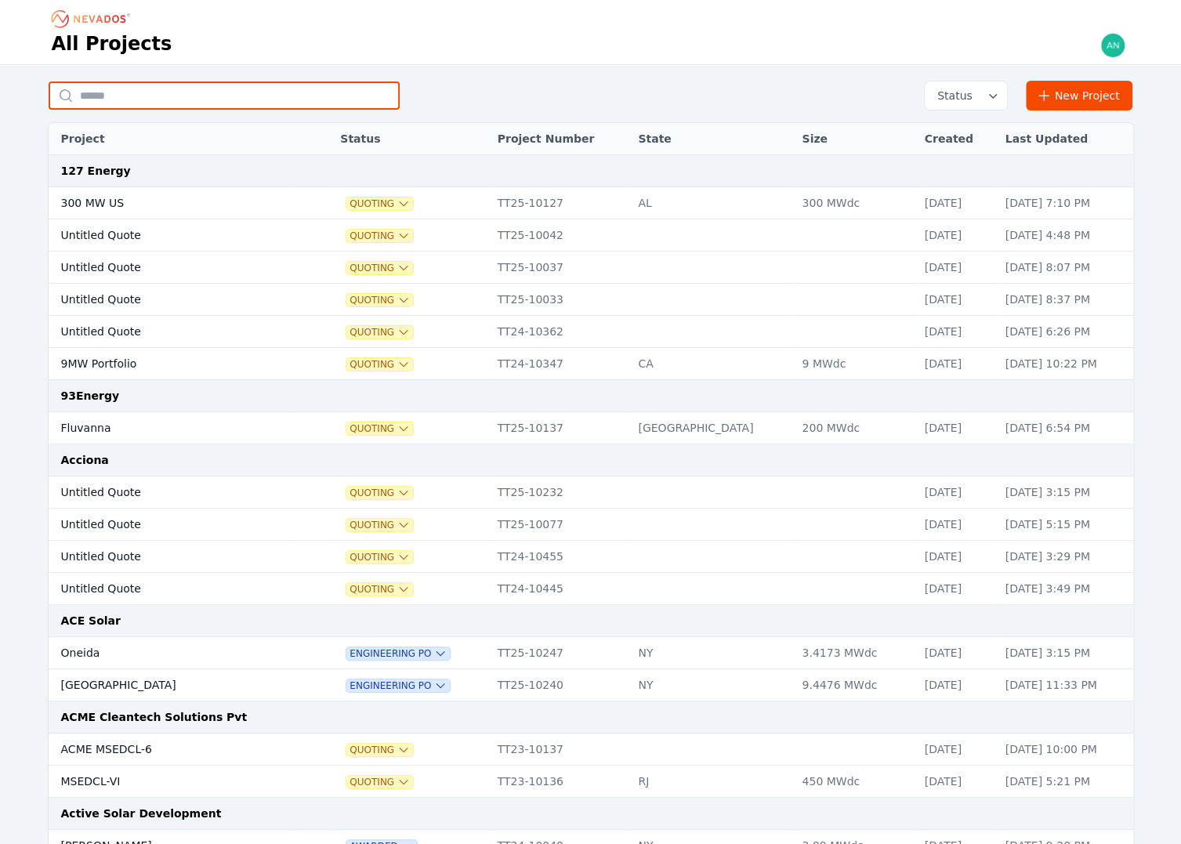
click at [229, 92] on input "text" at bounding box center [224, 95] width 351 height 28
type input "********"
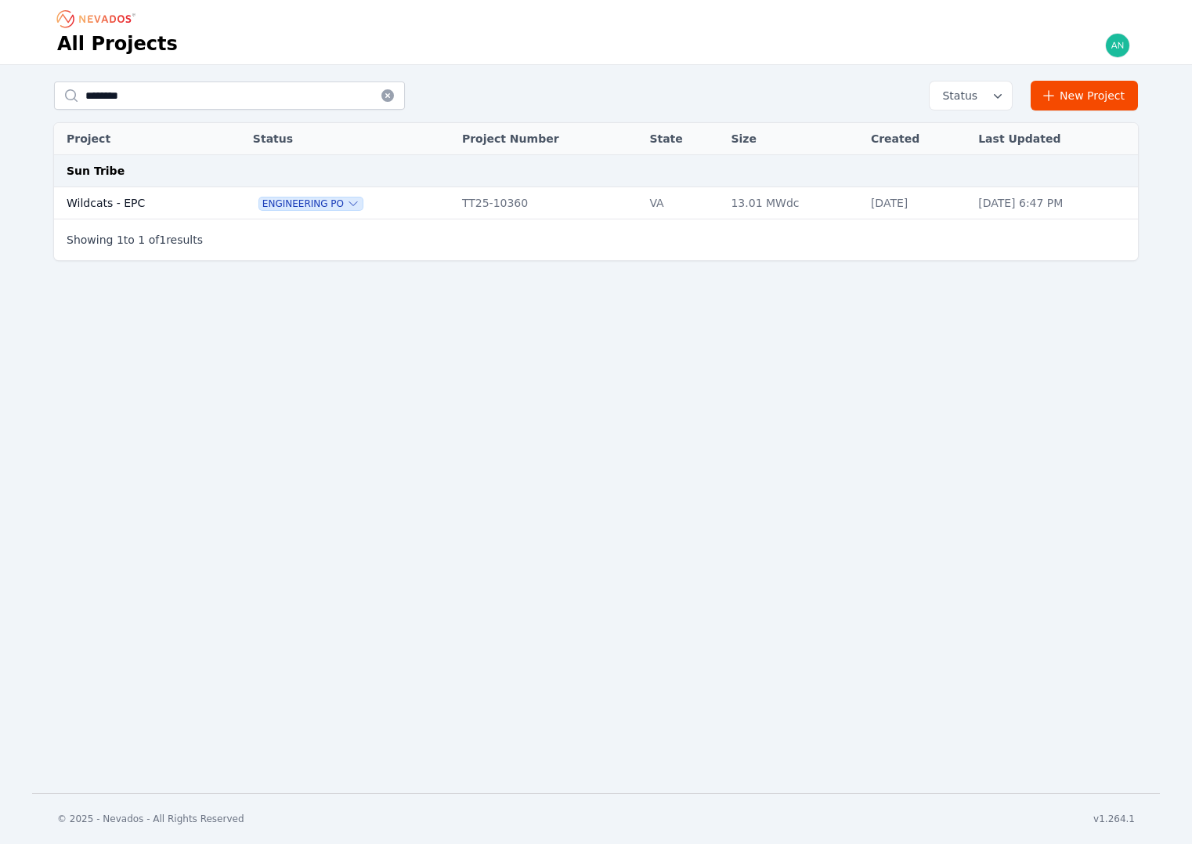
click at [157, 209] on td "Wildcats - EPC" at bounding box center [136, 203] width 165 height 32
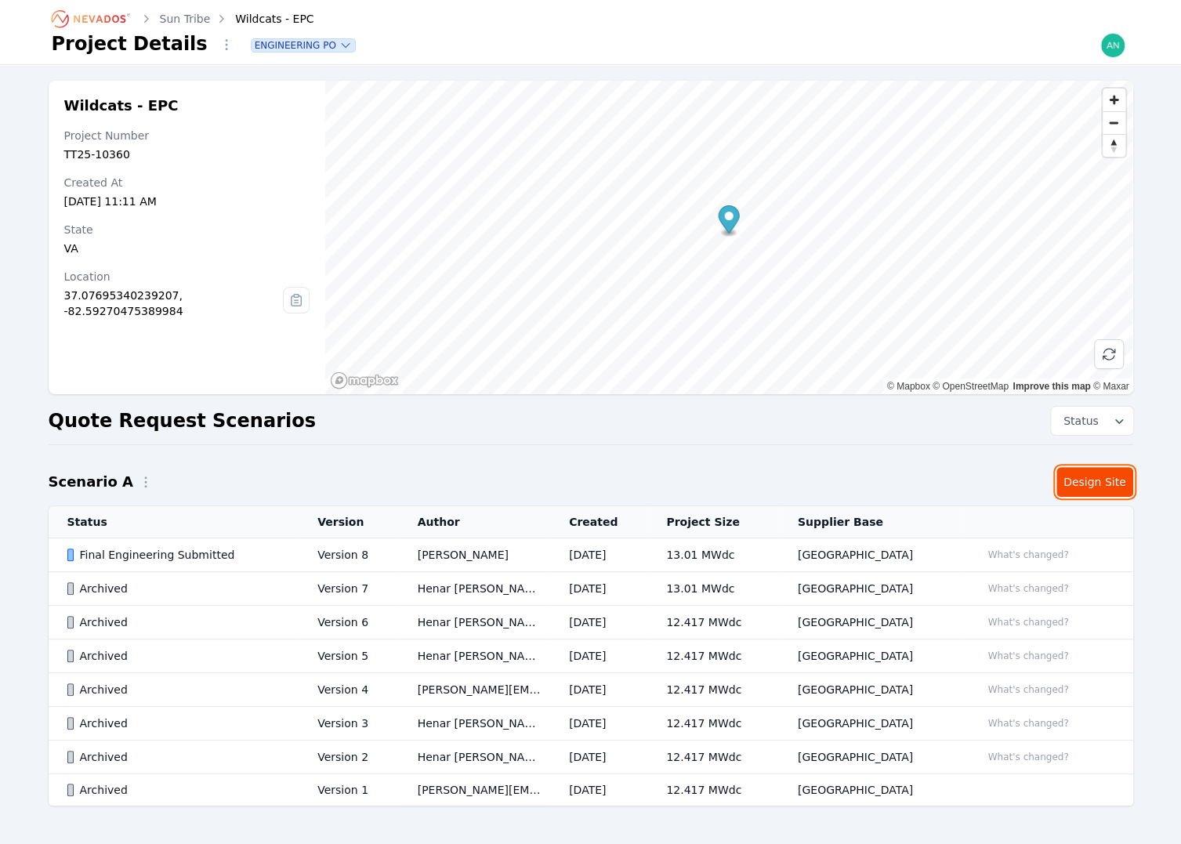
click at [1107, 480] on link "Design Site" at bounding box center [1094, 482] width 77 height 30
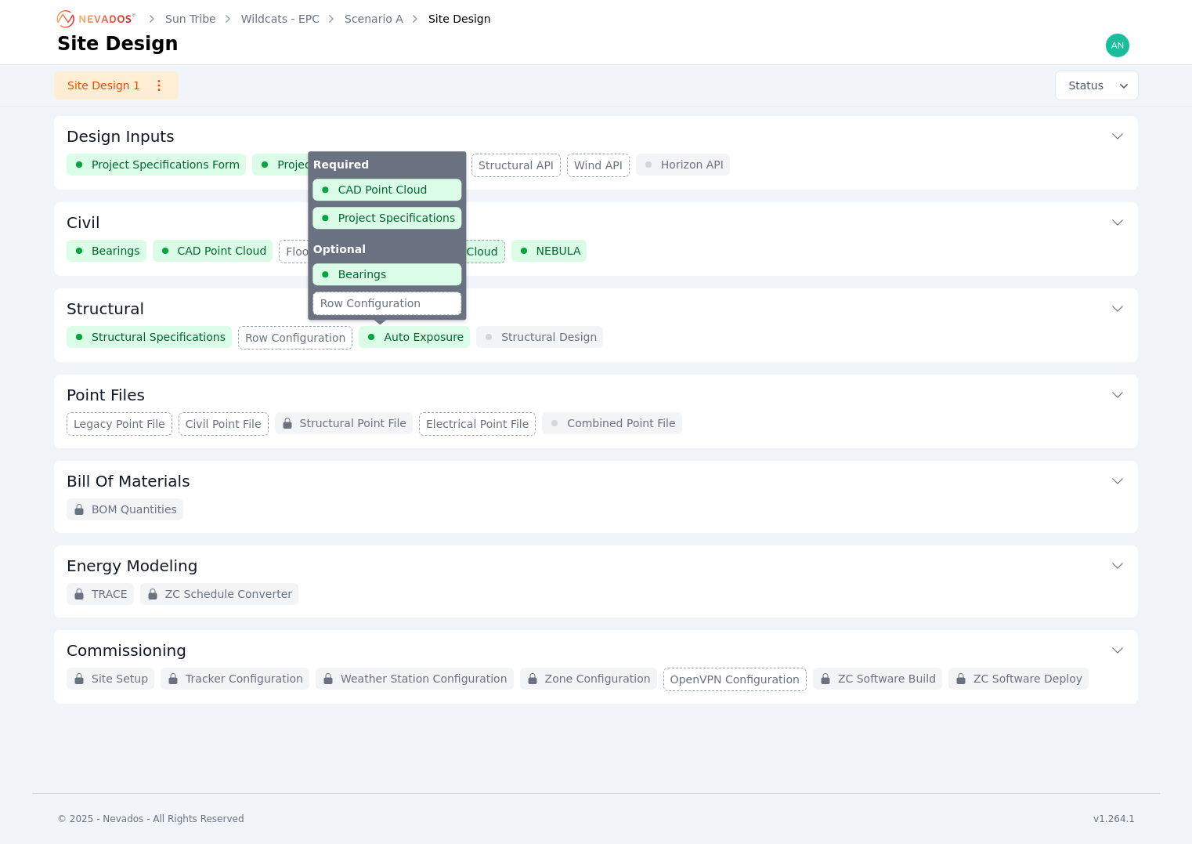
click at [403, 335] on span "Auto Exposure" at bounding box center [424, 337] width 80 height 16
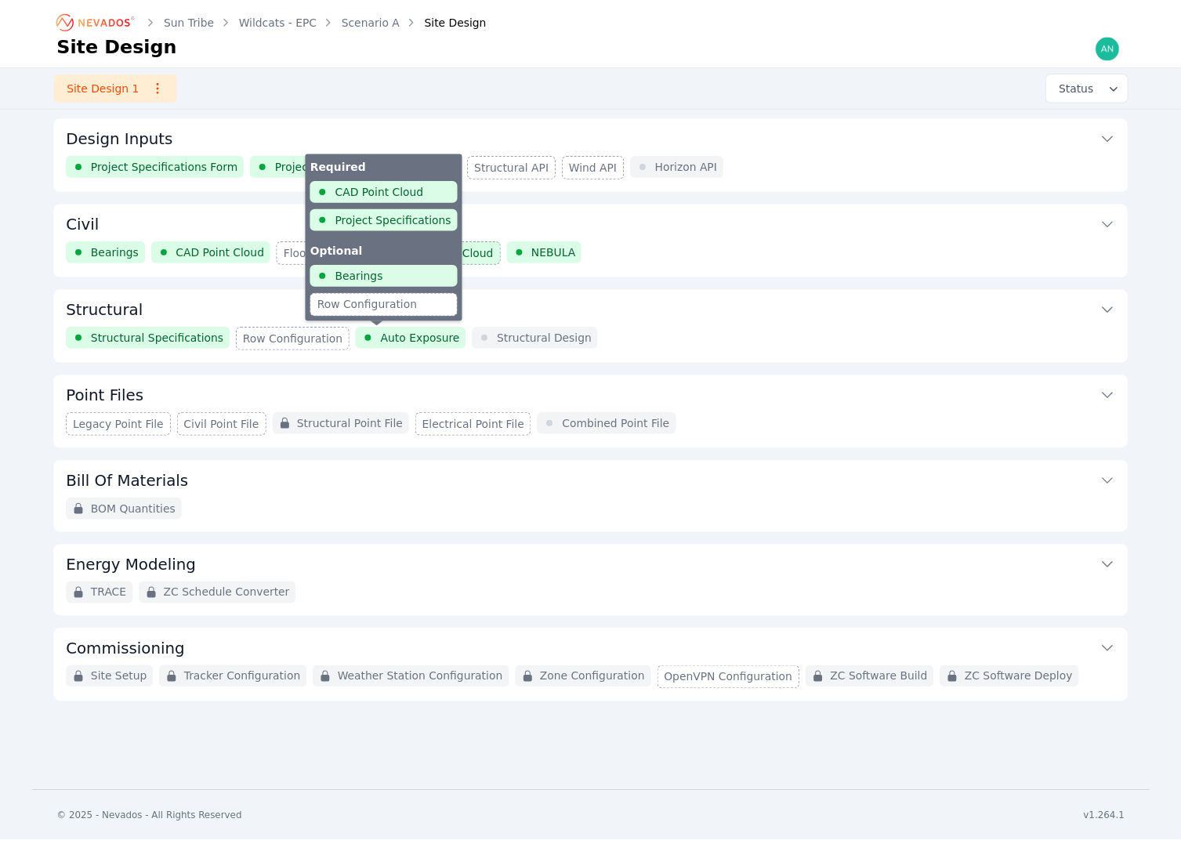
scroll to position [169, 0]
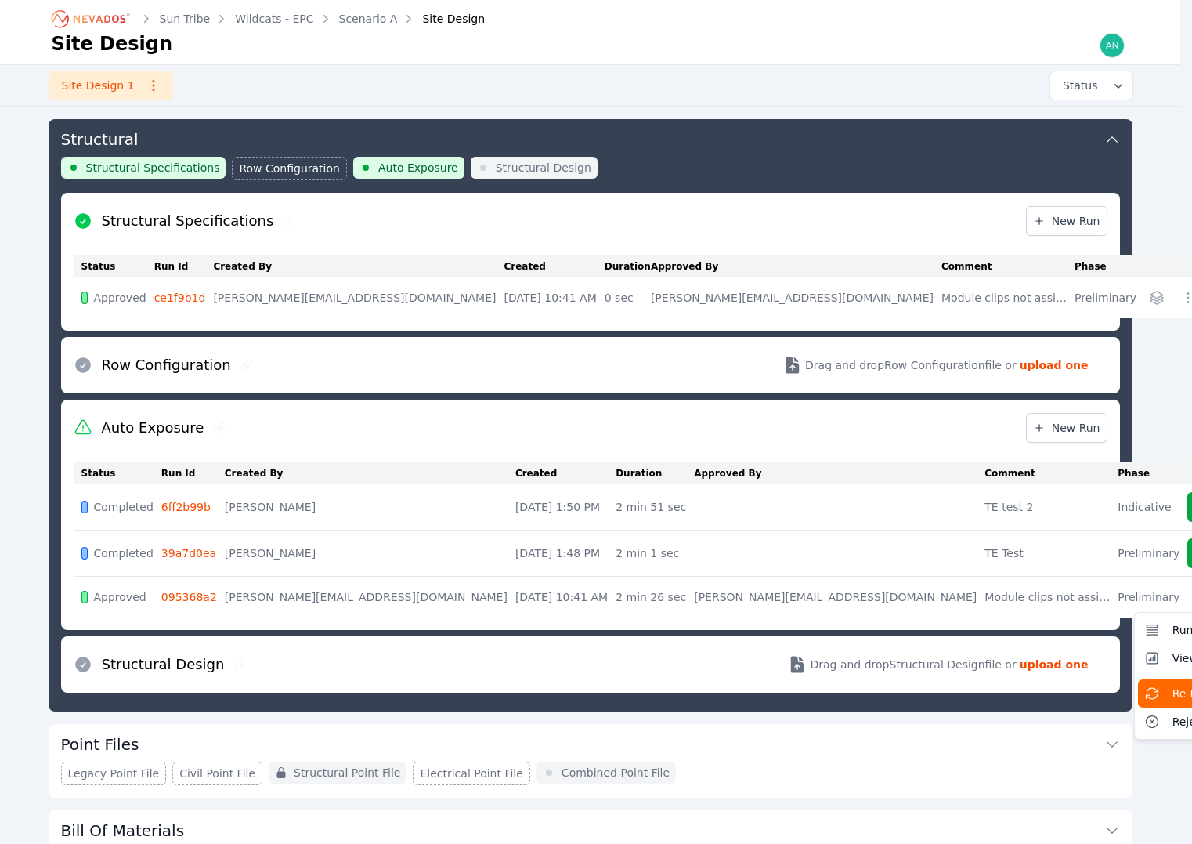
click at [1173, 685] on span "Re-Run module" at bounding box center [1215, 693] width 84 height 16
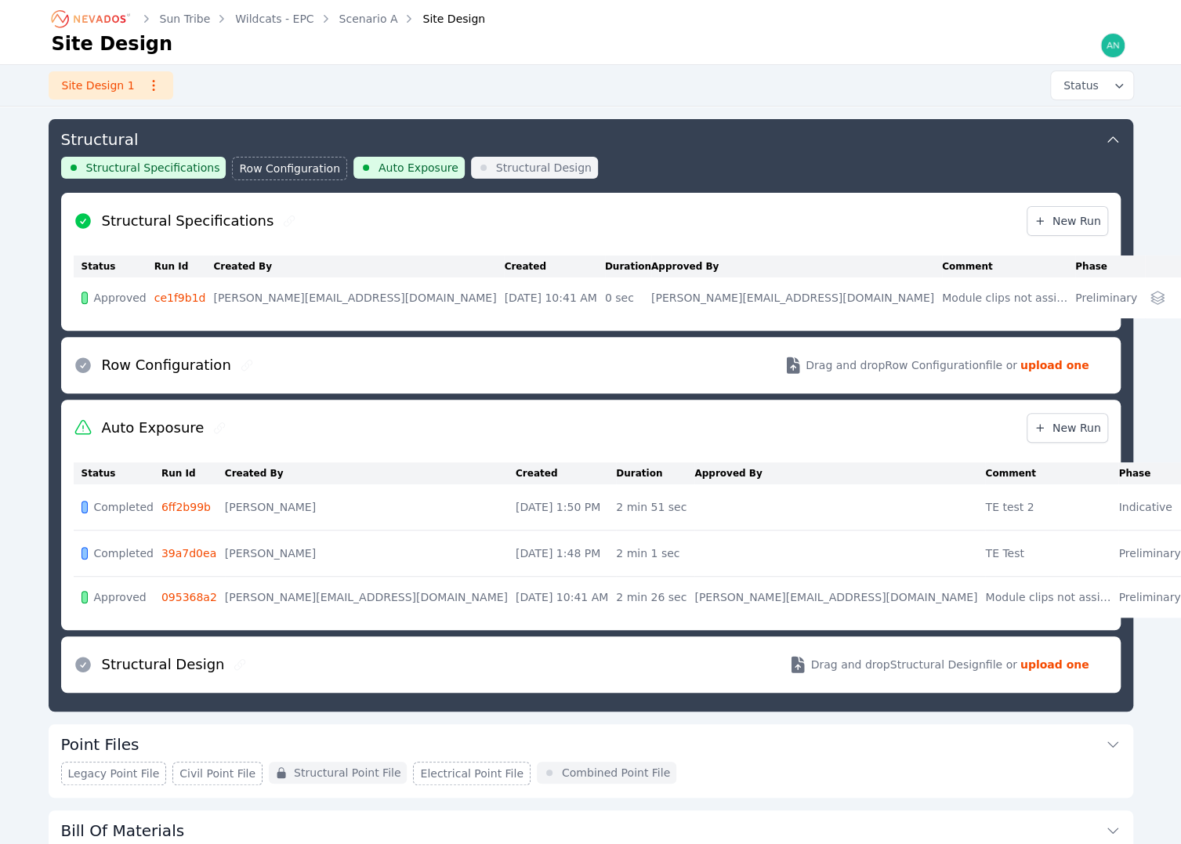
scroll to position [77, 0]
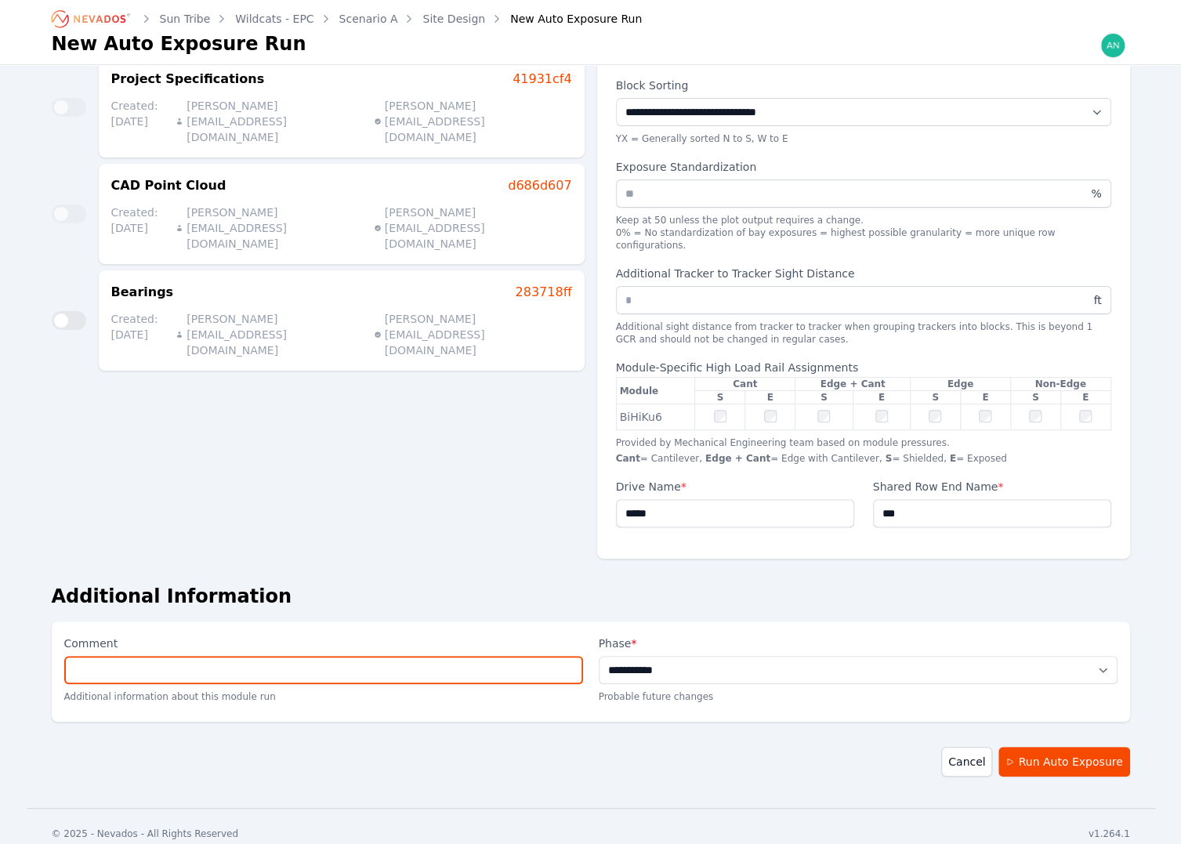
click at [540, 656] on input "Comment" at bounding box center [323, 670] width 519 height 28
type input "**********"
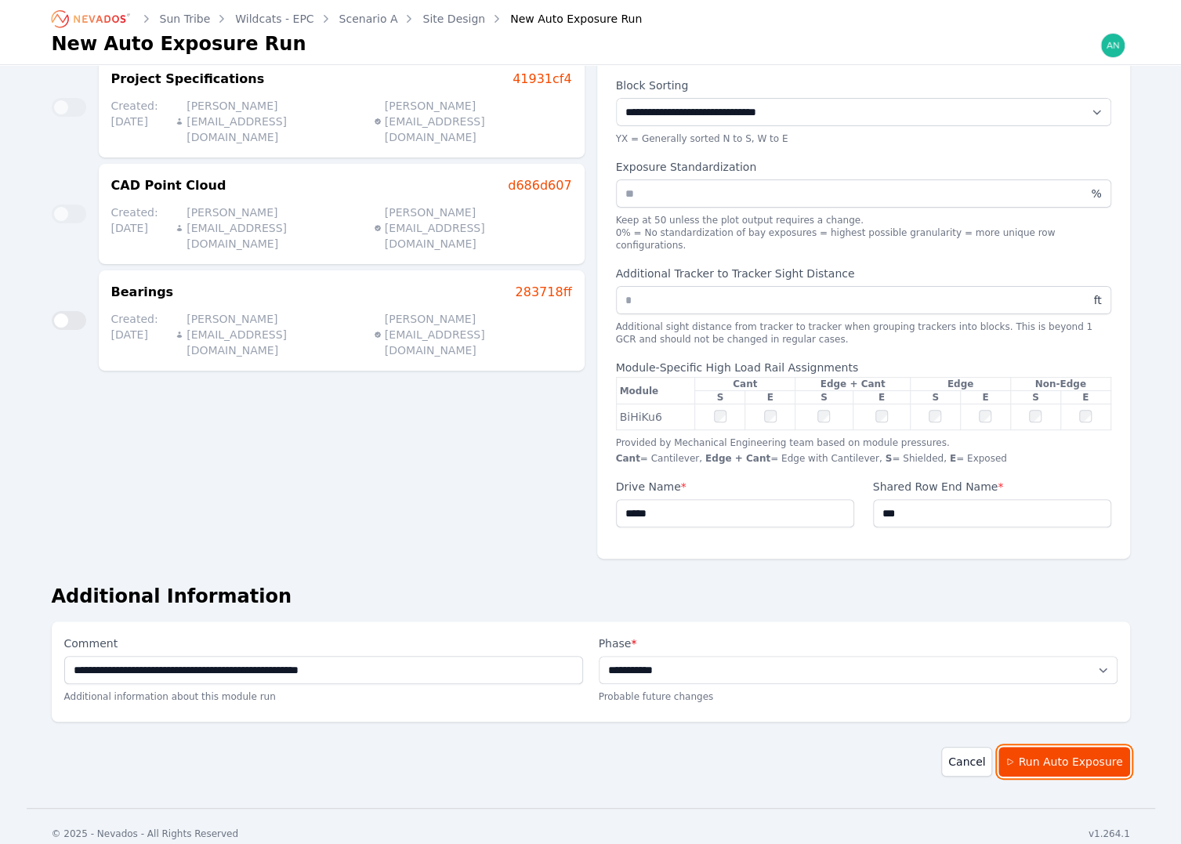
click at [1058, 754] on button "Run Auto Exposure" at bounding box center [1063, 762] width 131 height 30
click at [432, 22] on link "Site Design" at bounding box center [453, 19] width 63 height 16
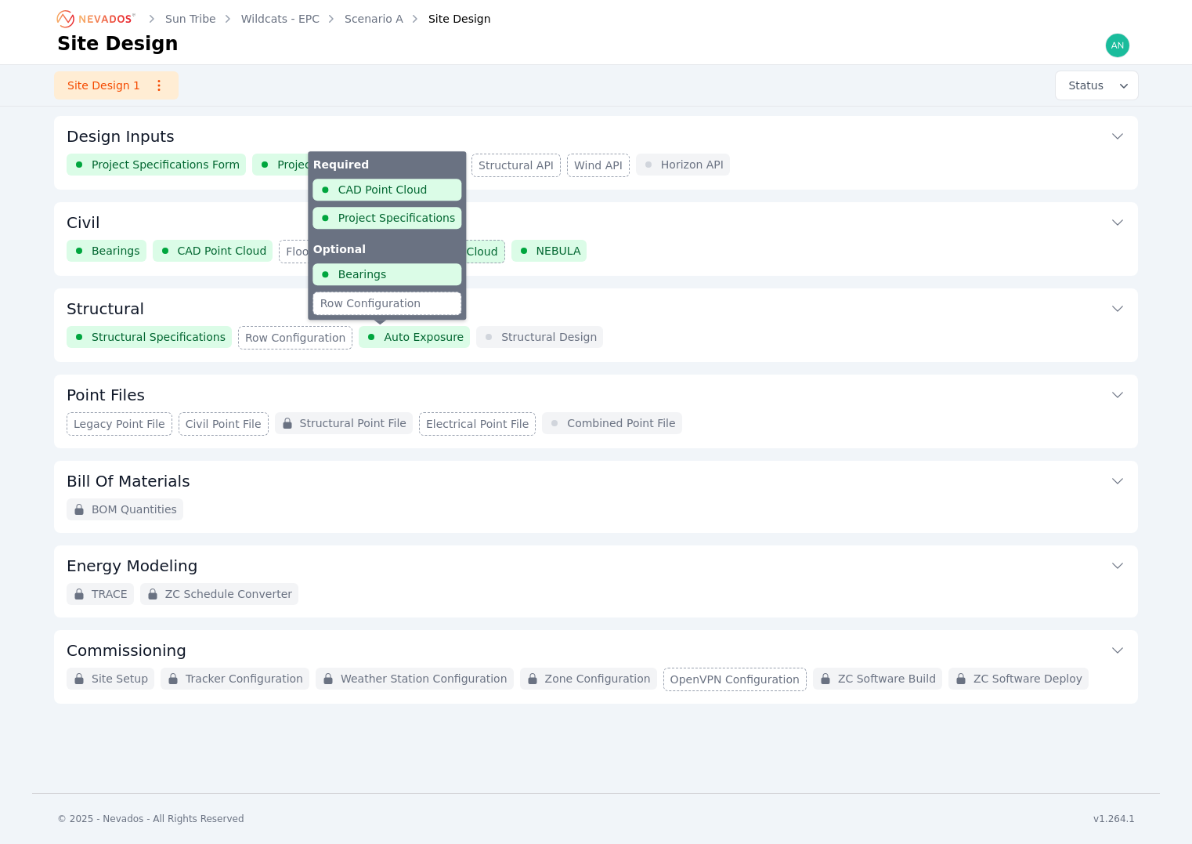
click at [384, 334] on span "Auto Exposure" at bounding box center [424, 337] width 80 height 16
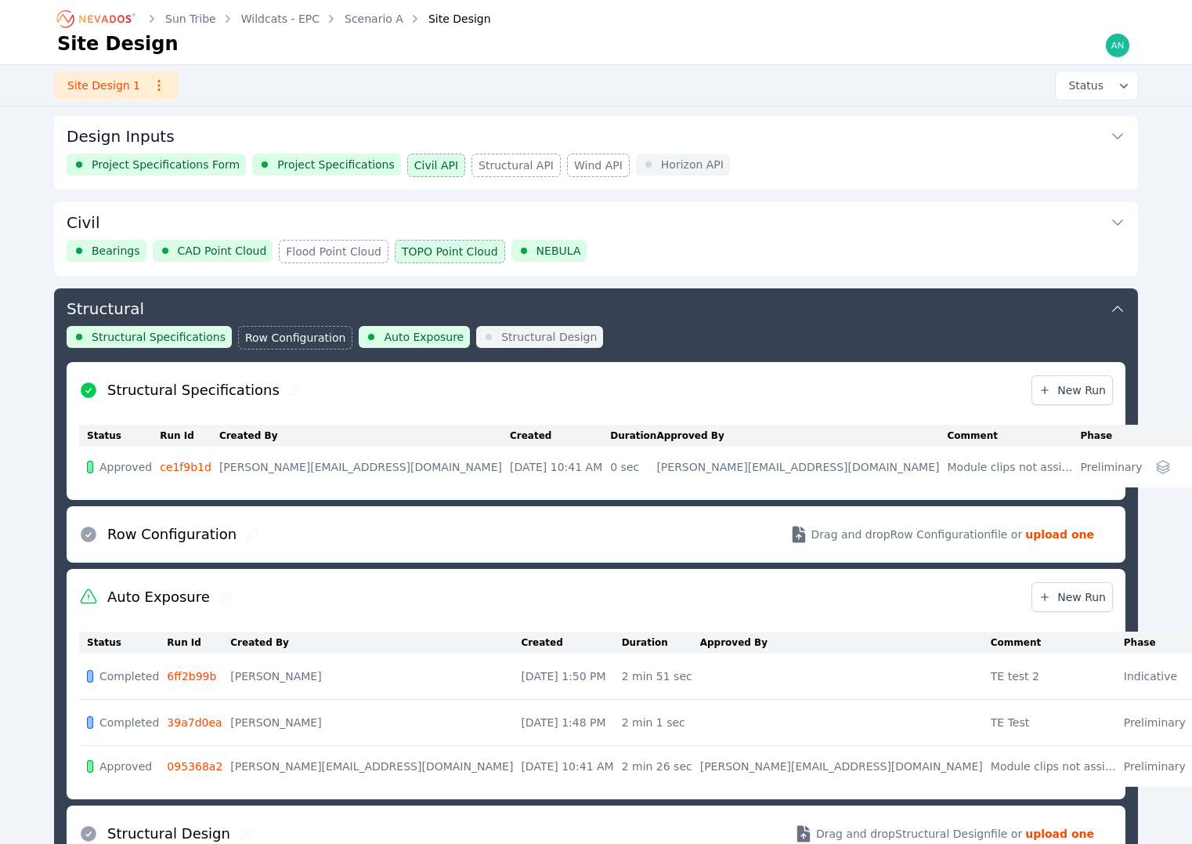
scroll to position [169, 0]
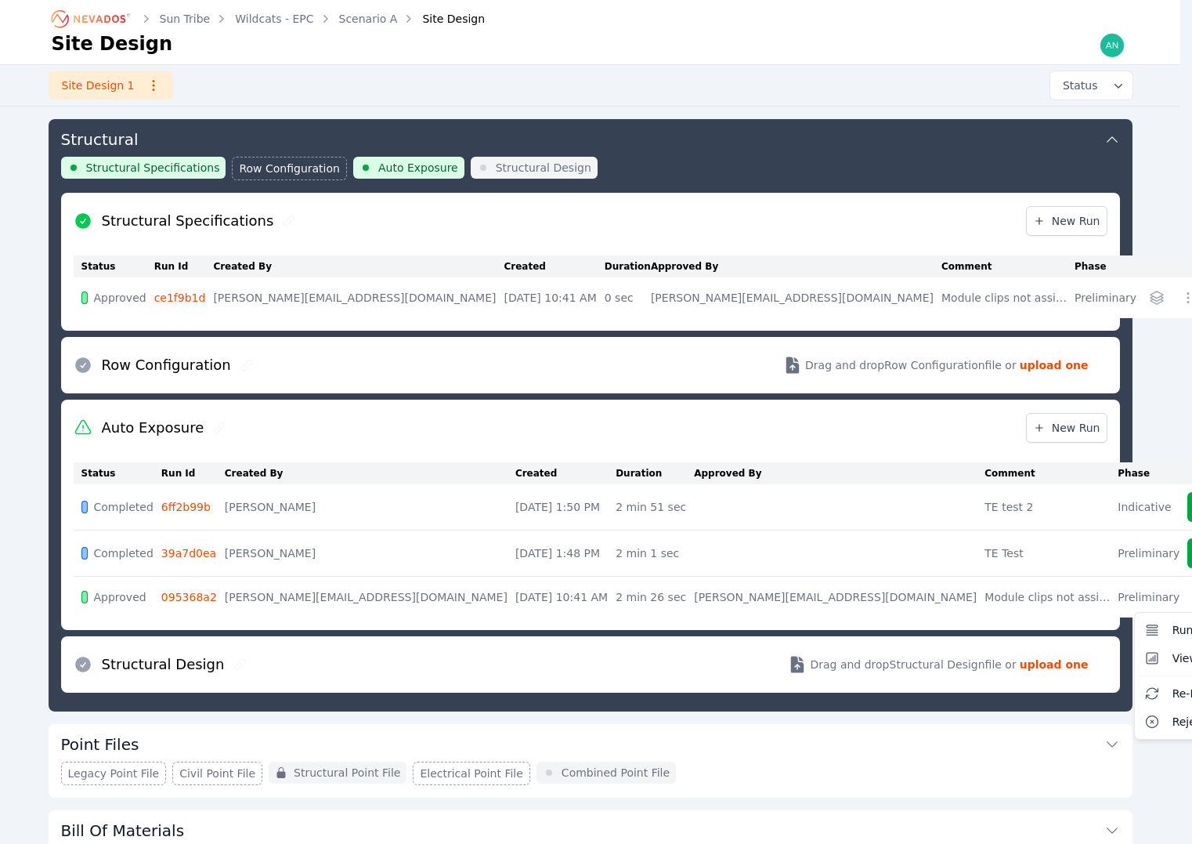
click at [769, 705] on div "Structural Structural Specifications Row Configuration Auto Exposure Structural…" at bounding box center [591, 415] width 1084 height 592
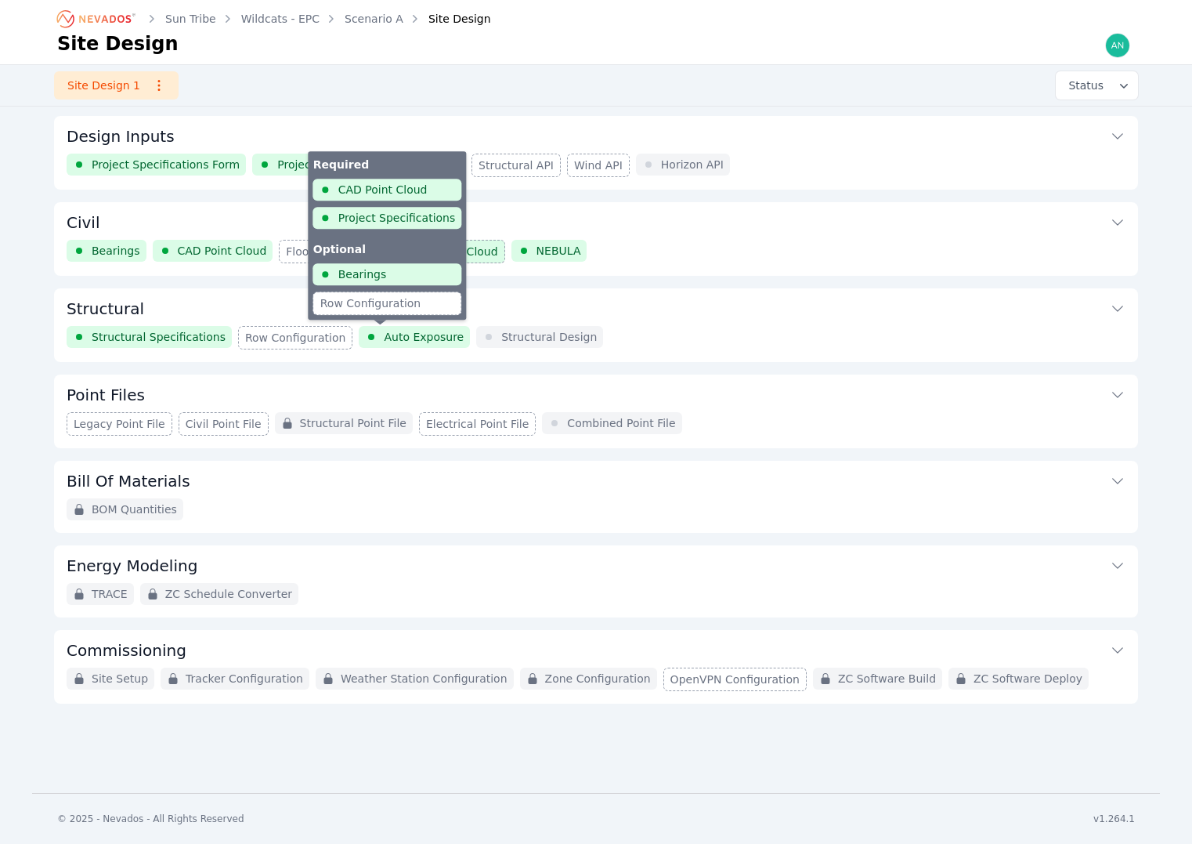
click at [384, 333] on span "Auto Exposure" at bounding box center [424, 337] width 80 height 16
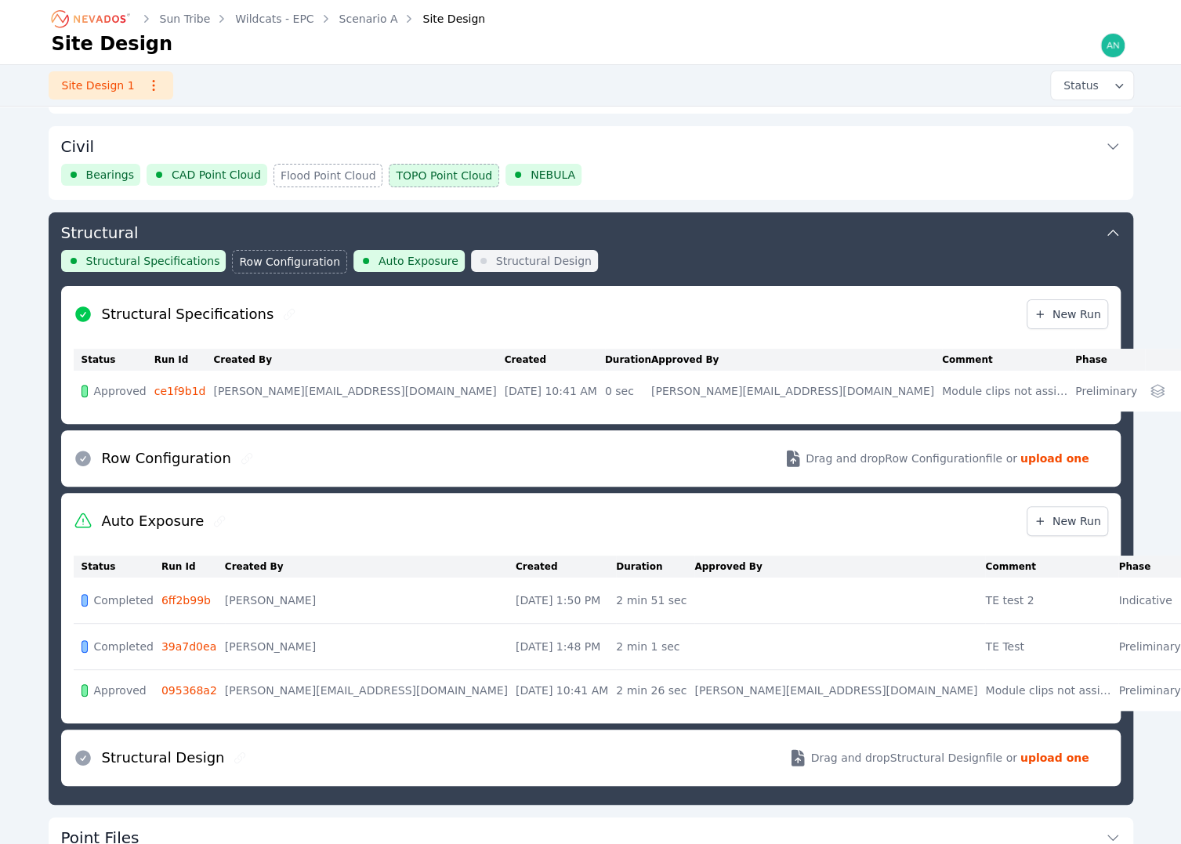
scroll to position [157, 0]
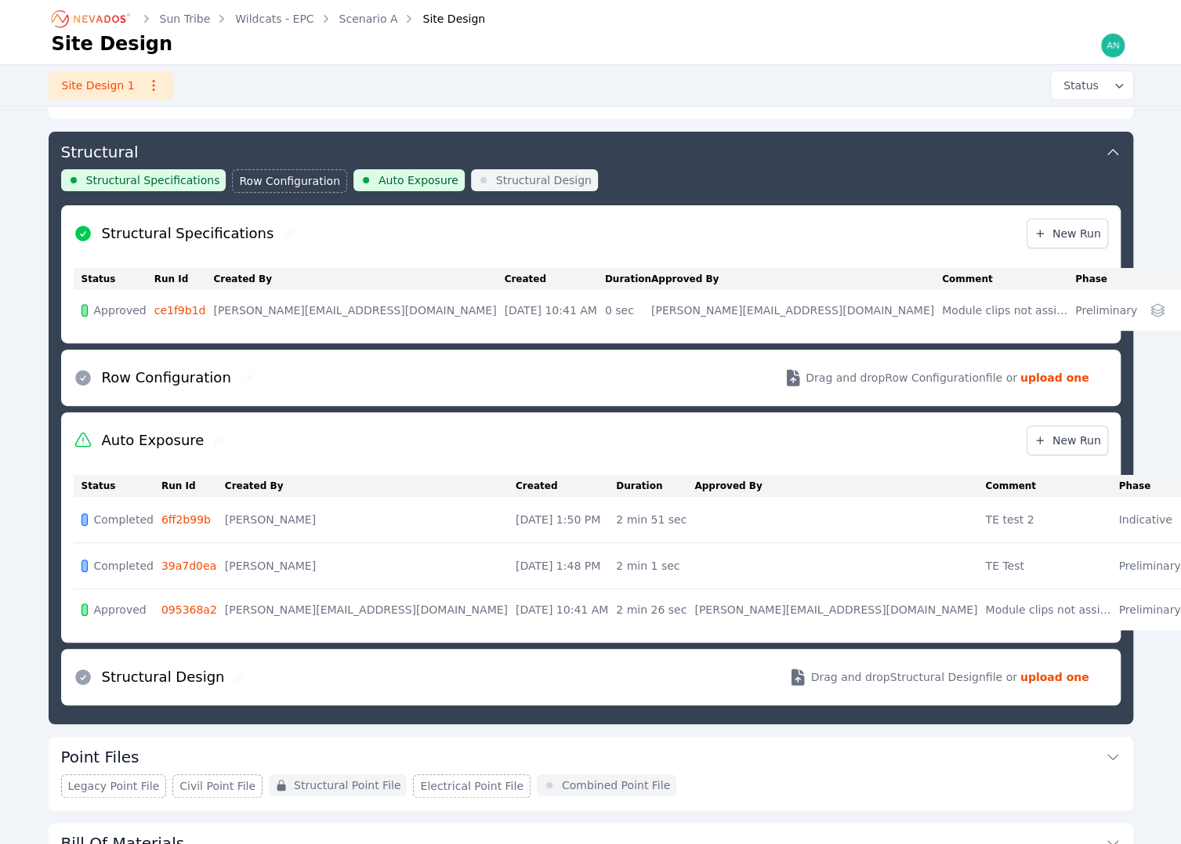
click at [975, 169] on div "Structural Specifications Row Configuration Auto Exposure Structural Design" at bounding box center [590, 187] width 1059 height 36
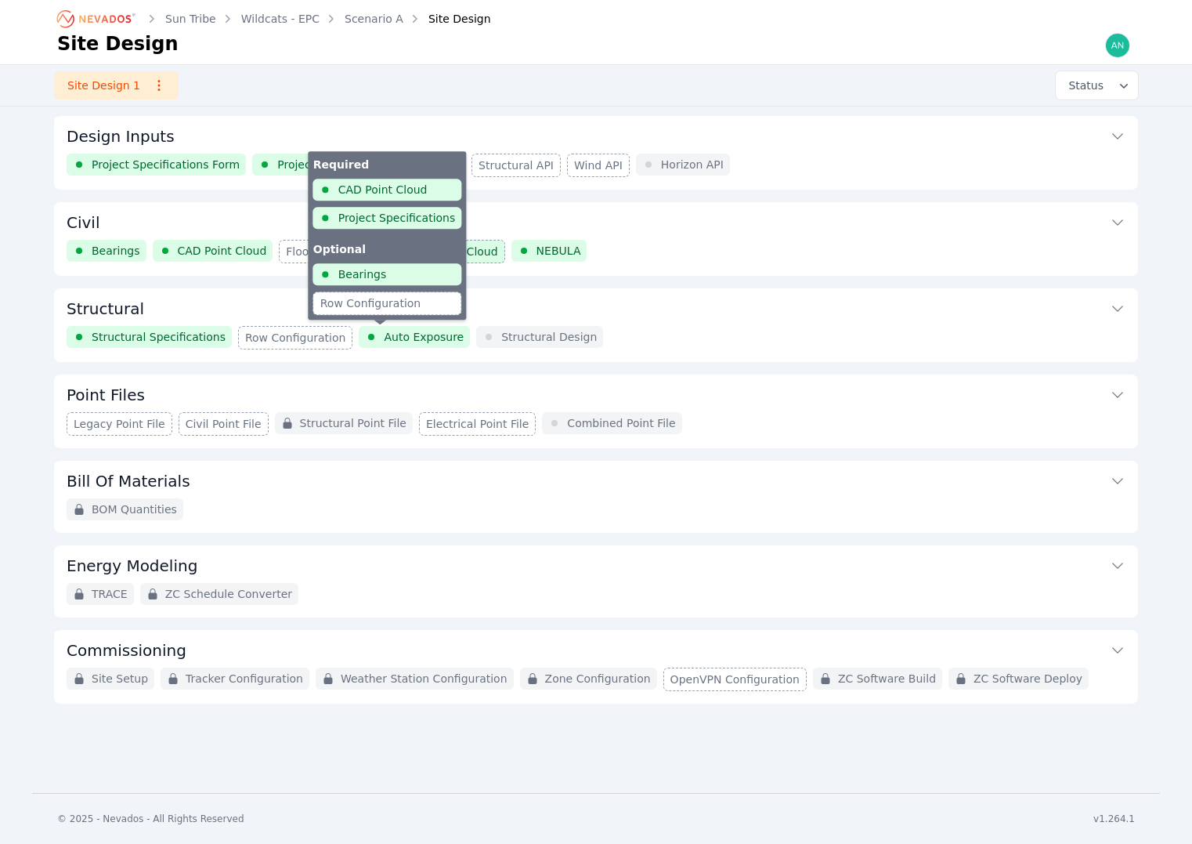
click at [402, 331] on span "Auto Exposure" at bounding box center [424, 337] width 80 height 16
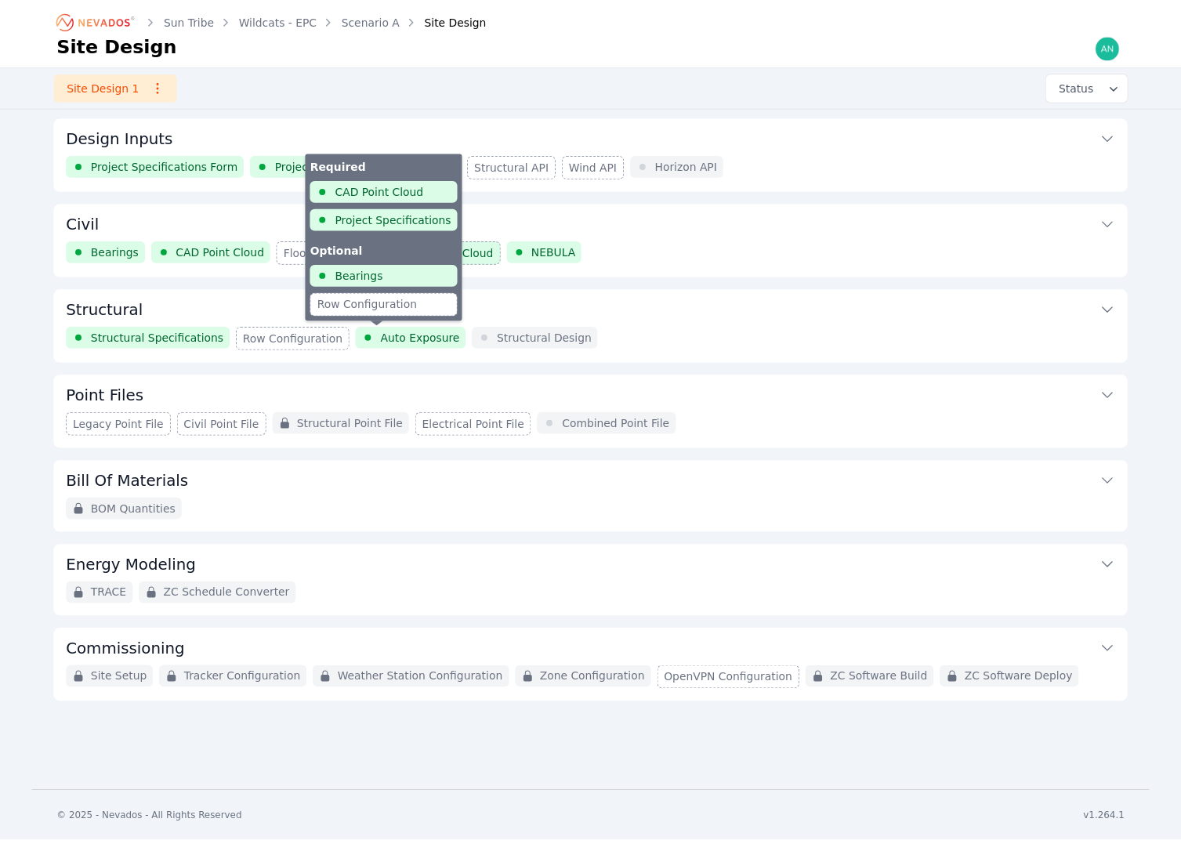
scroll to position [169, 0]
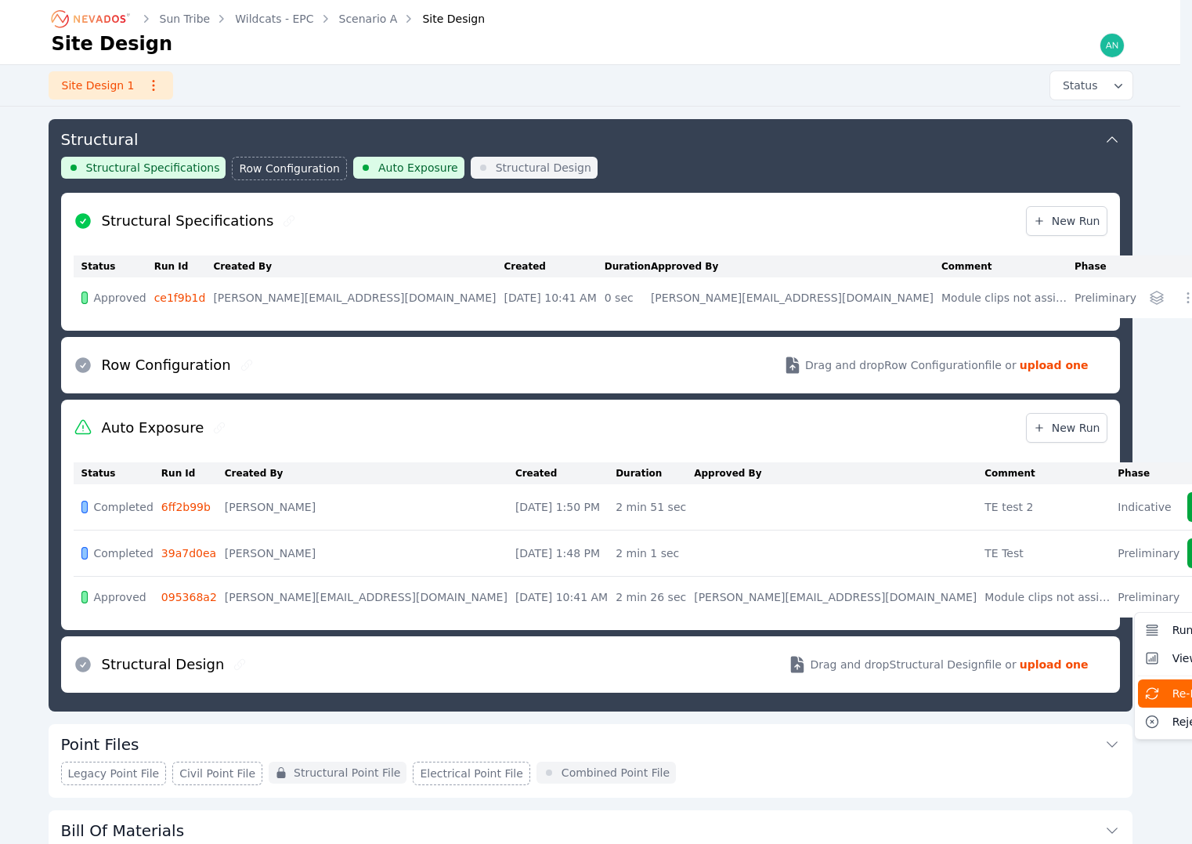
click at [1173, 685] on span "Re-Run module" at bounding box center [1215, 693] width 84 height 16
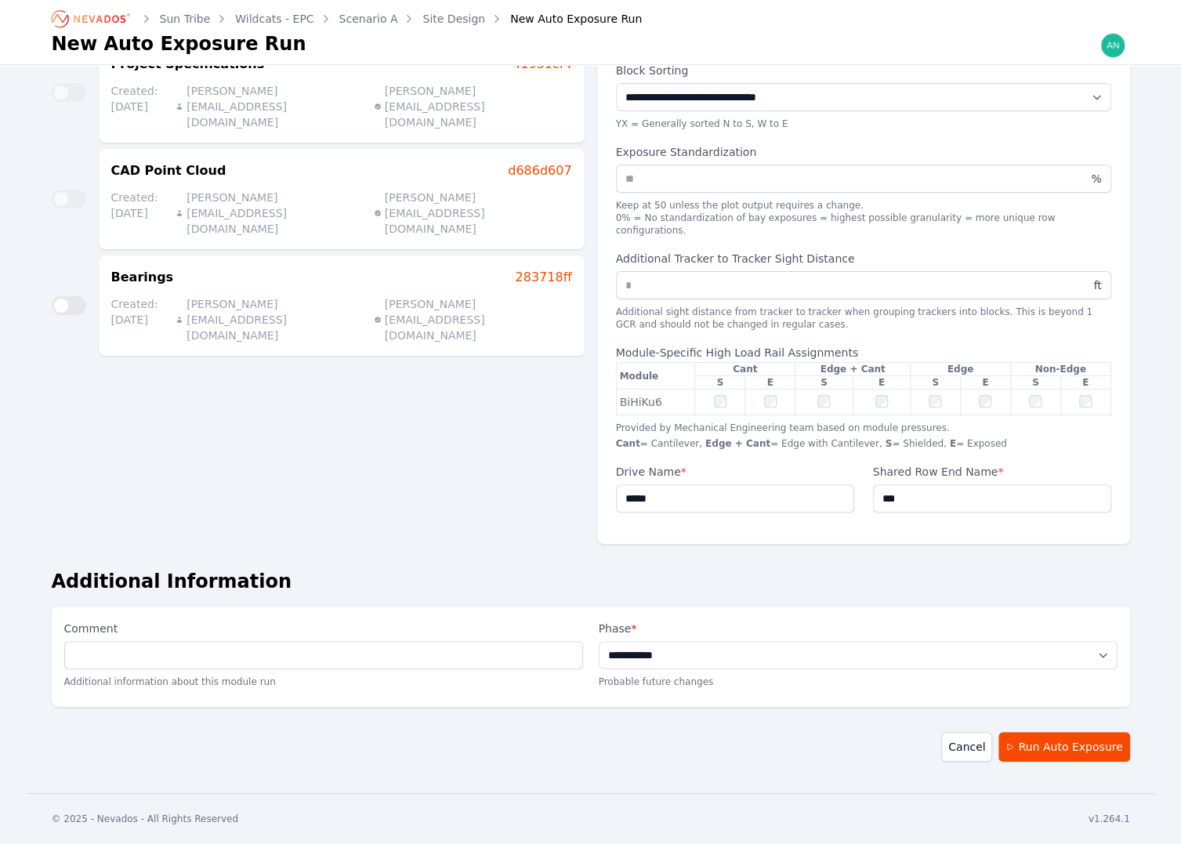
scroll to position [77, 0]
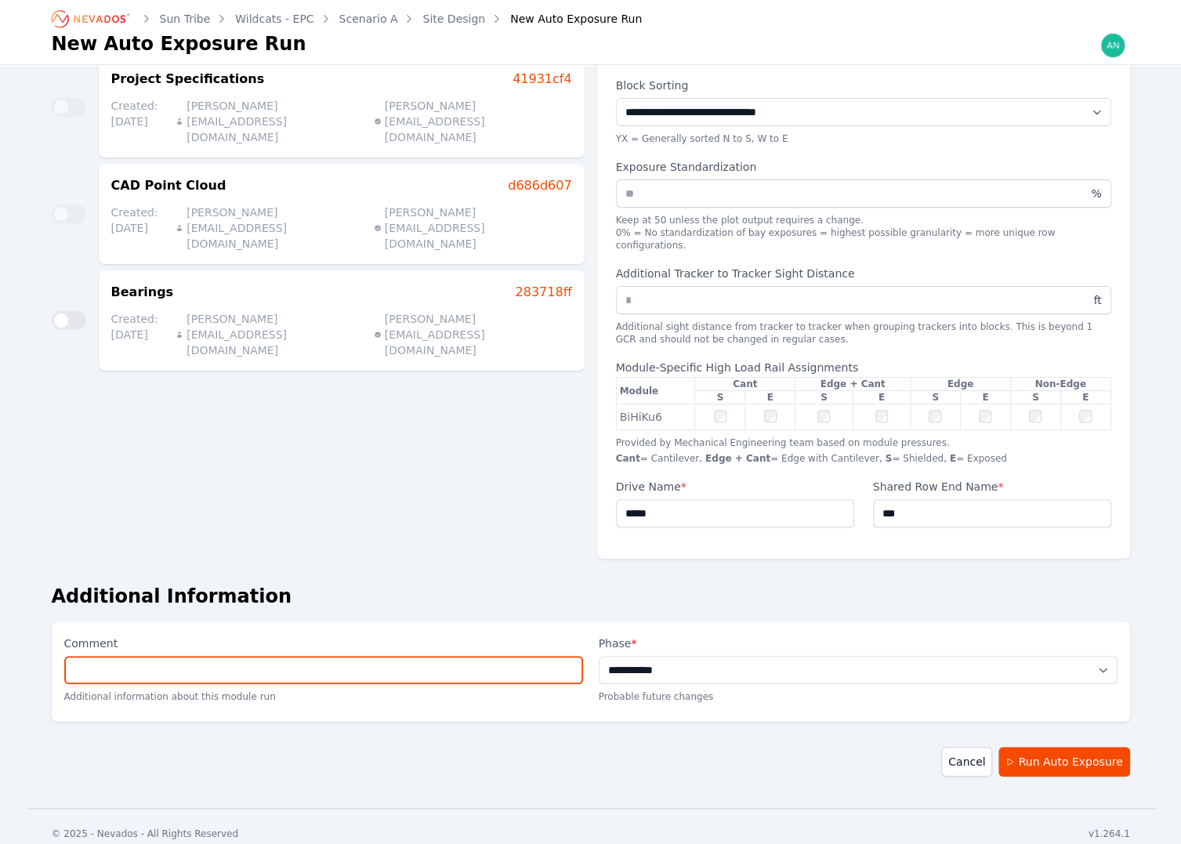
click at [421, 656] on input "Comment" at bounding box center [323, 670] width 519 height 28
type input "**********"
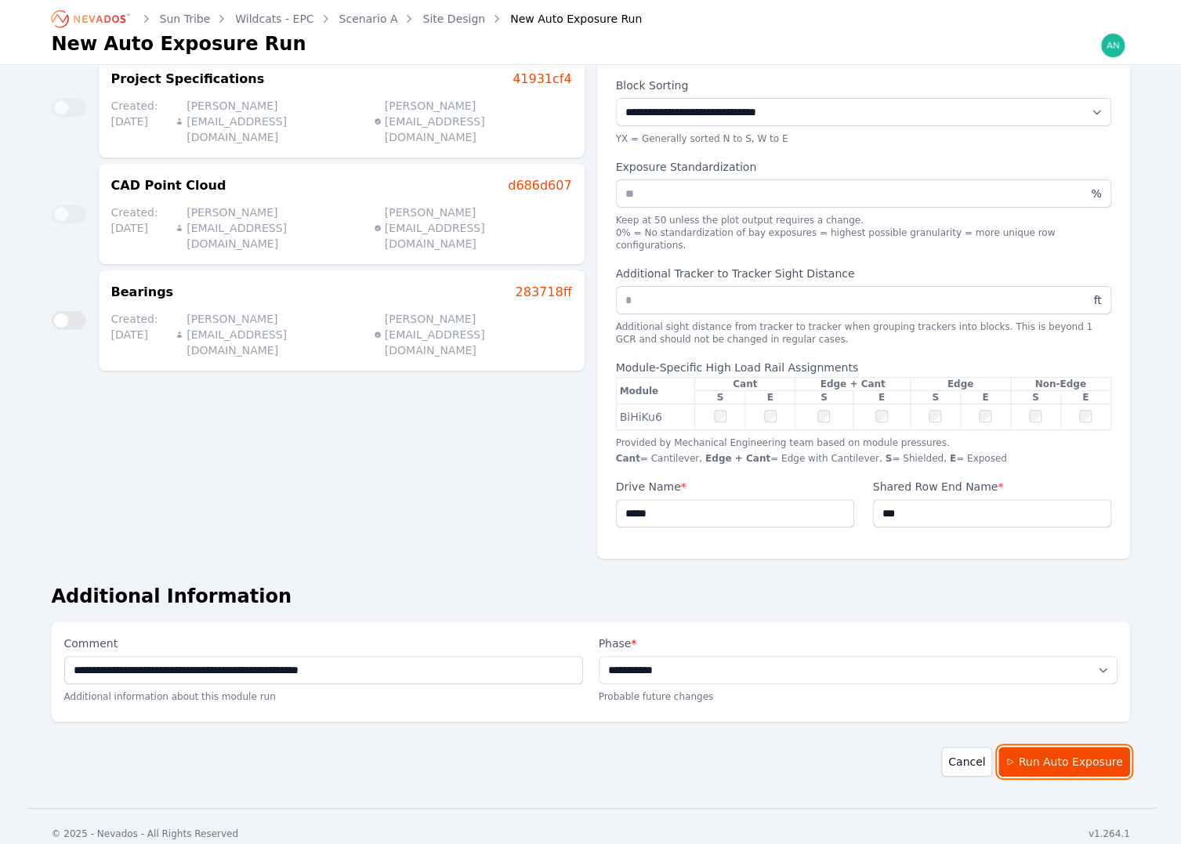
click at [1050, 751] on button "Run Auto Exposure" at bounding box center [1063, 762] width 131 height 30
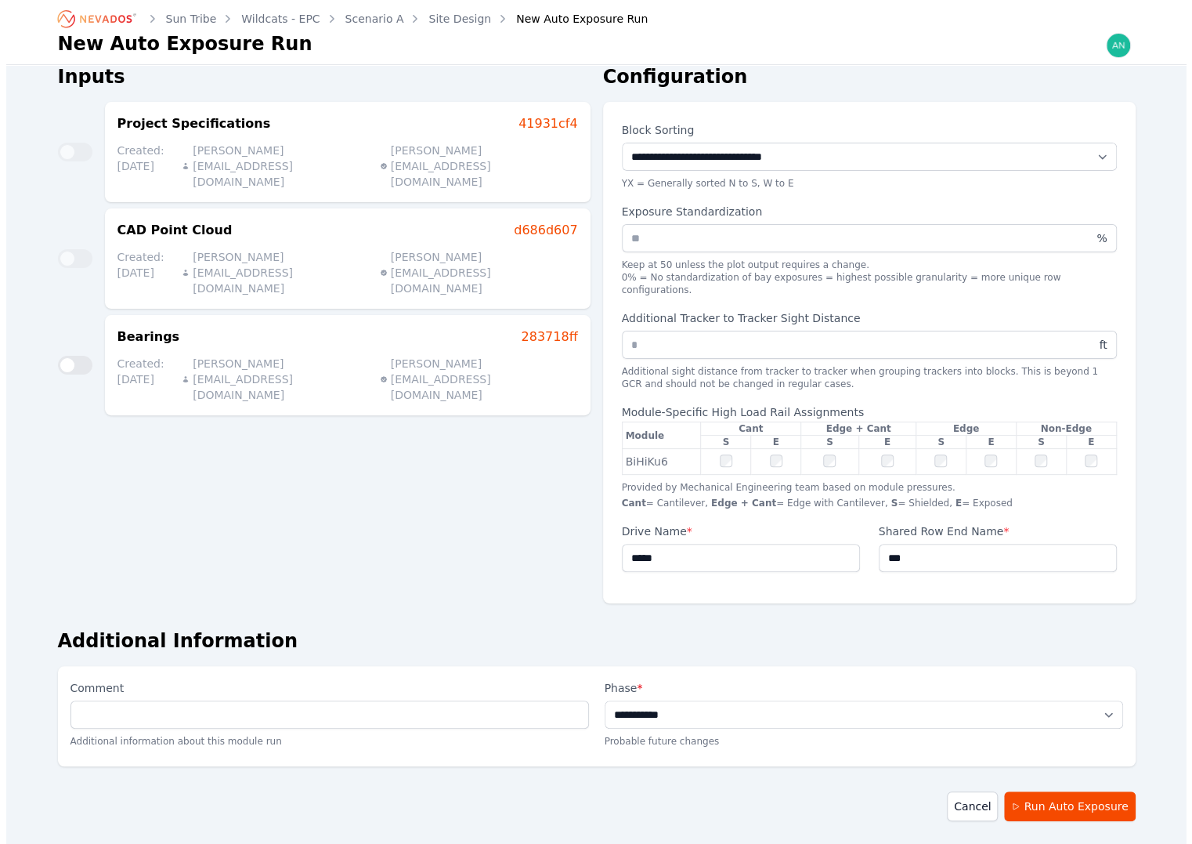
scroll to position [0, 0]
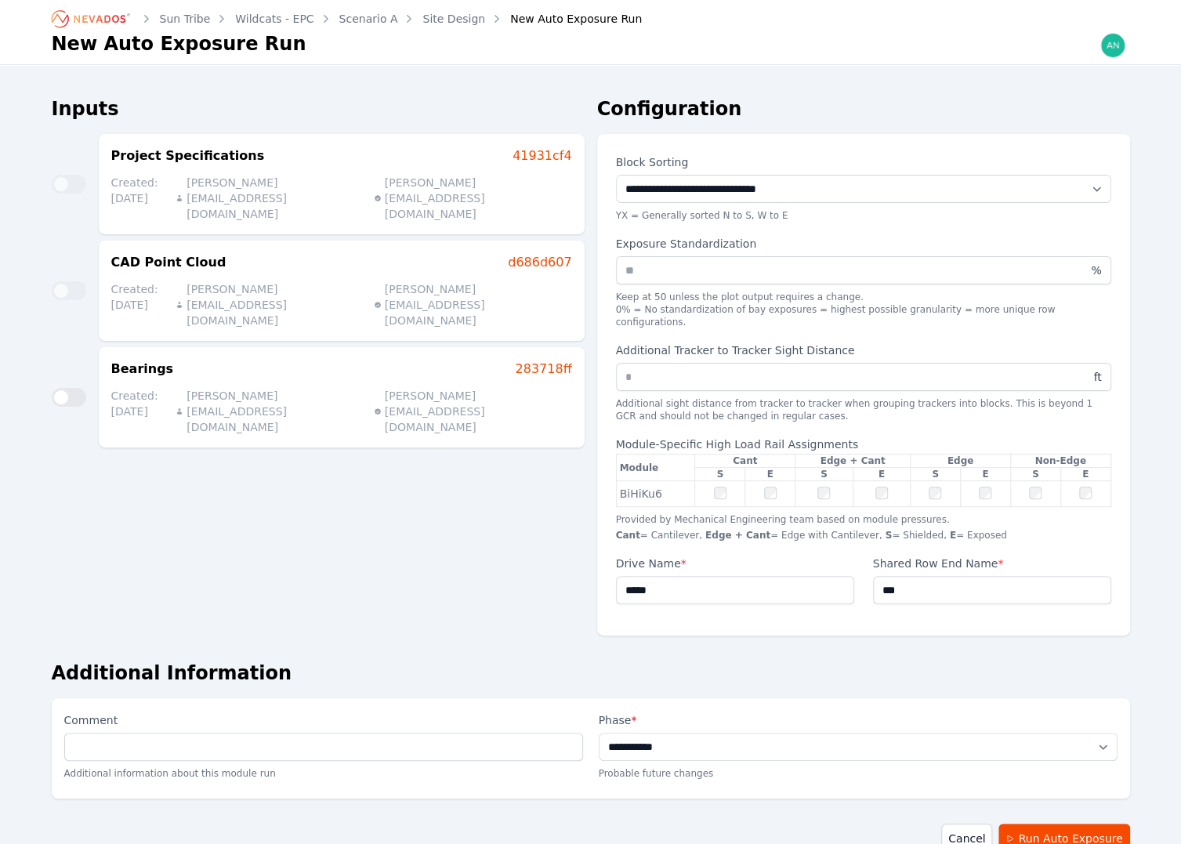
click at [74, 18] on icon "Breadcrumb" at bounding box center [100, 19] width 52 height 8
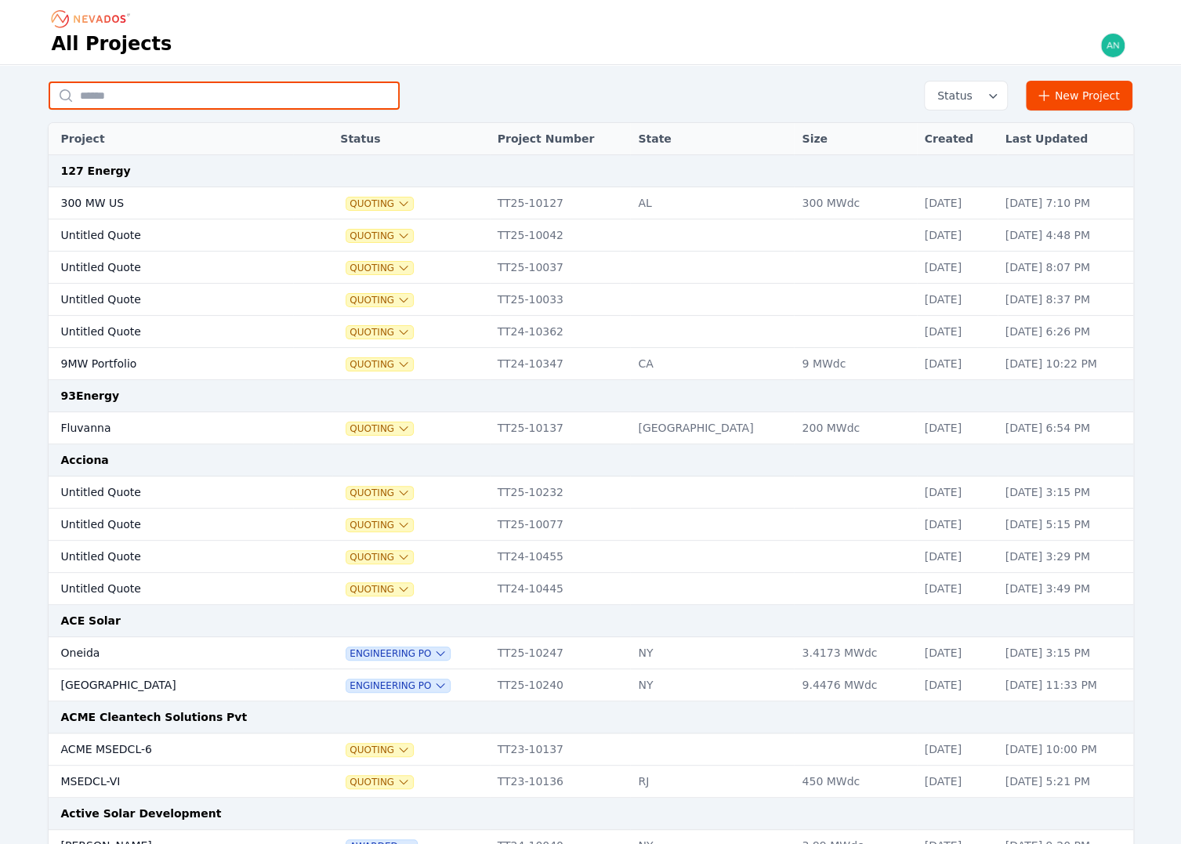
click at [286, 101] on input "text" at bounding box center [224, 95] width 351 height 28
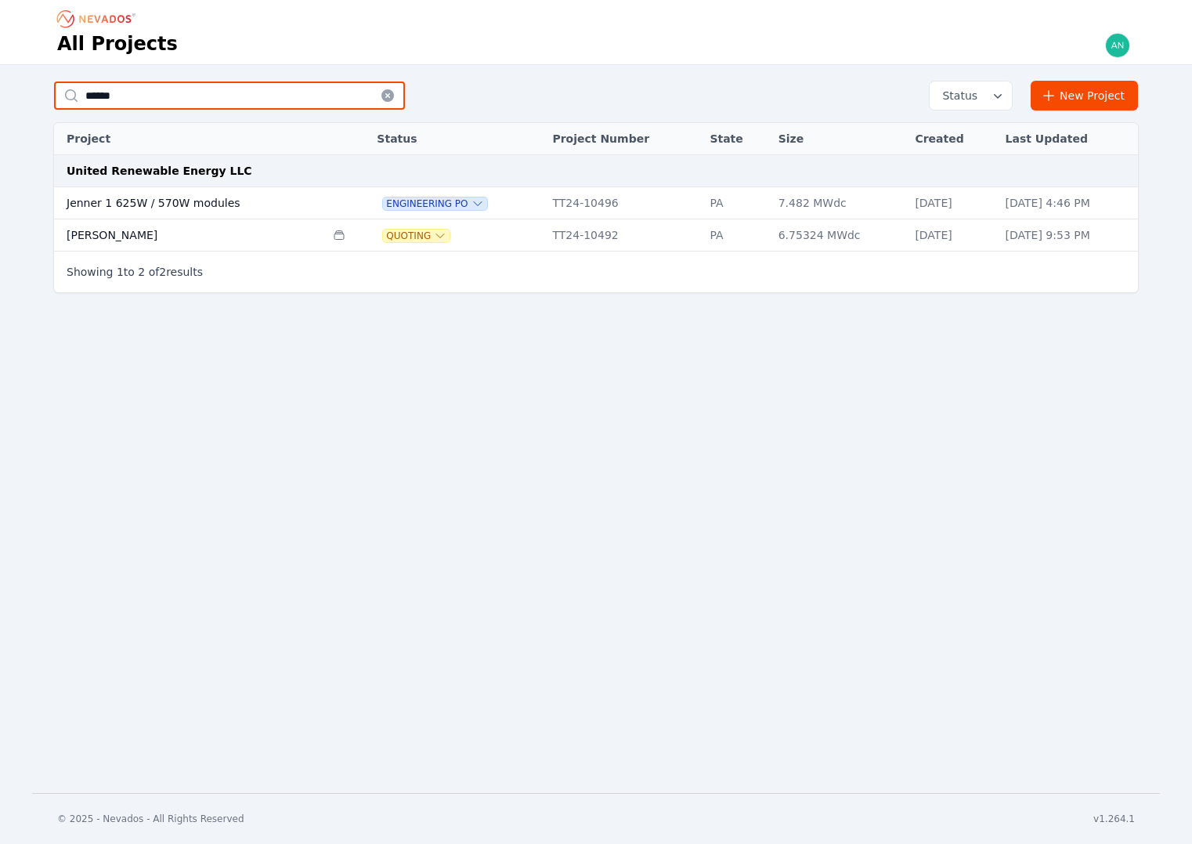
type input "******"
click at [174, 208] on td "Jenner 1 625W / 570W modules" at bounding box center [189, 203] width 271 height 32
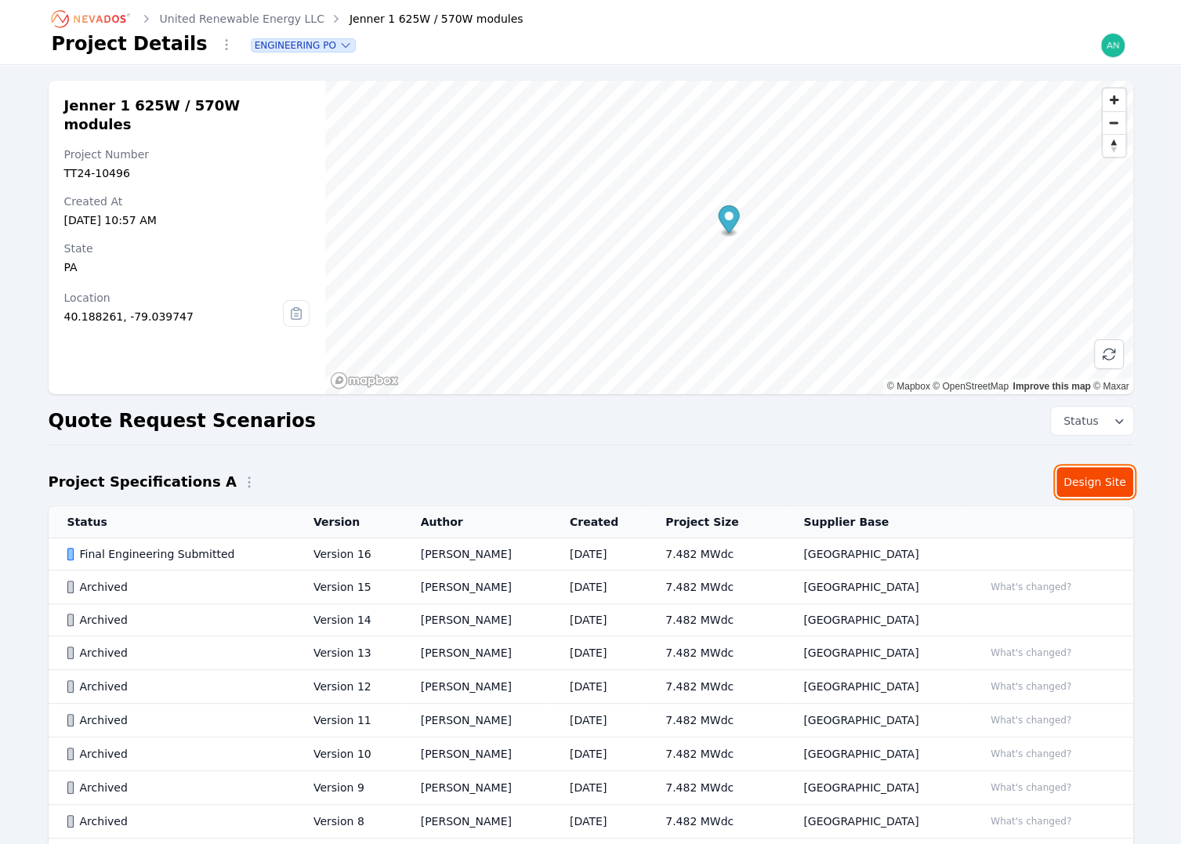
click at [1100, 479] on link "Design Site" at bounding box center [1094, 482] width 77 height 30
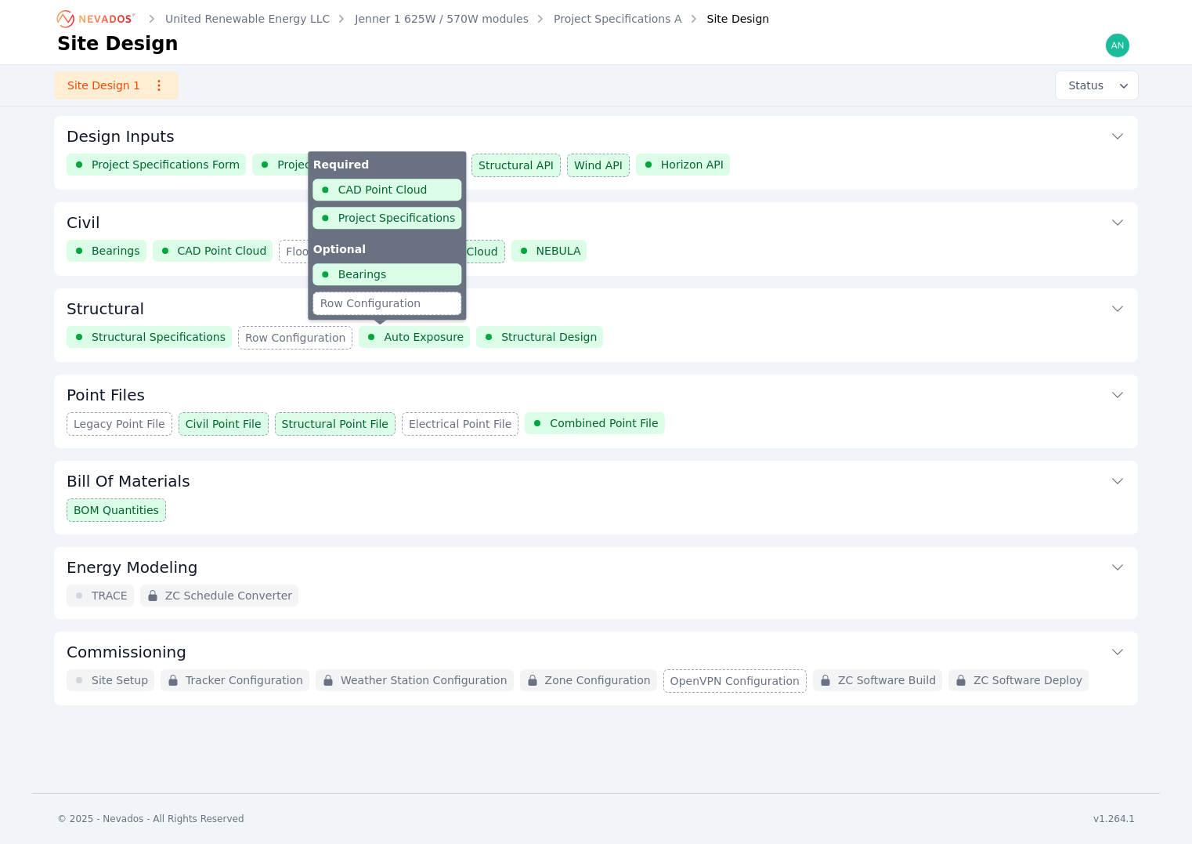
click at [384, 333] on span "Auto Exposure" at bounding box center [424, 337] width 80 height 16
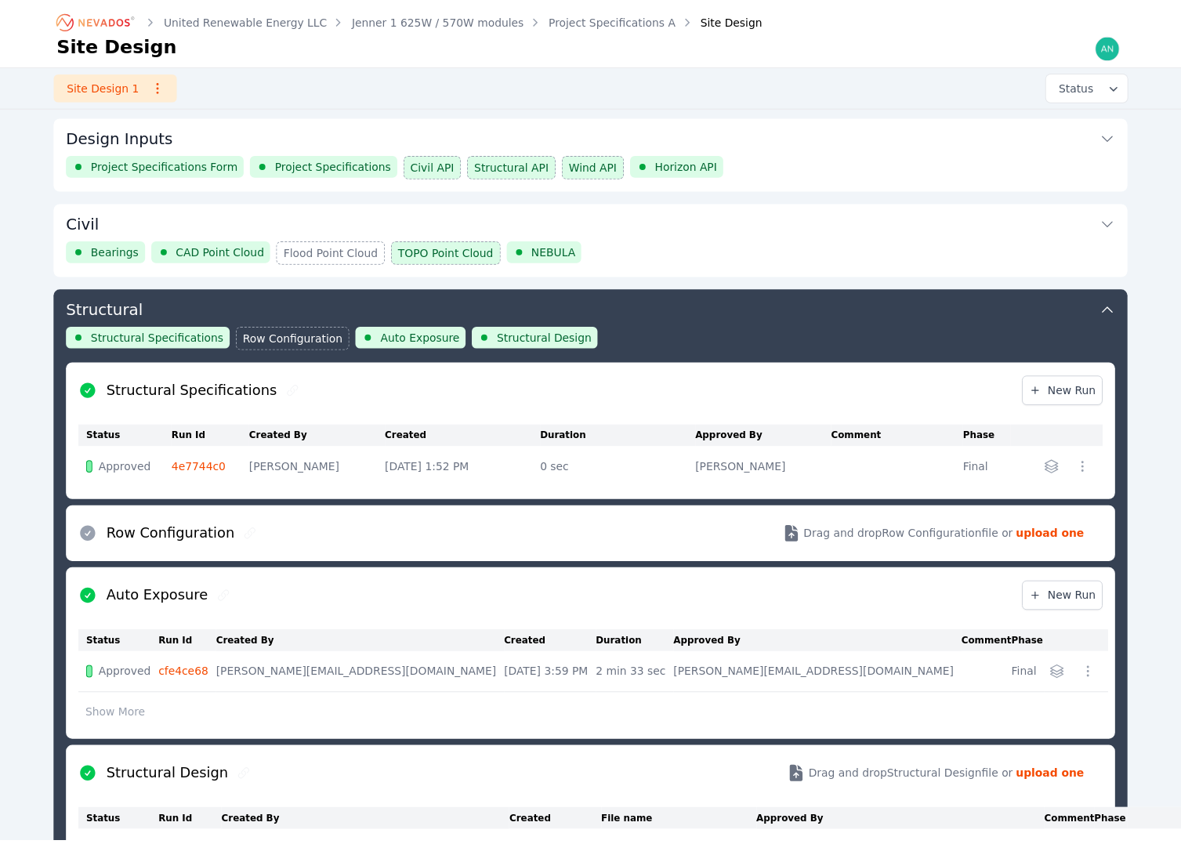
scroll to position [169, 0]
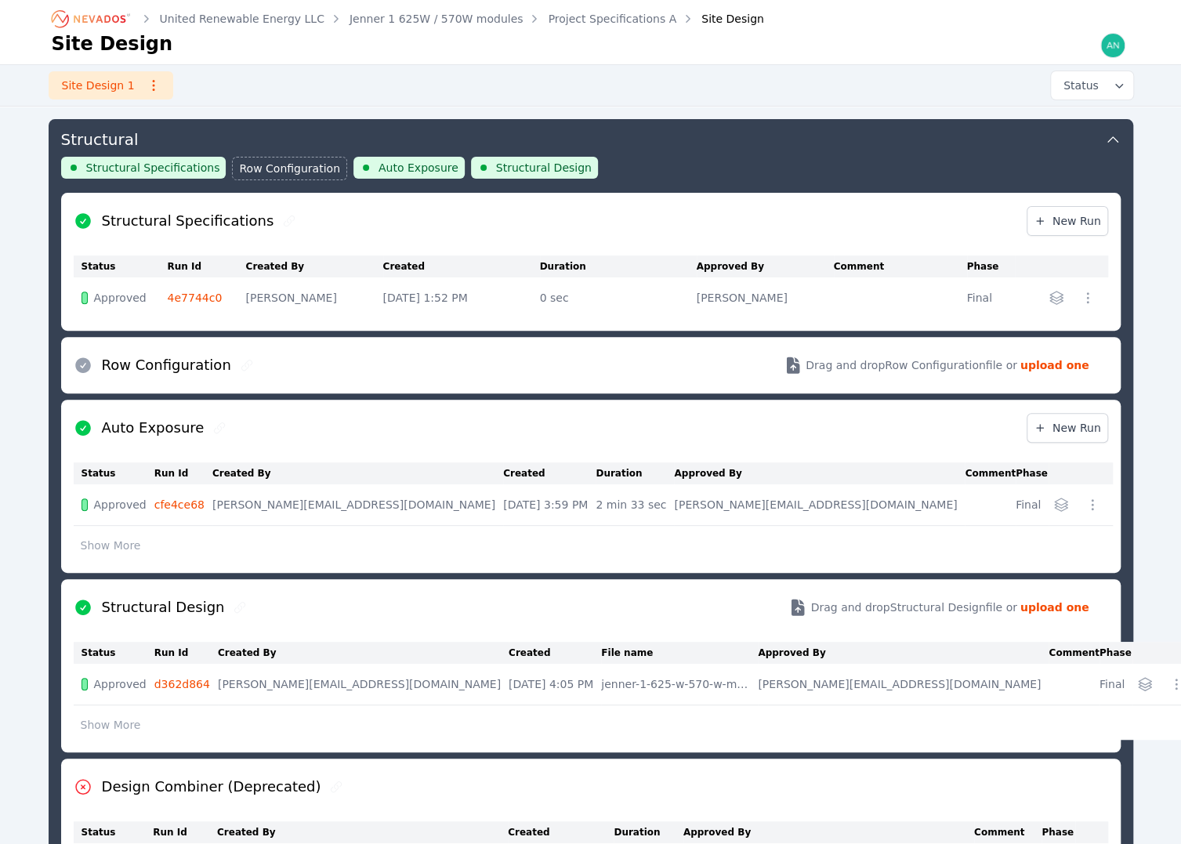
click at [190, 498] on link "cfe4ce68" at bounding box center [179, 504] width 50 height 13
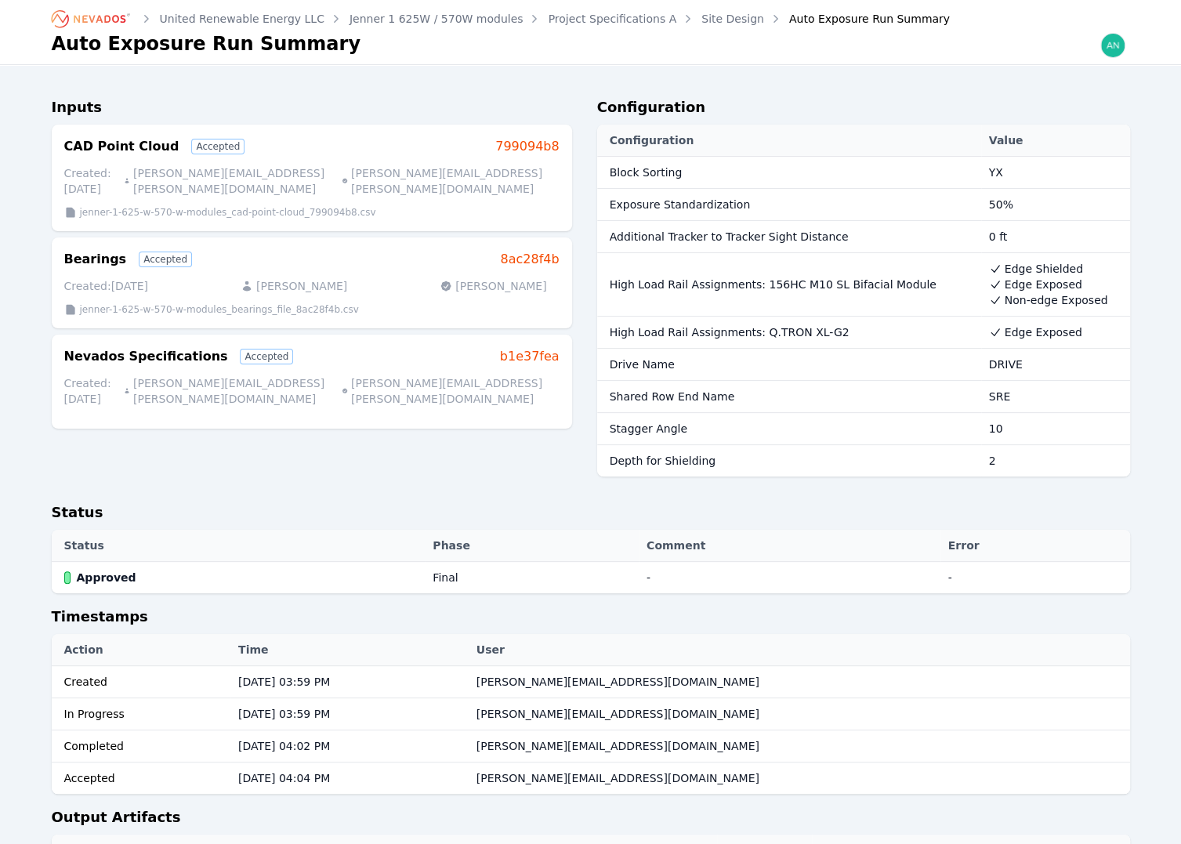
scroll to position [169, 0]
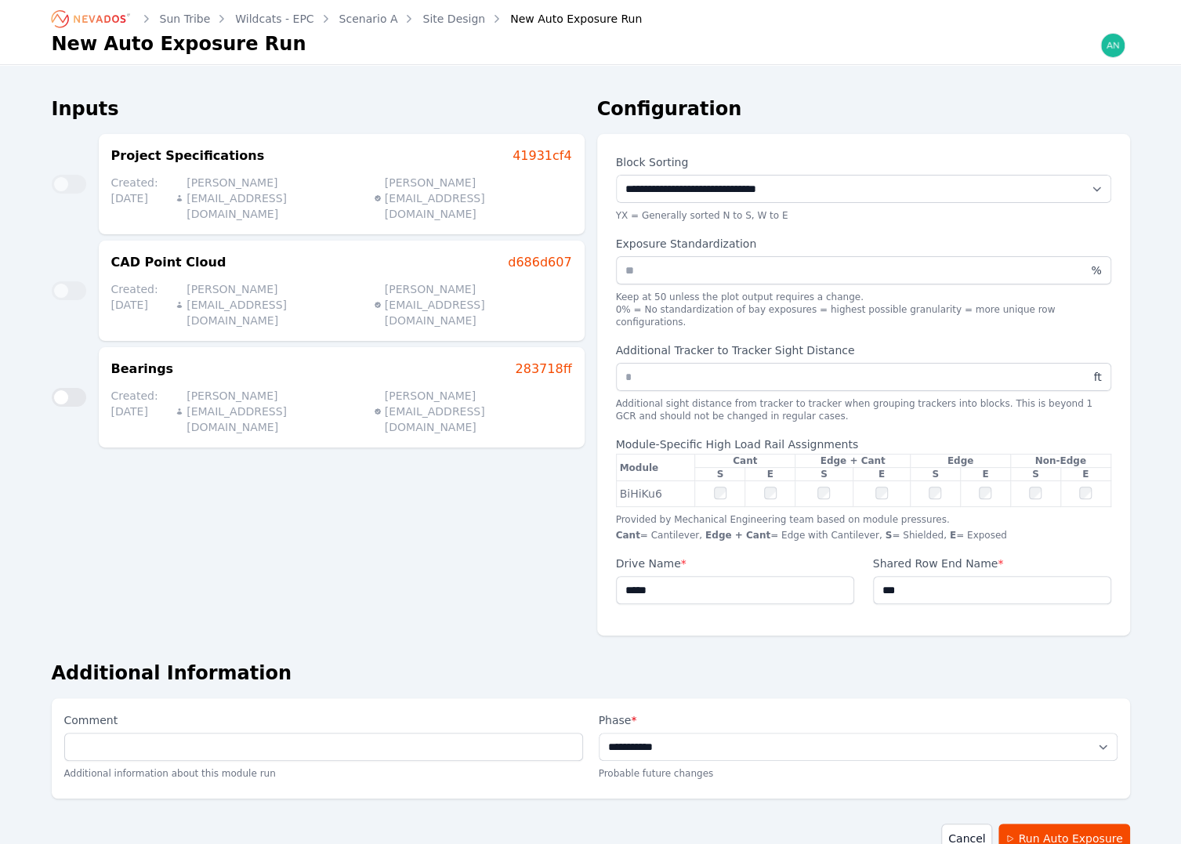
click at [487, 547] on div "Inputs Project Specifications 41931cf4 Created: [DATE] [PERSON_NAME][EMAIL_ADDR…" at bounding box center [318, 372] width 533 height 552
click at [63, 15] on icon "Breadcrumb" at bounding box center [92, 18] width 86 height 25
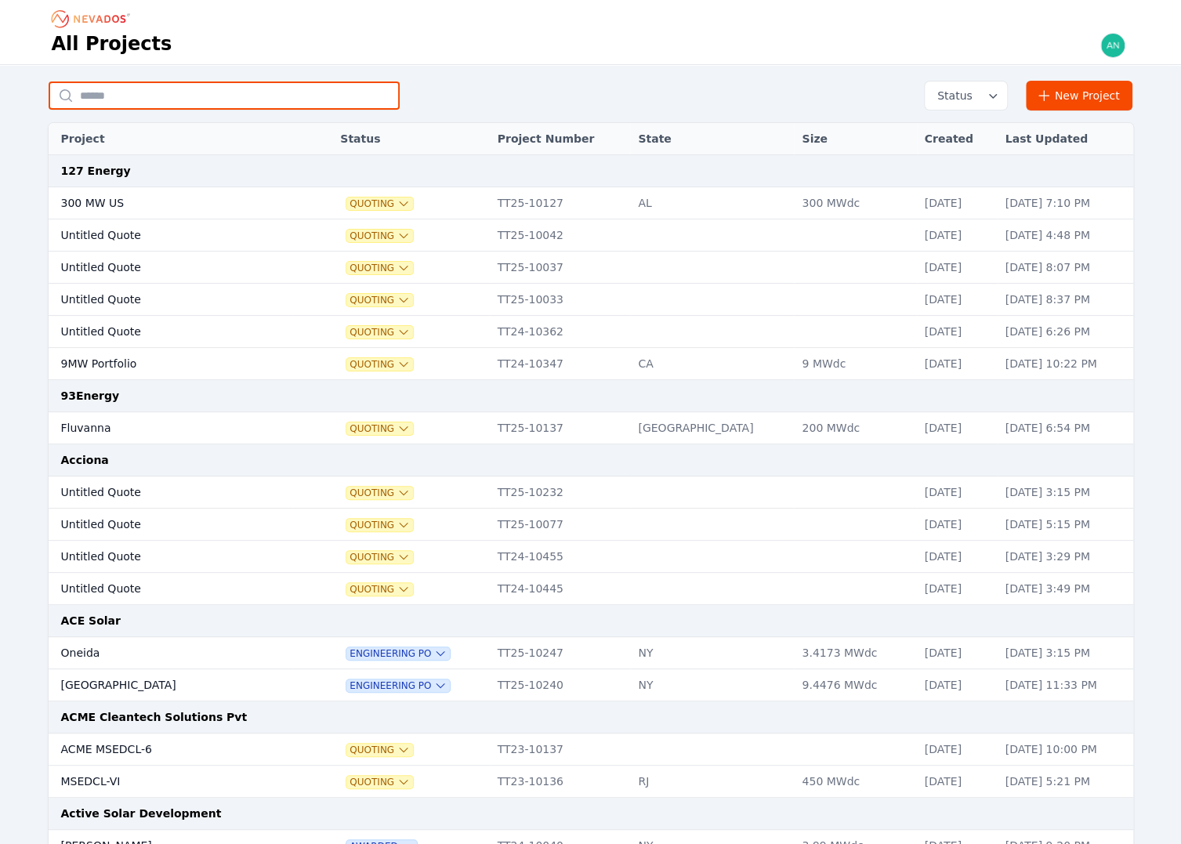
click at [345, 95] on input "text" at bounding box center [224, 95] width 351 height 28
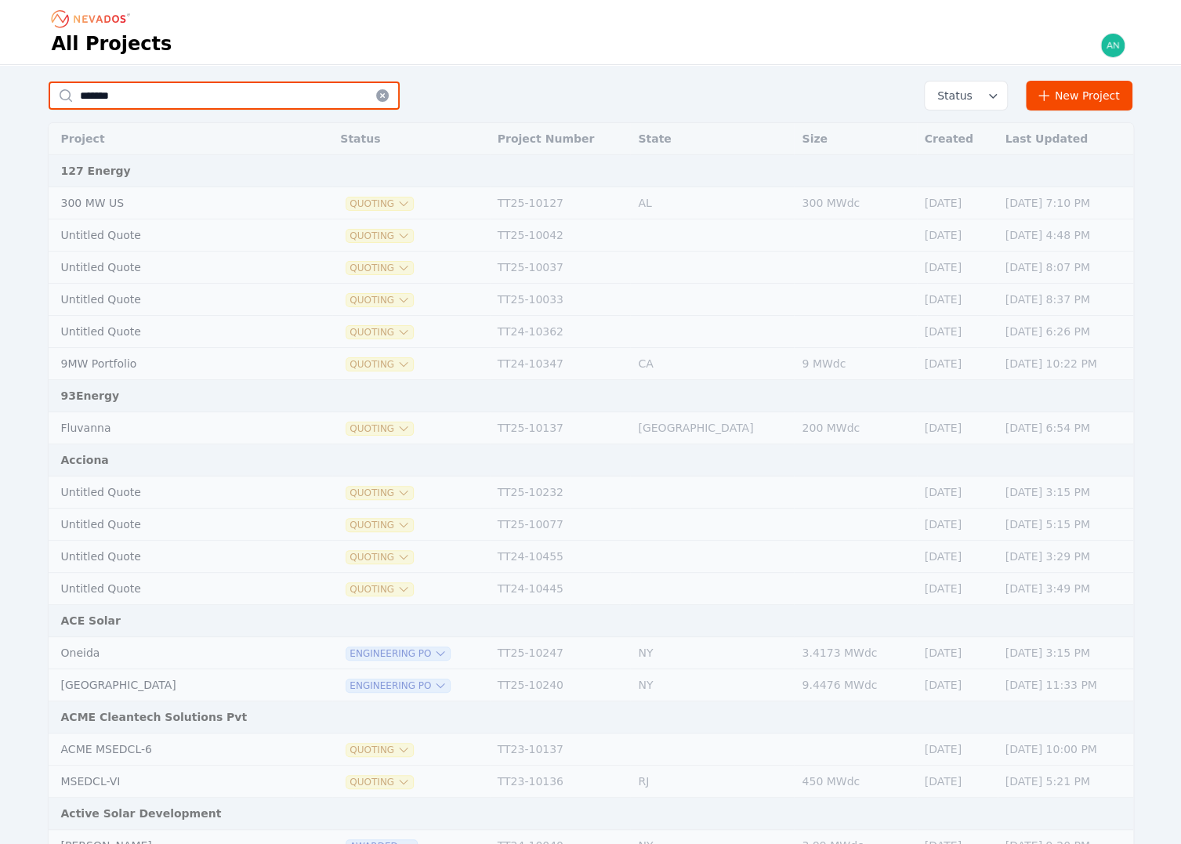
type input "*******"
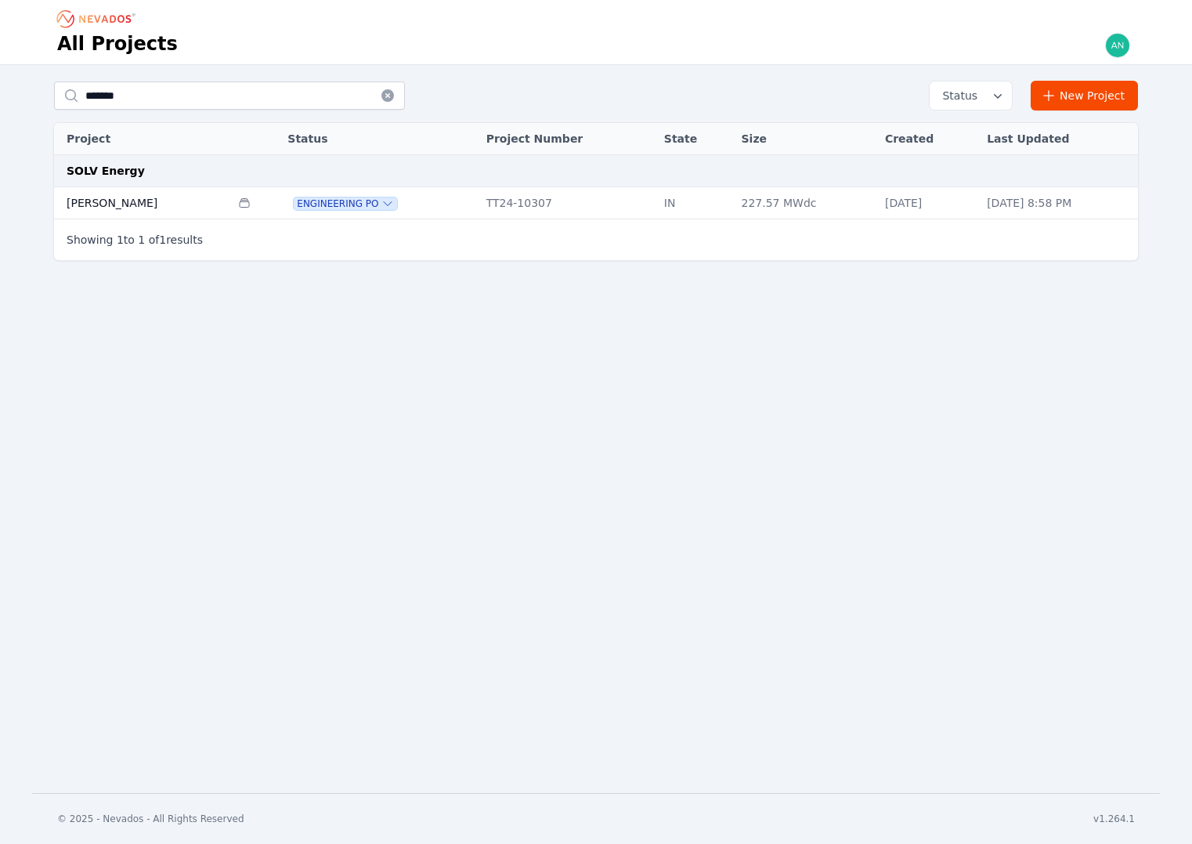
click at [135, 208] on td "[PERSON_NAME]" at bounding box center [142, 203] width 176 height 32
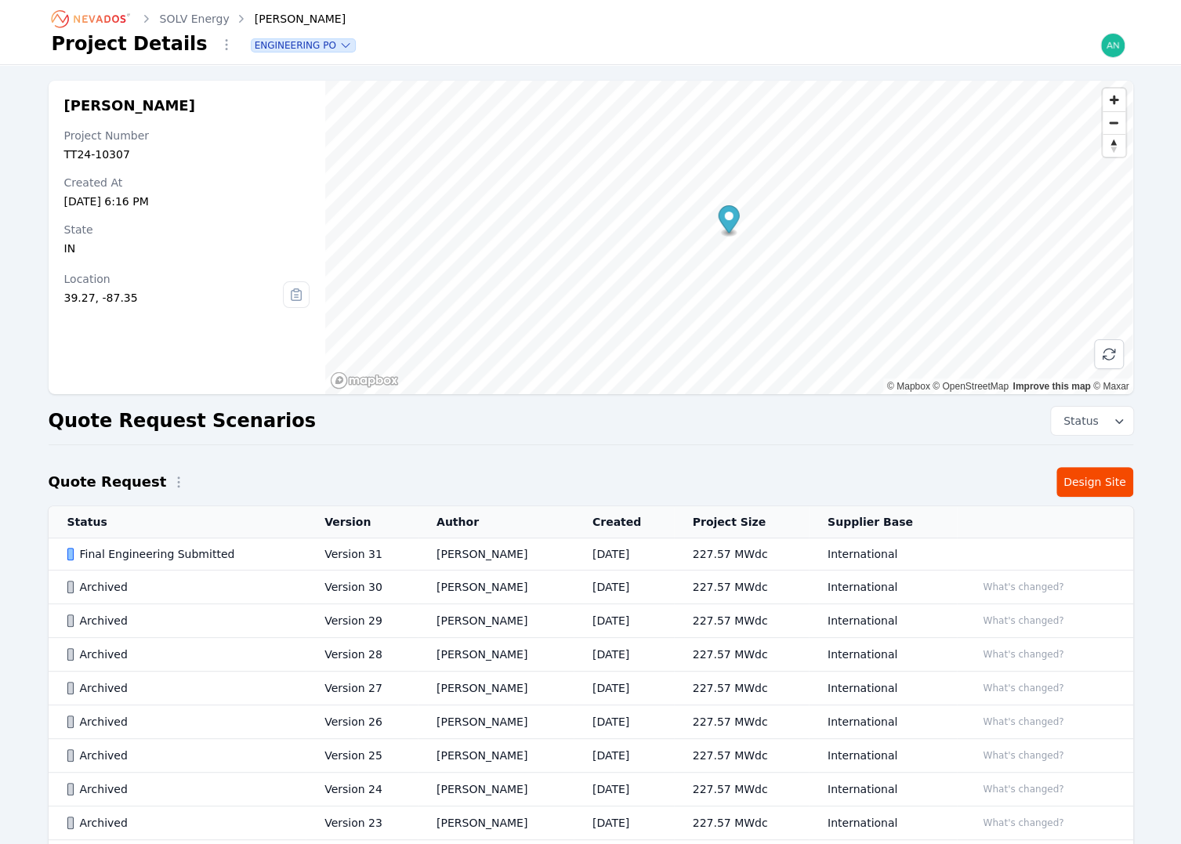
click at [271, 552] on div "Final Engineering Submitted" at bounding box center [182, 554] width 231 height 16
